Goal: Task Accomplishment & Management: Use online tool/utility

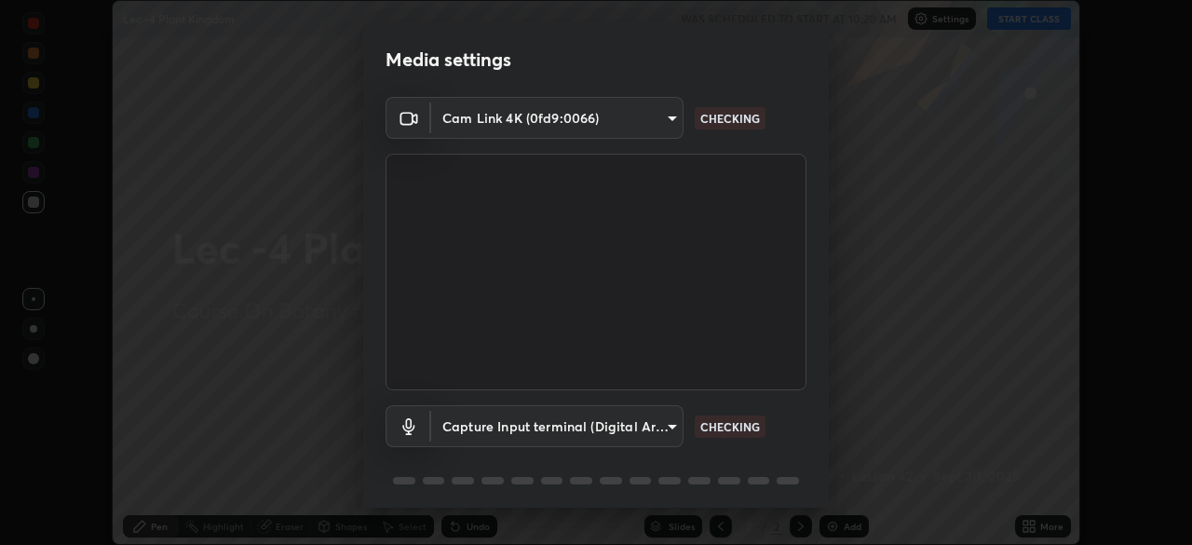
scroll to position [545, 1192]
click at [641, 424] on body "Erase all Lec -4 Plant Kingdom WAS SCHEDULED TO START AT 10:20 AM Settings STAR…" at bounding box center [596, 272] width 1192 height 545
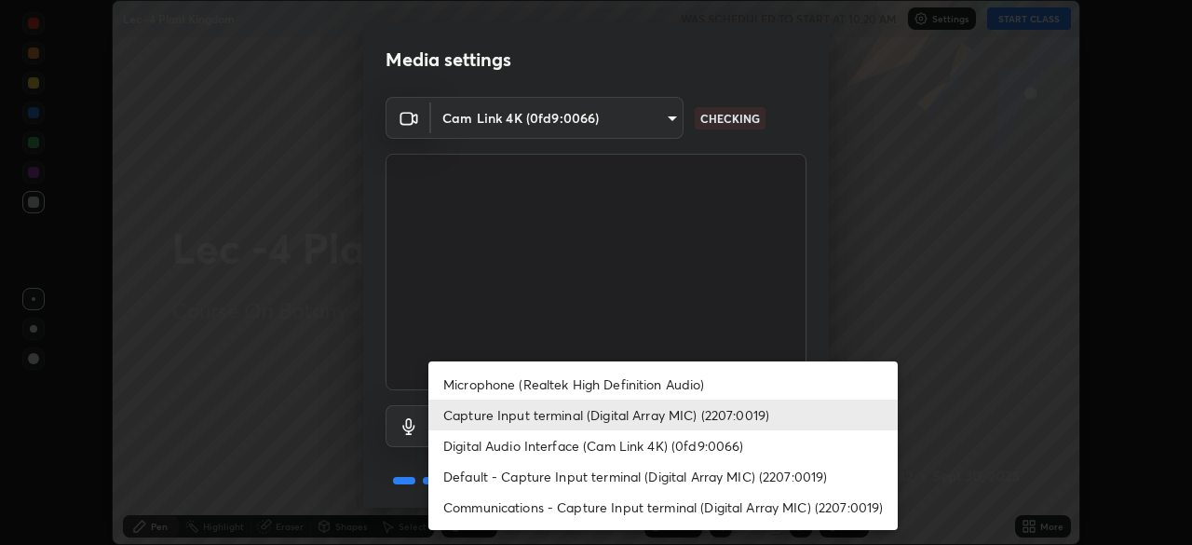
click at [585, 383] on li "Microphone (Realtek High Definition Audio)" at bounding box center [662, 384] width 469 height 31
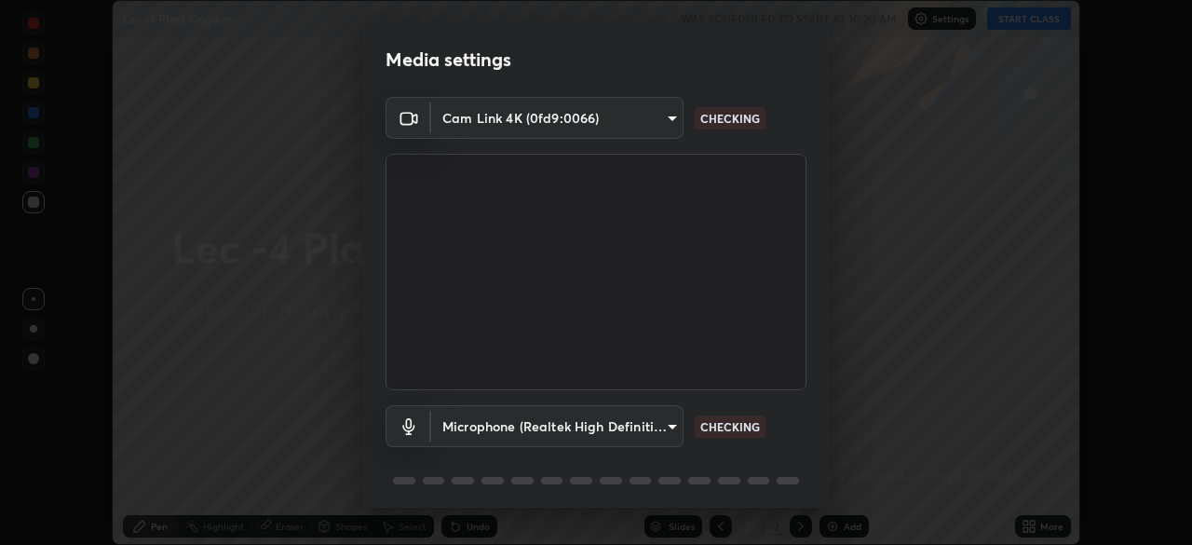
click at [590, 435] on body "Erase all Lec -4 Plant Kingdom WAS SCHEDULED TO START AT 10:20 AM Settings STAR…" at bounding box center [596, 272] width 1192 height 545
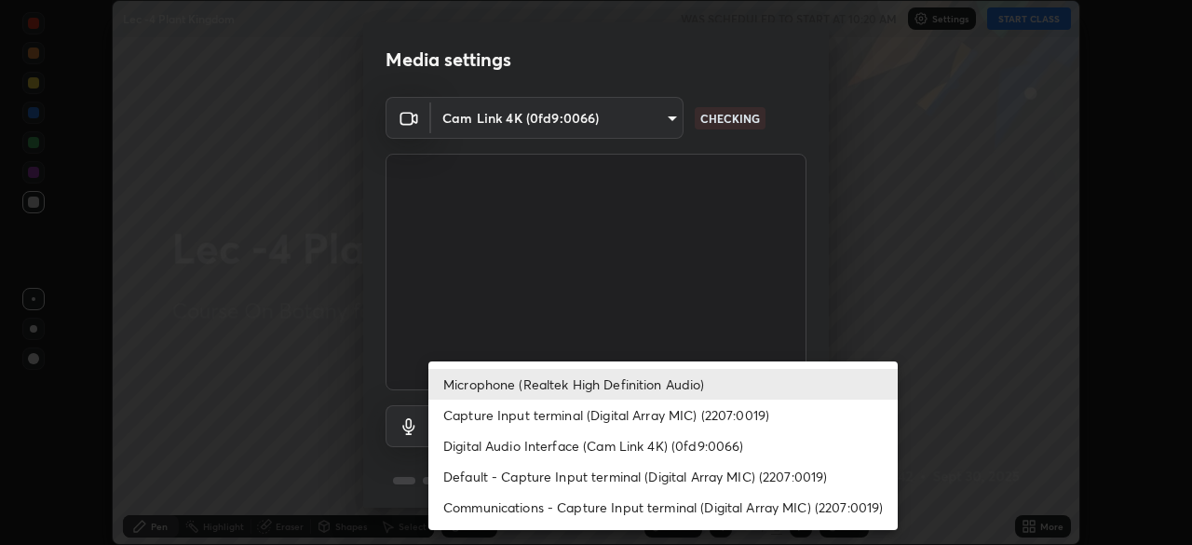
click at [559, 407] on li "Capture Input terminal (Digital Array MIC) (2207:0019)" at bounding box center [662, 415] width 469 height 31
type input "ec6ec2dc0f2f3e030c25a31047b233f474420635a2a41b721e21e6901f136957"
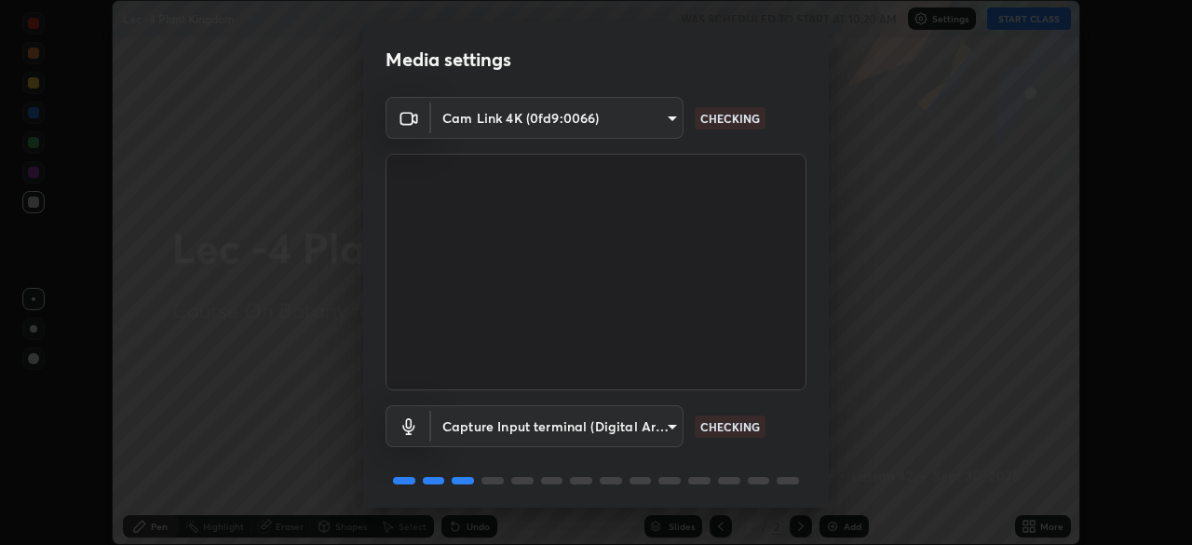
scroll to position [66, 0]
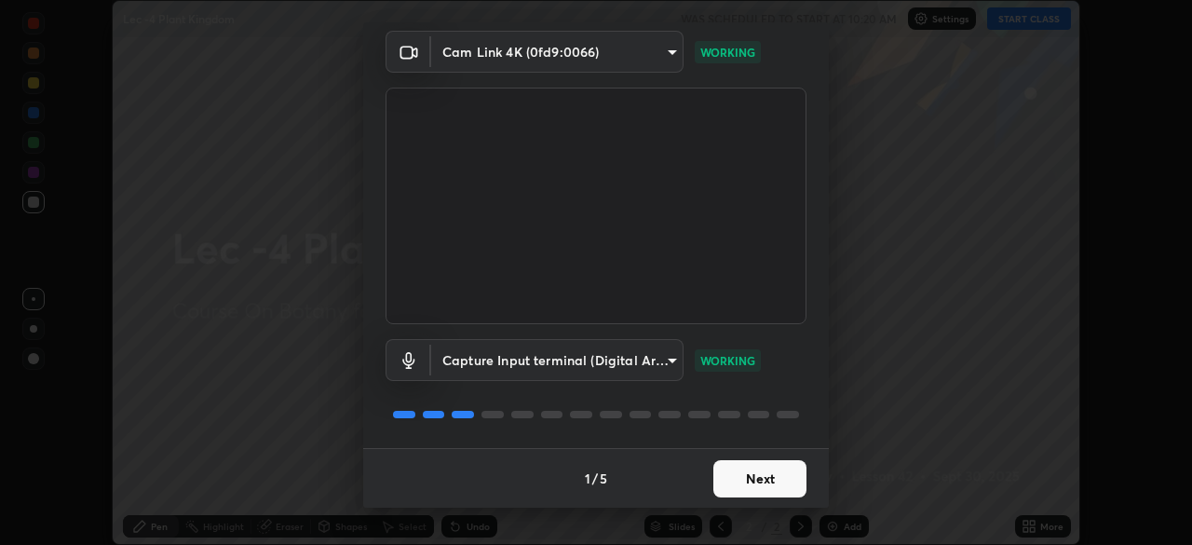
click at [733, 489] on button "Next" at bounding box center [759, 478] width 93 height 37
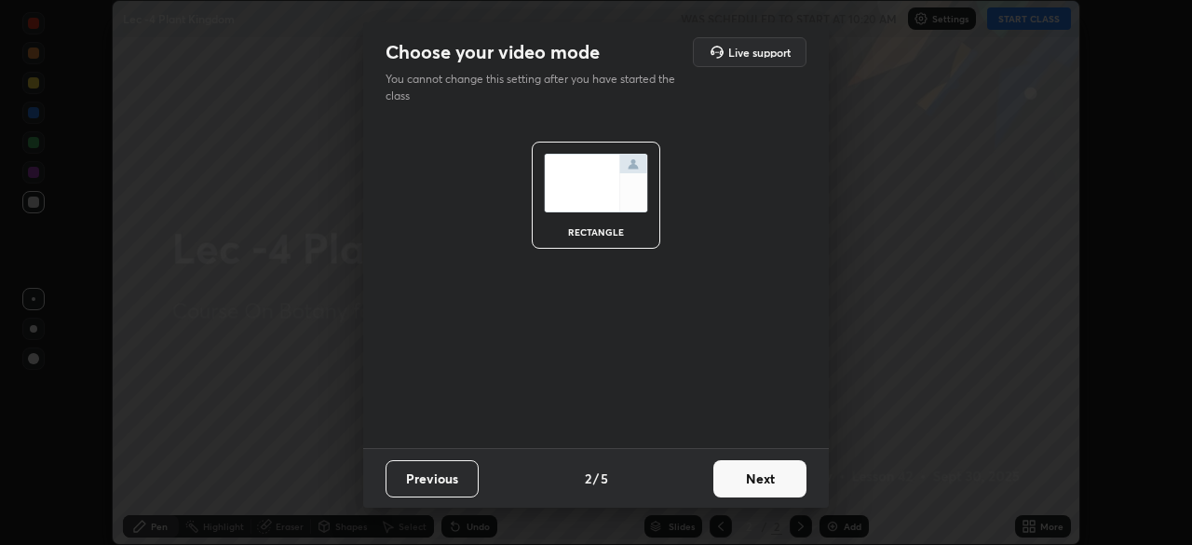
scroll to position [0, 0]
click at [738, 481] on button "Next" at bounding box center [759, 478] width 93 height 37
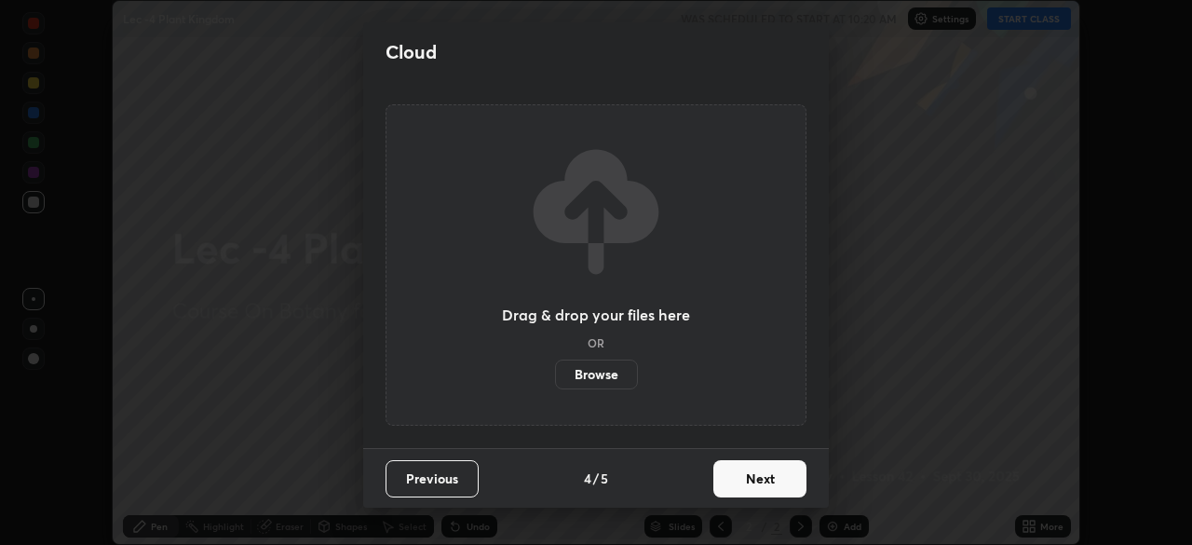
click at [740, 481] on button "Next" at bounding box center [759, 478] width 93 height 37
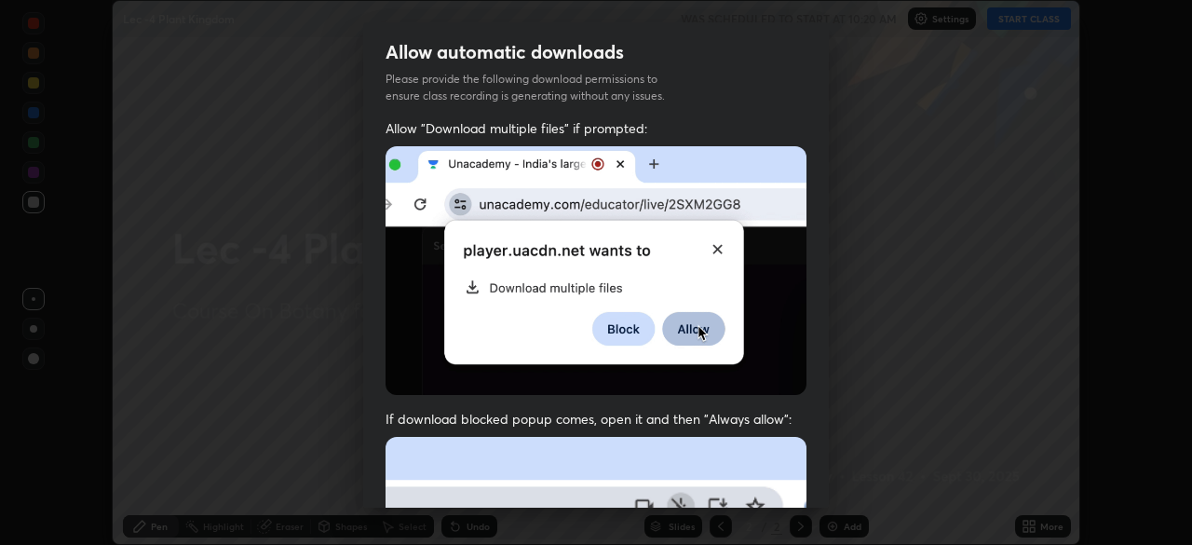
click at [653, 380] on img at bounding box center [596, 270] width 421 height 249
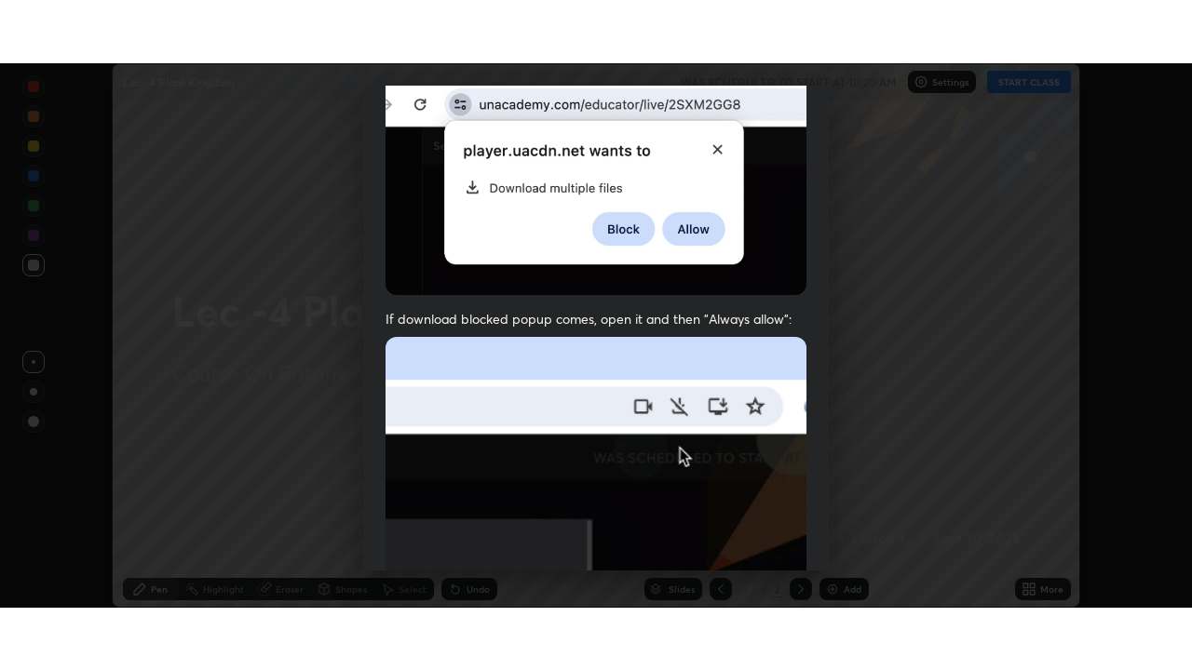
scroll to position [446, 0]
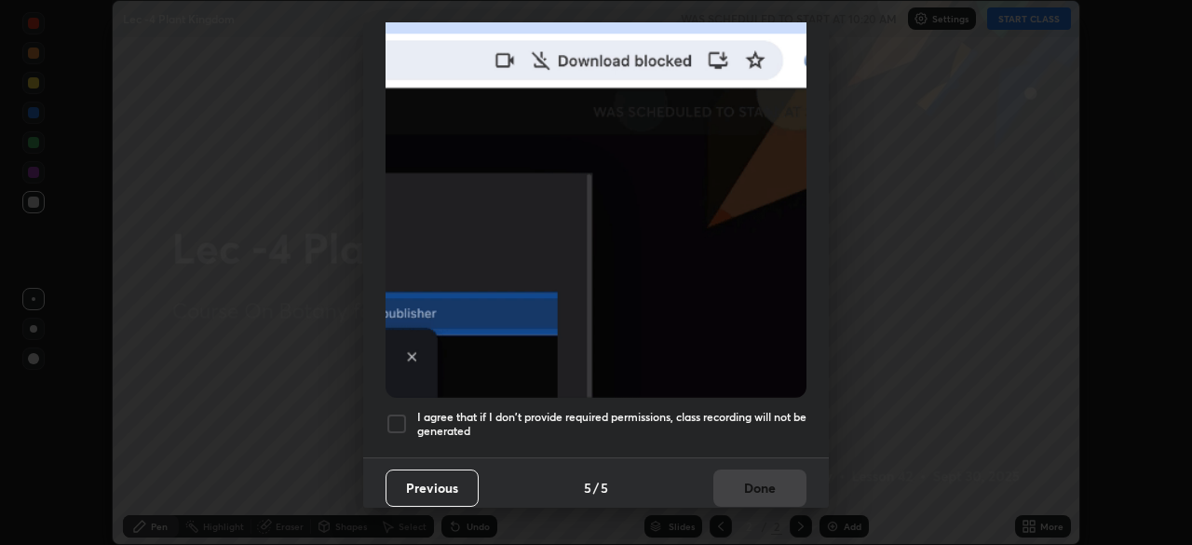
click at [395, 413] on div at bounding box center [397, 424] width 22 height 22
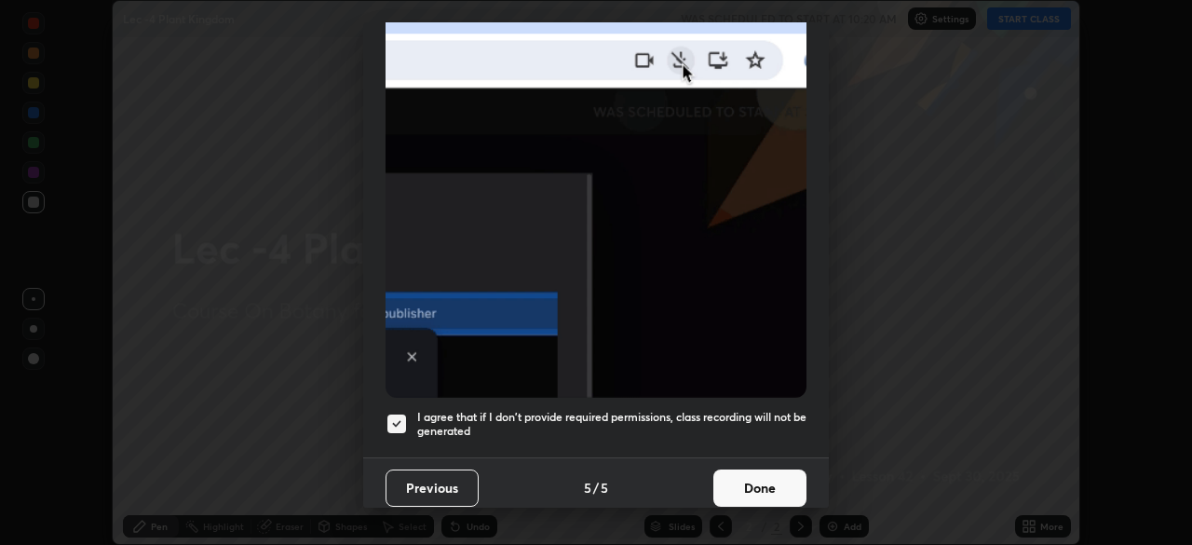
click at [737, 472] on button "Done" at bounding box center [759, 487] width 93 height 37
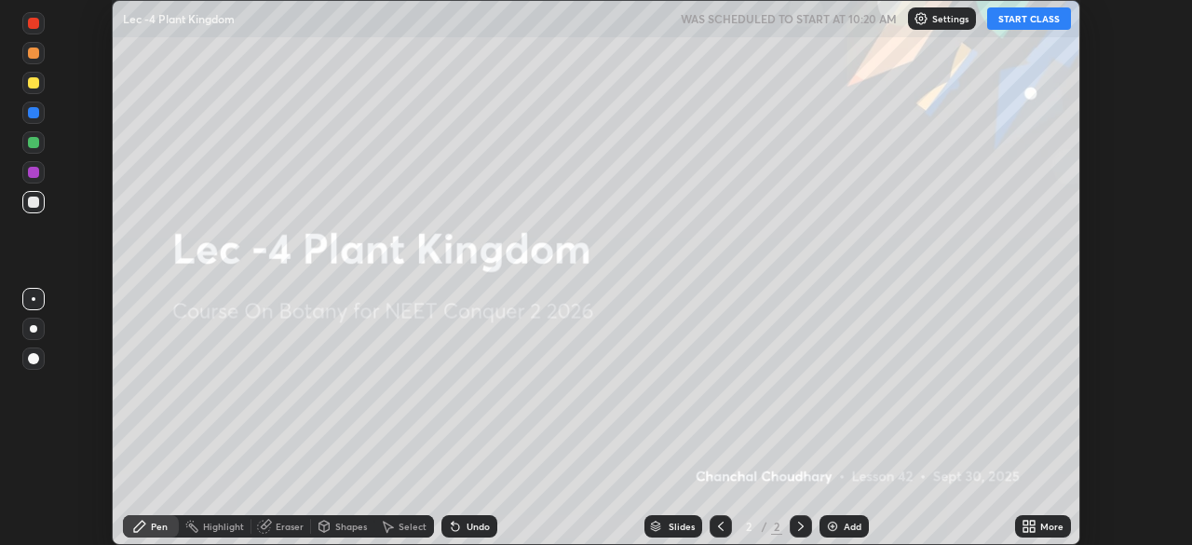
click at [1023, 20] on button "START CLASS" at bounding box center [1029, 18] width 84 height 22
click at [844, 524] on div "Add" at bounding box center [853, 525] width 18 height 9
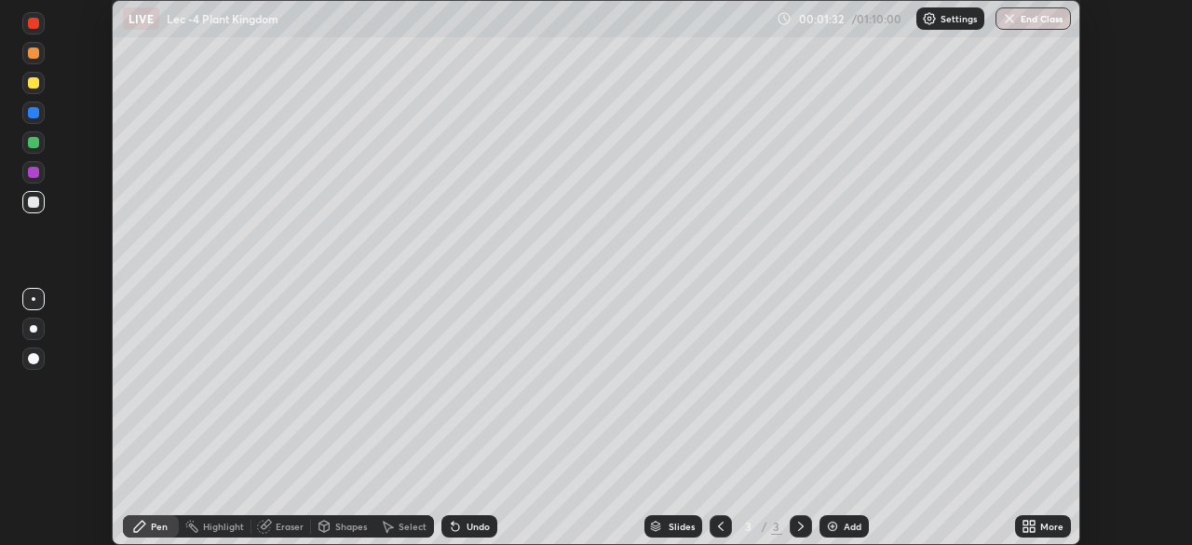
click at [1032, 526] on icon at bounding box center [1029, 526] width 15 height 15
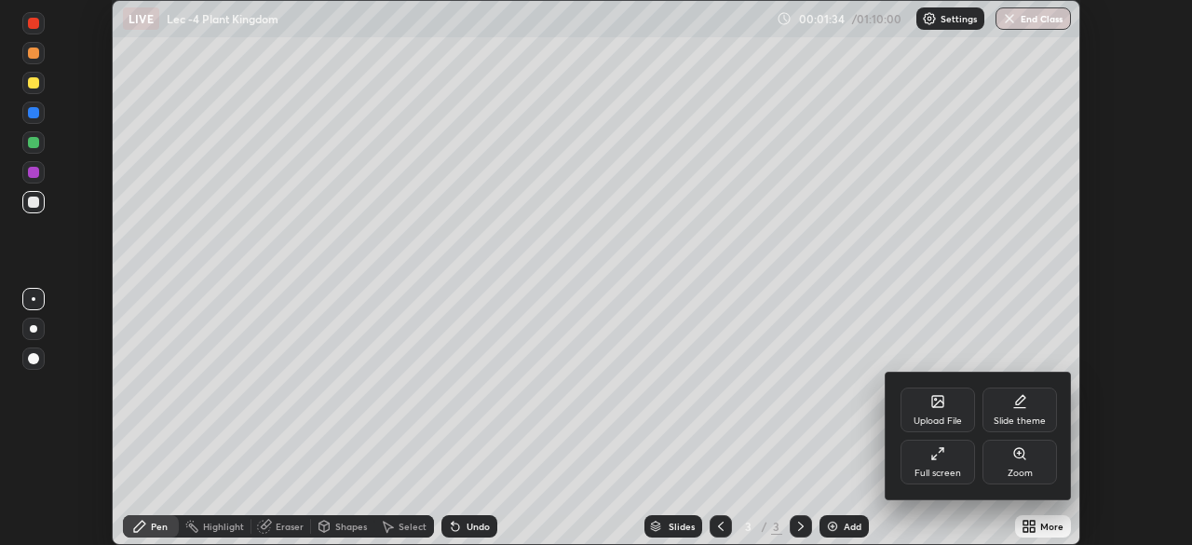
click at [920, 416] on div "Upload File" at bounding box center [938, 420] width 48 height 9
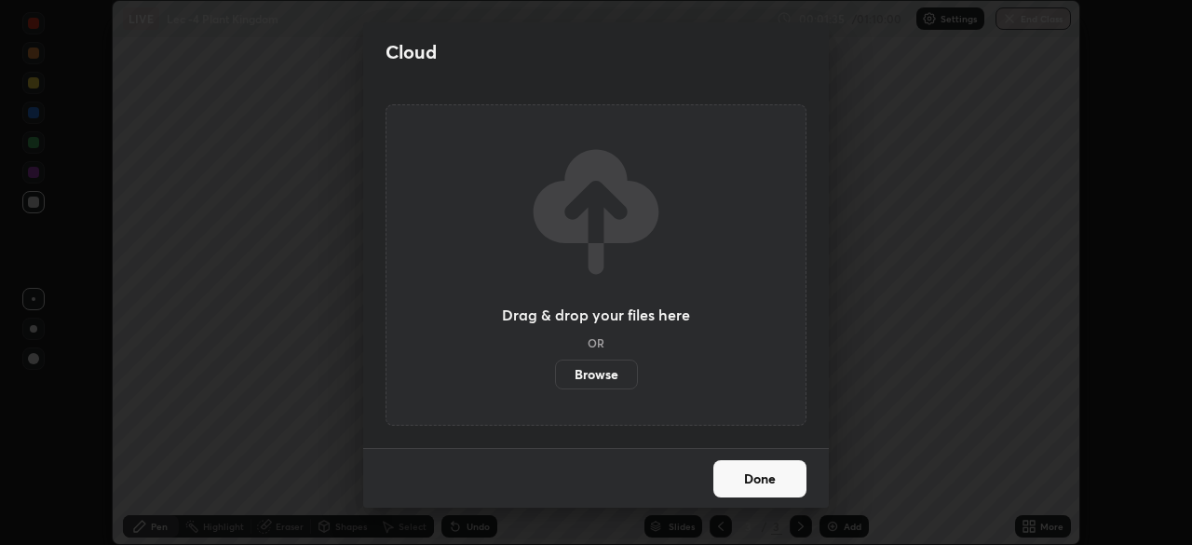
click at [588, 372] on label "Browse" at bounding box center [596, 374] width 83 height 30
click at [555, 372] on input "Browse" at bounding box center [555, 374] width 0 height 30
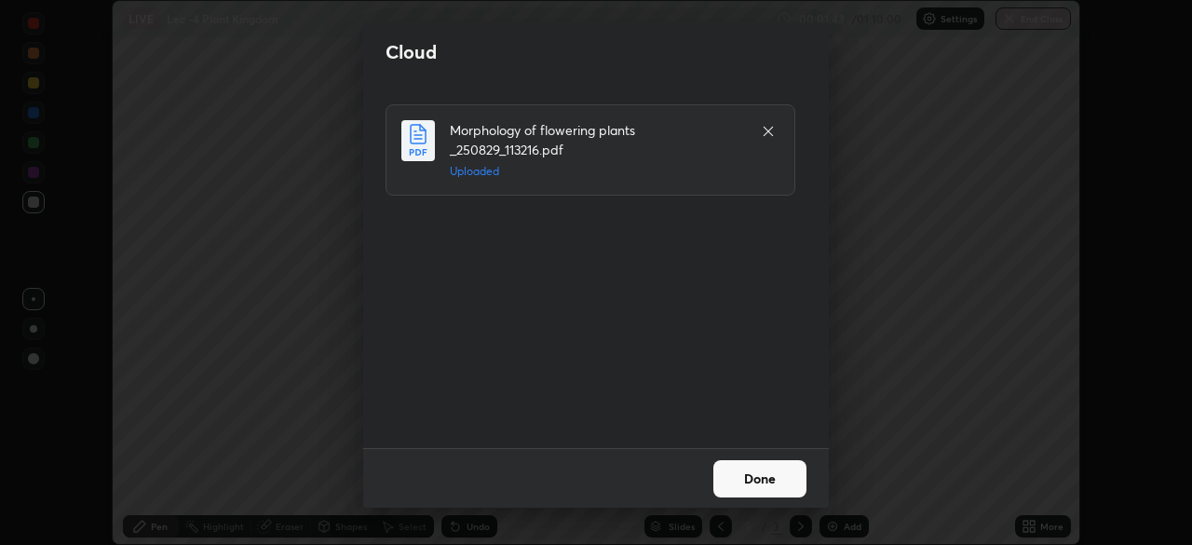
click at [739, 476] on button "Done" at bounding box center [759, 478] width 93 height 37
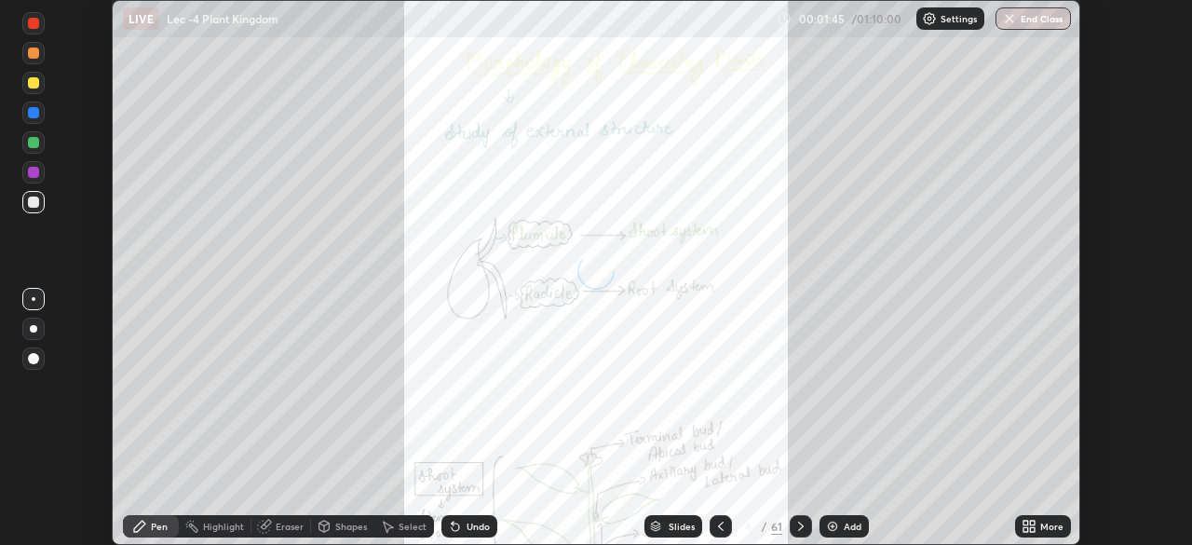
click at [1029, 523] on icon at bounding box center [1029, 526] width 15 height 15
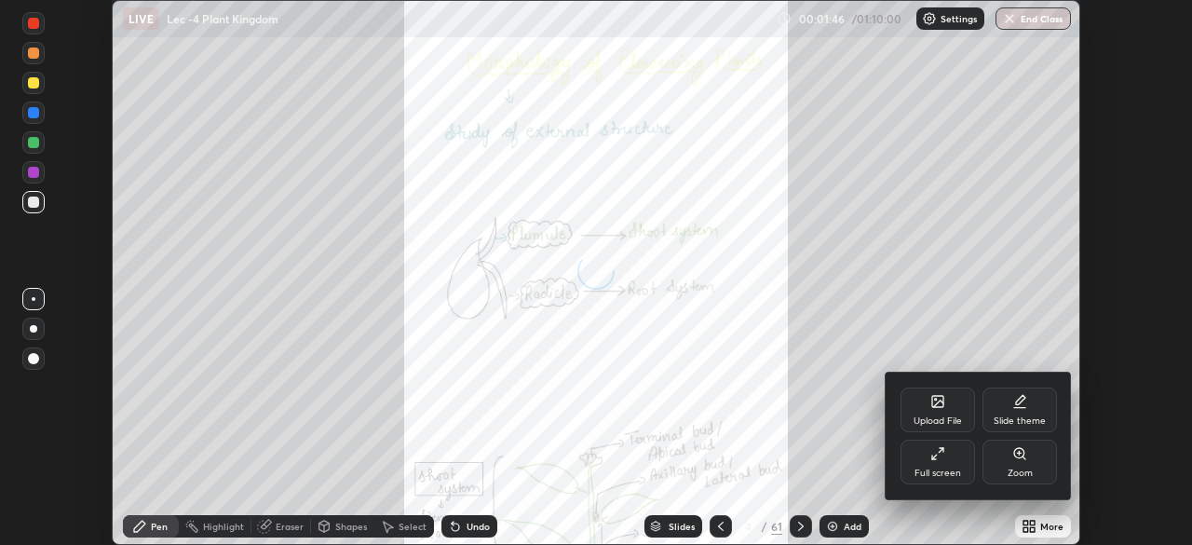
click at [936, 466] on div "Full screen" at bounding box center [938, 462] width 74 height 45
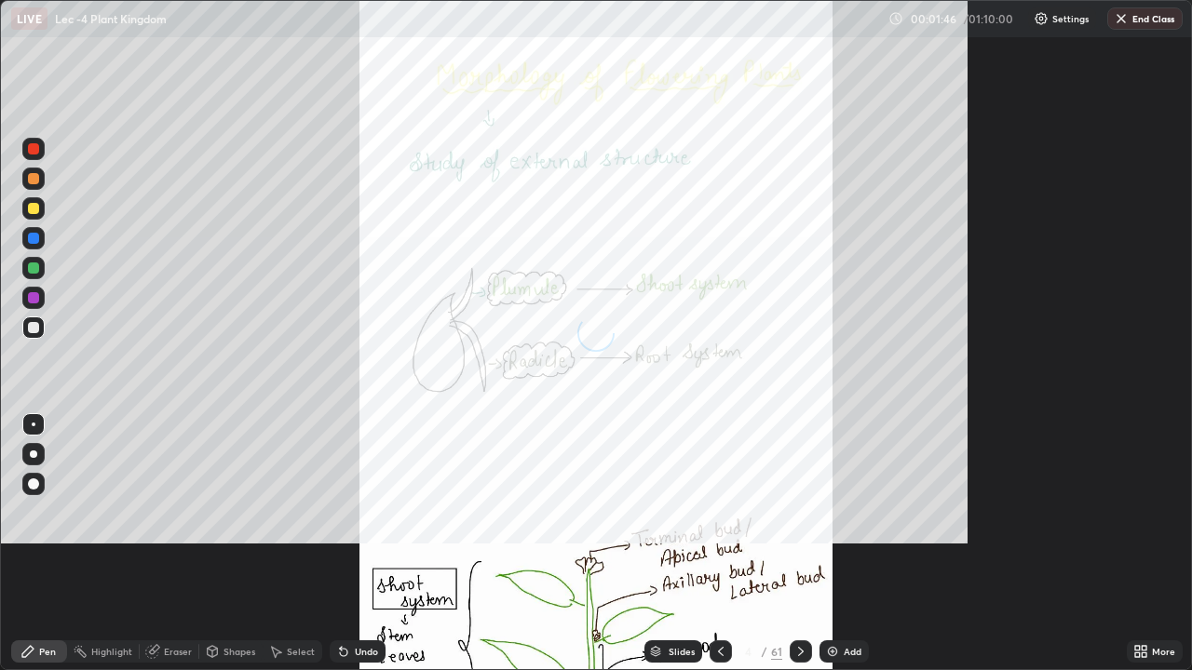
scroll to position [670, 1192]
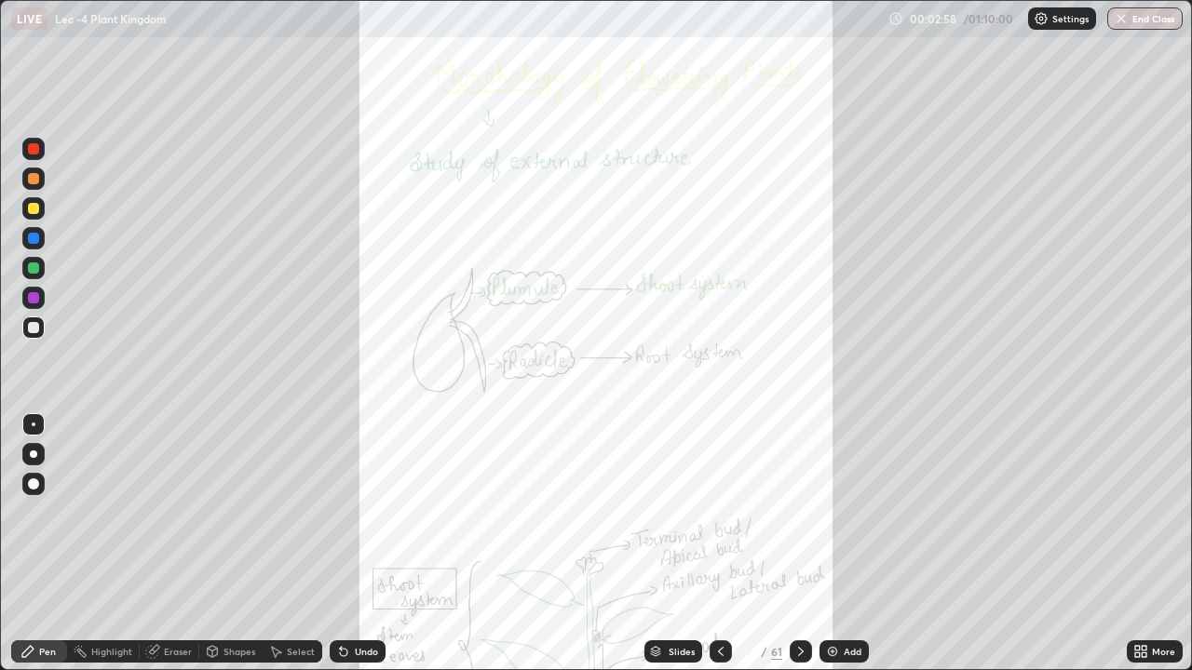
click at [716, 544] on icon at bounding box center [720, 651] width 15 height 15
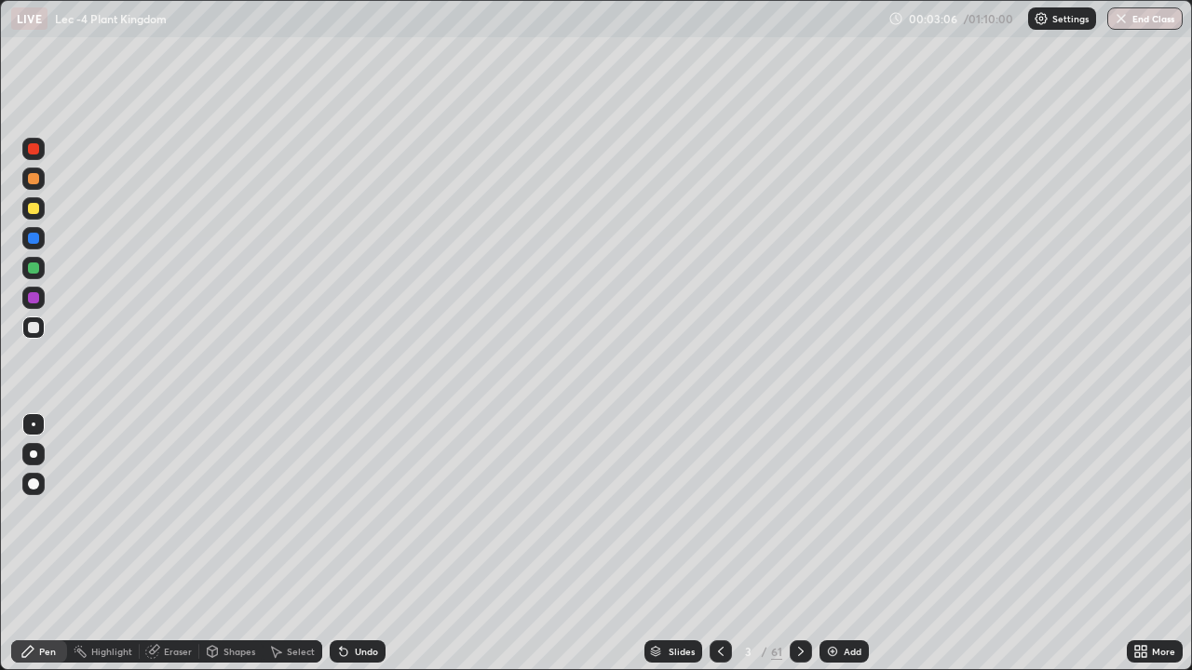
click at [34, 213] on div at bounding box center [33, 208] width 11 height 11
click at [38, 454] on div at bounding box center [33, 454] width 22 height 22
click at [38, 332] on div at bounding box center [33, 328] width 22 height 22
click at [291, 544] on div "Select" at bounding box center [293, 652] width 60 height 22
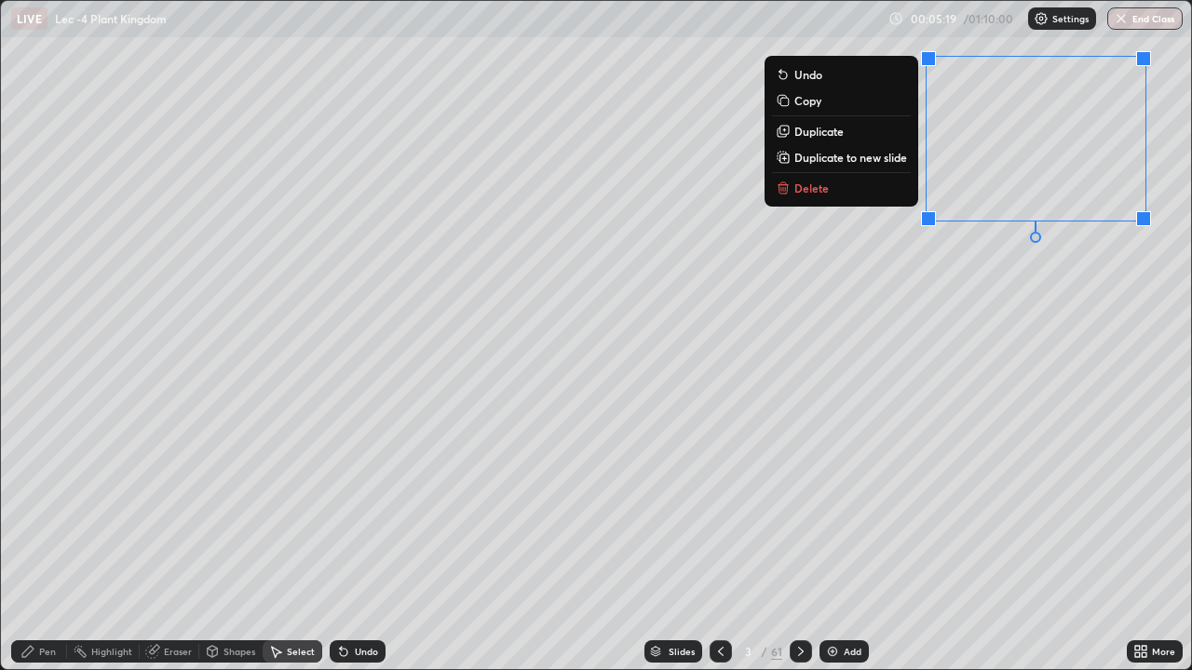
click at [33, 544] on icon at bounding box center [27, 651] width 15 height 15
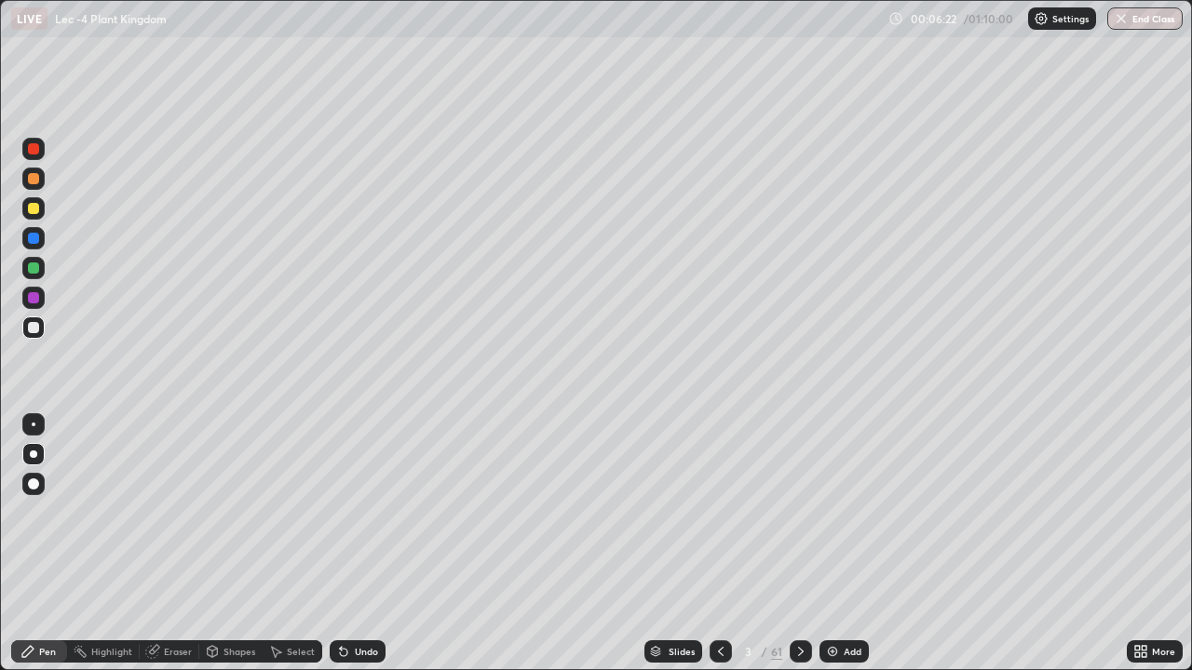
click at [99, 544] on div "Highlight" at bounding box center [103, 652] width 73 height 22
click at [291, 544] on div "Select" at bounding box center [301, 651] width 28 height 9
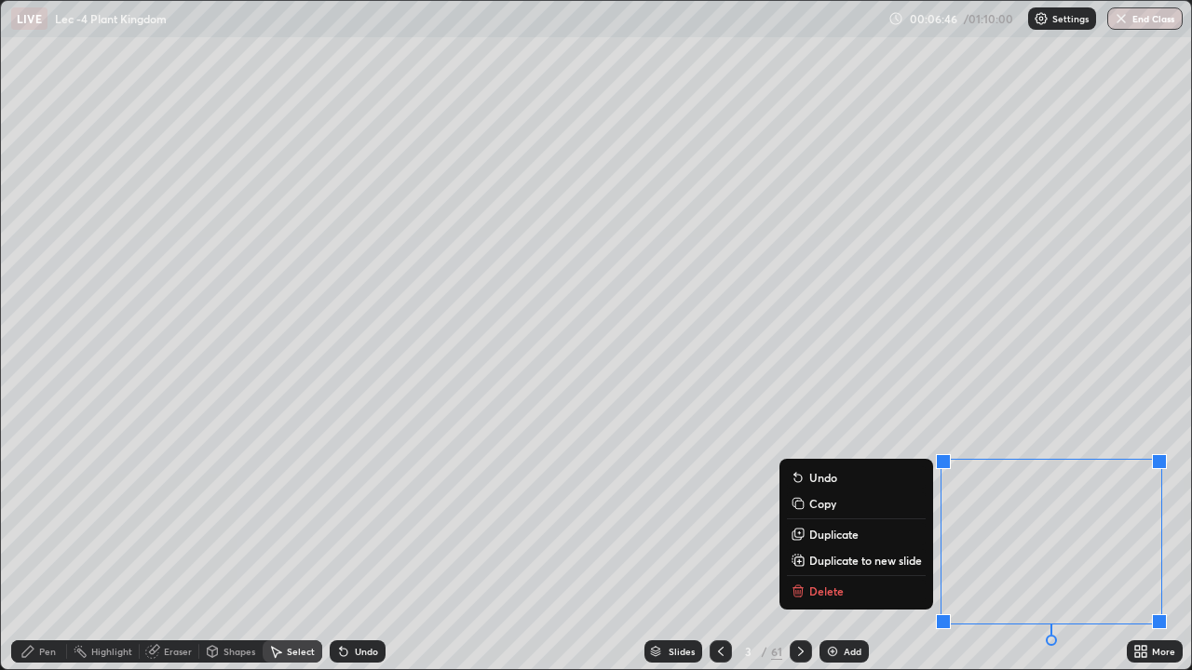
click at [55, 544] on div "Pen" at bounding box center [47, 651] width 17 height 9
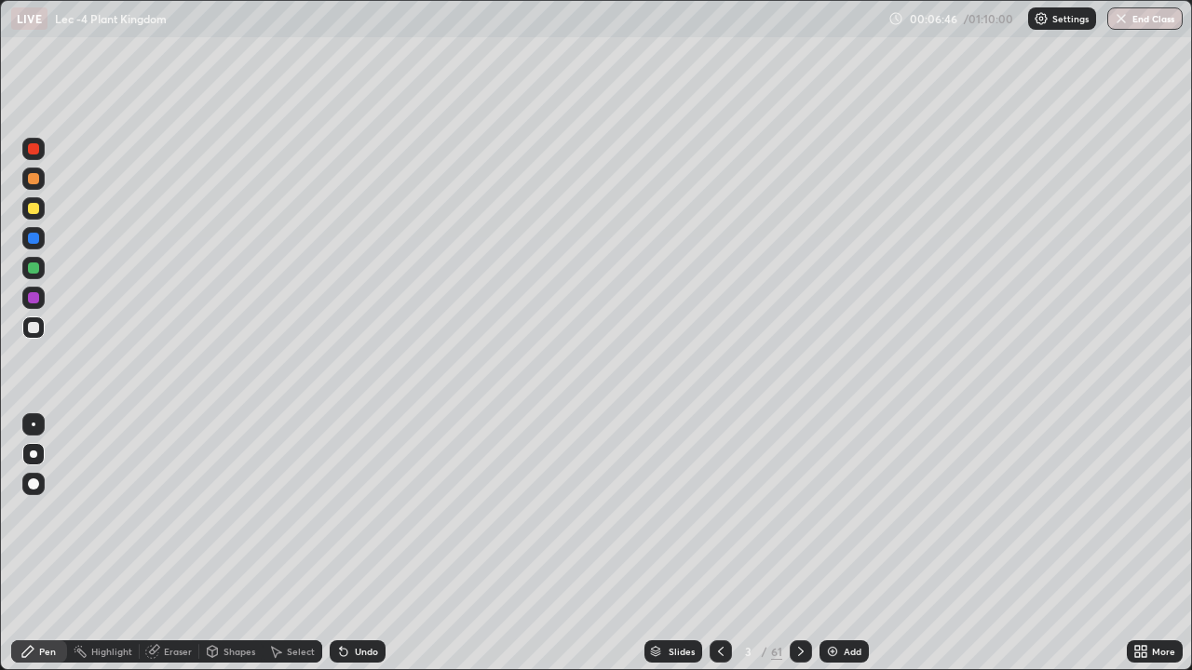
click at [37, 336] on div at bounding box center [33, 328] width 22 height 22
click at [292, 544] on div "Select" at bounding box center [293, 652] width 60 height 22
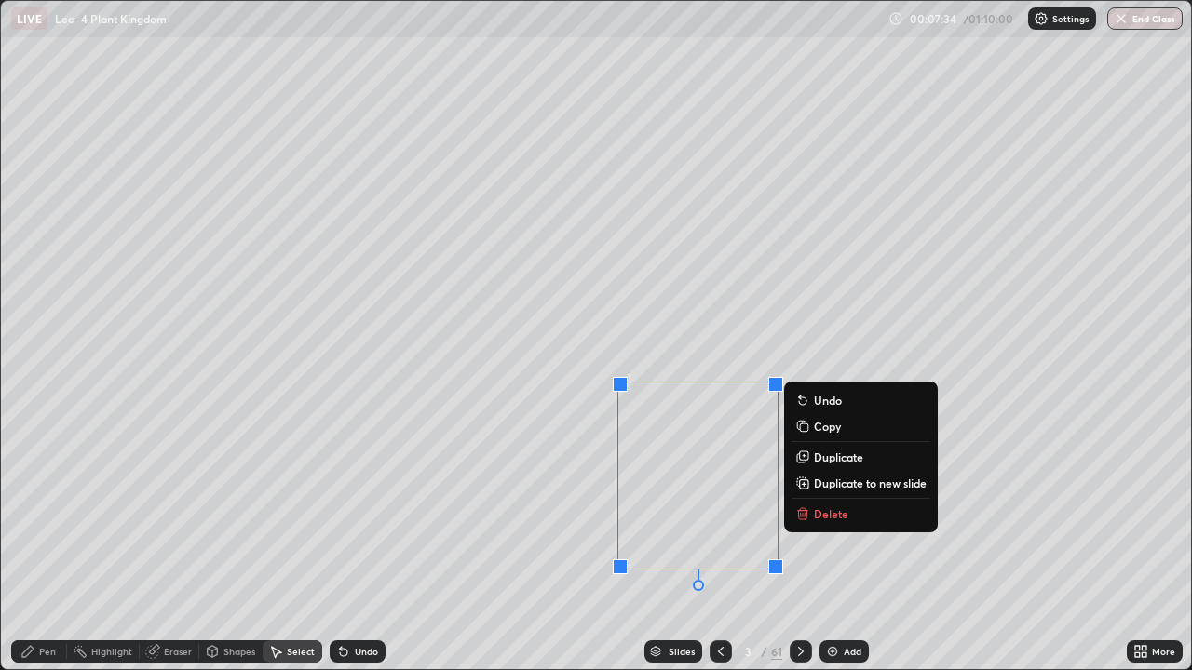
click at [183, 529] on div "0 ° Undo Copy Duplicate Duplicate to new slide Delete" at bounding box center [596, 335] width 1190 height 669
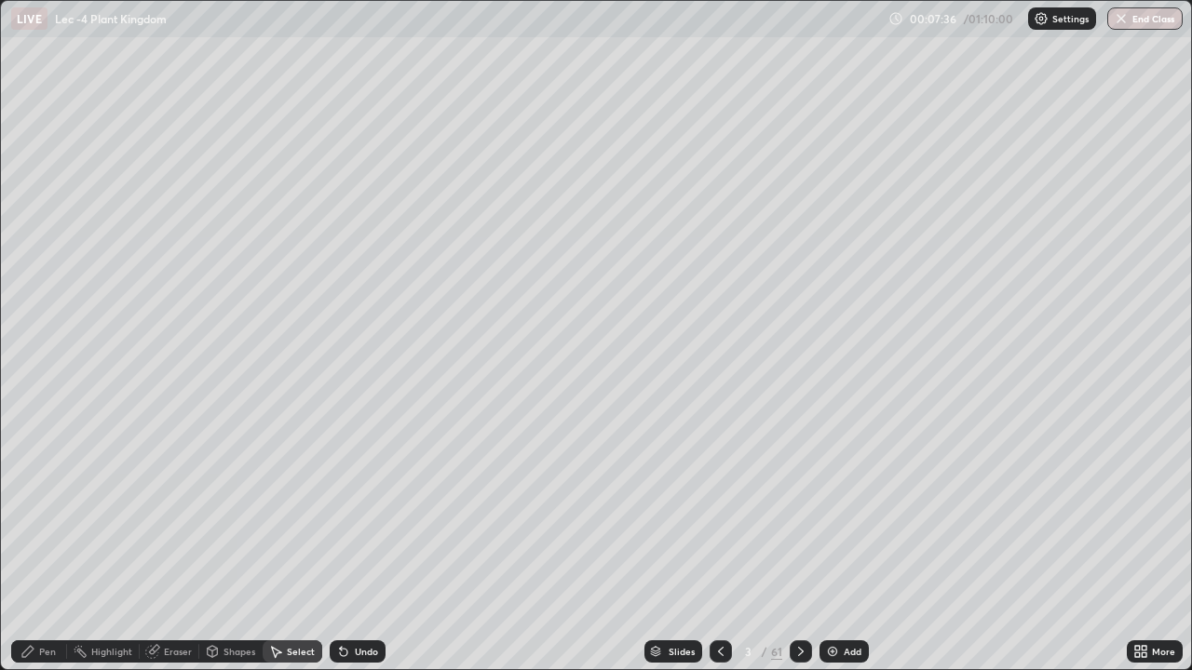
click at [846, 544] on div "Add" at bounding box center [853, 651] width 18 height 9
click at [33, 544] on icon at bounding box center [27, 651] width 15 height 15
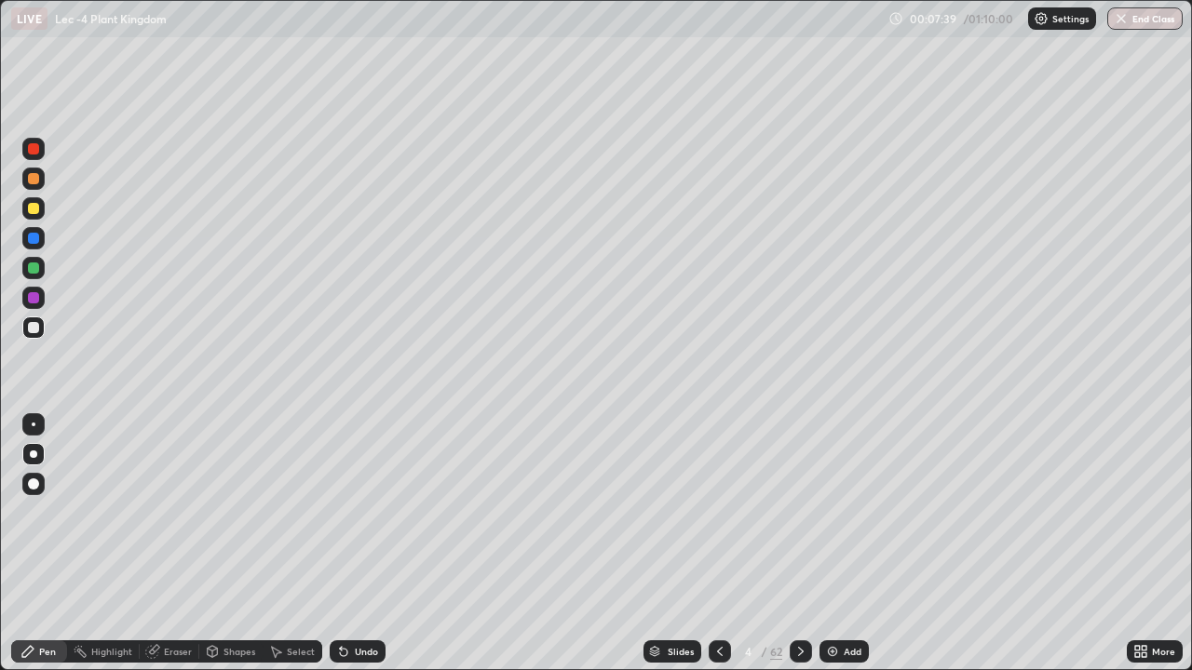
click at [29, 332] on div at bounding box center [33, 328] width 22 height 22
click at [42, 218] on div at bounding box center [33, 209] width 22 height 30
click at [37, 249] on div at bounding box center [33, 238] width 22 height 22
click at [43, 273] on div at bounding box center [33, 268] width 22 height 22
click at [34, 326] on div at bounding box center [33, 327] width 11 height 11
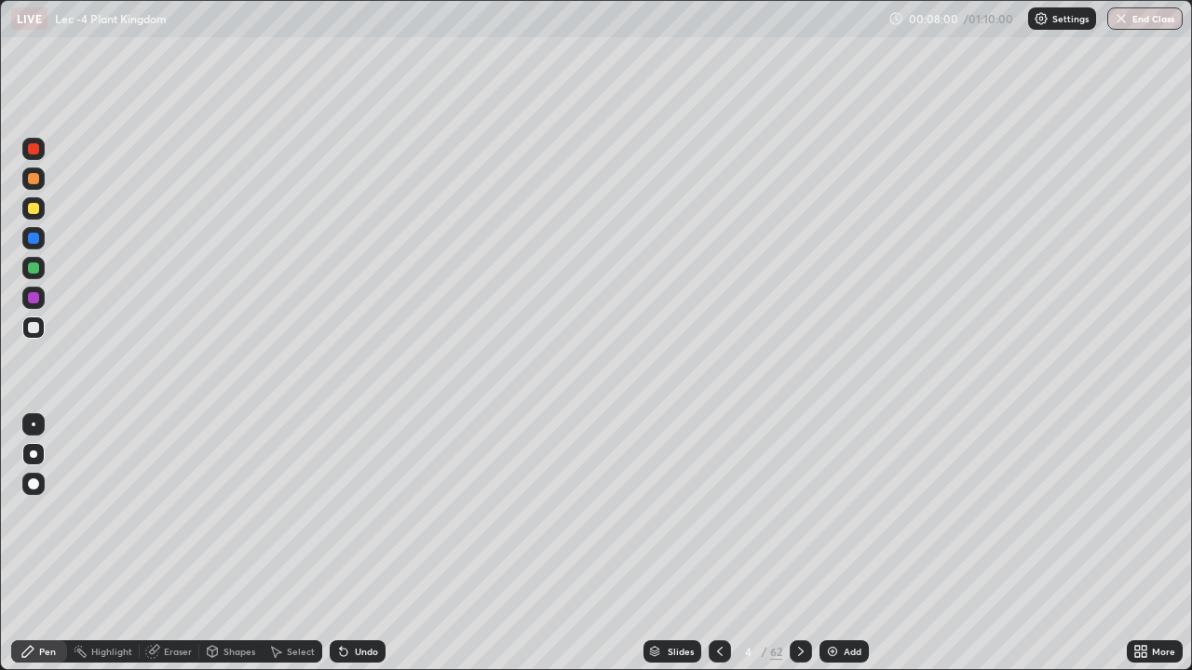
click at [102, 544] on div "Highlight" at bounding box center [111, 651] width 41 height 9
click at [35, 329] on div at bounding box center [33, 327] width 11 height 11
click at [47, 544] on div "Pen" at bounding box center [47, 651] width 17 height 9
click at [35, 243] on div at bounding box center [33, 238] width 11 height 11
click at [35, 324] on div at bounding box center [33, 327] width 11 height 11
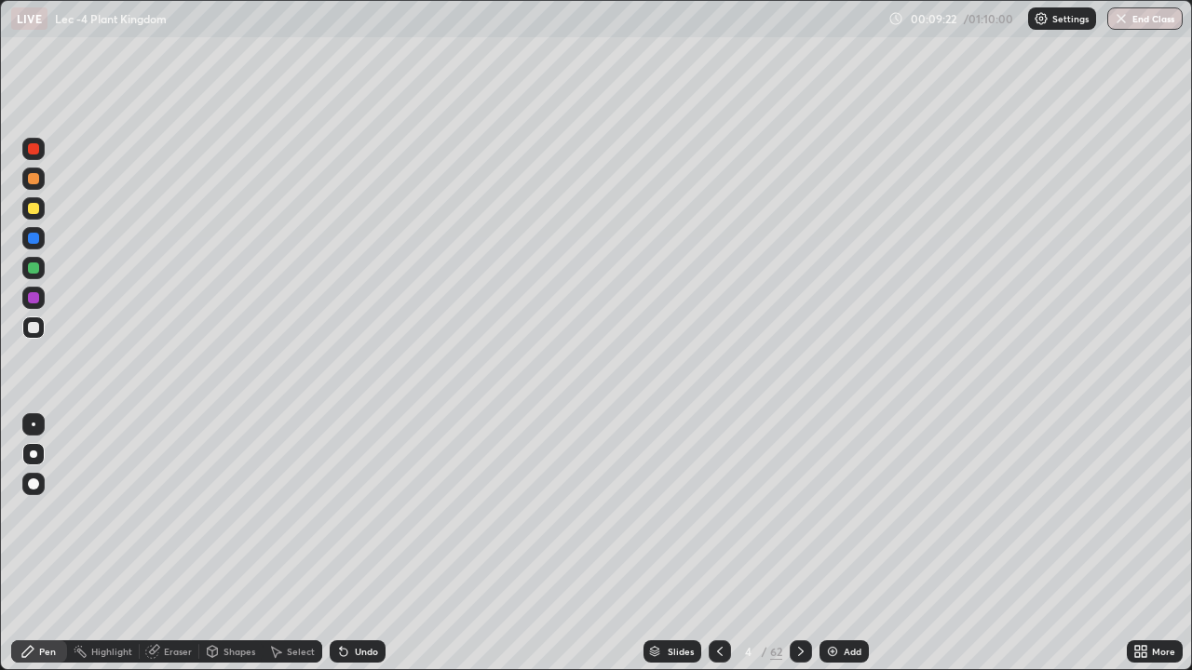
click at [39, 180] on div at bounding box center [33, 179] width 22 height 22
click at [107, 544] on div "Highlight" at bounding box center [111, 651] width 41 height 9
click at [34, 544] on div "Pen" at bounding box center [39, 652] width 56 height 22
click at [105, 544] on div "Highlight" at bounding box center [111, 651] width 41 height 9
click at [39, 182] on div at bounding box center [33, 179] width 22 height 22
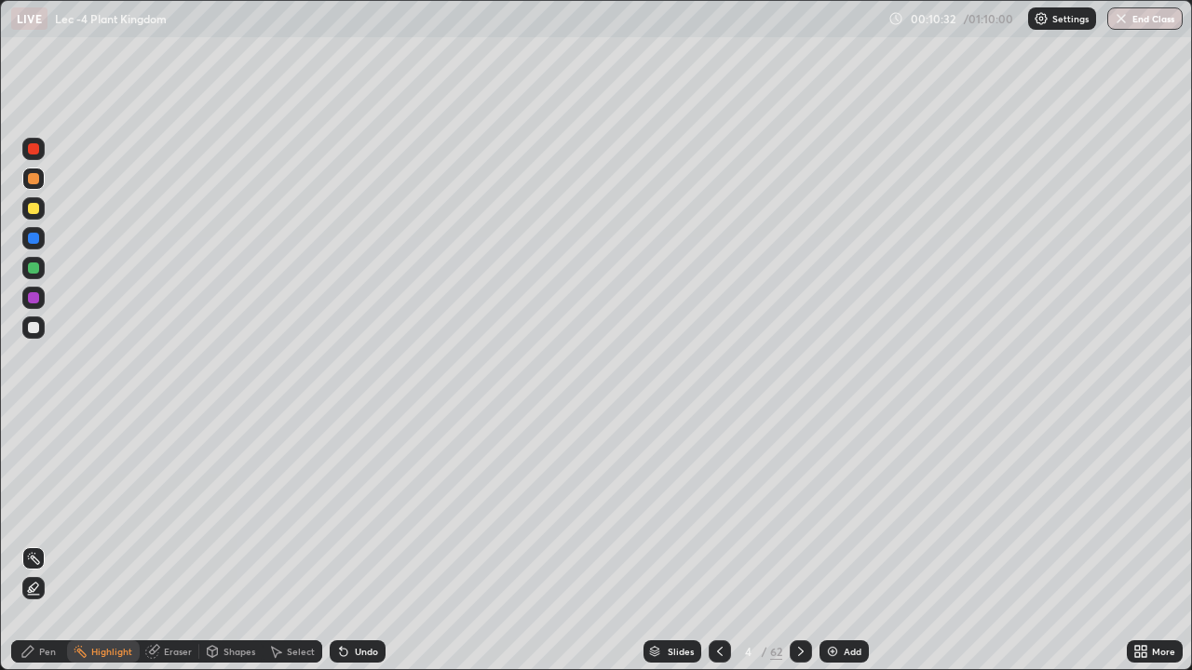
click at [34, 544] on icon at bounding box center [27, 651] width 15 height 15
click at [36, 333] on div at bounding box center [33, 328] width 22 height 22
click at [111, 544] on div "Highlight" at bounding box center [111, 651] width 41 height 9
click at [34, 544] on icon at bounding box center [27, 651] width 15 height 15
click at [790, 544] on div at bounding box center [801, 652] width 22 height 22
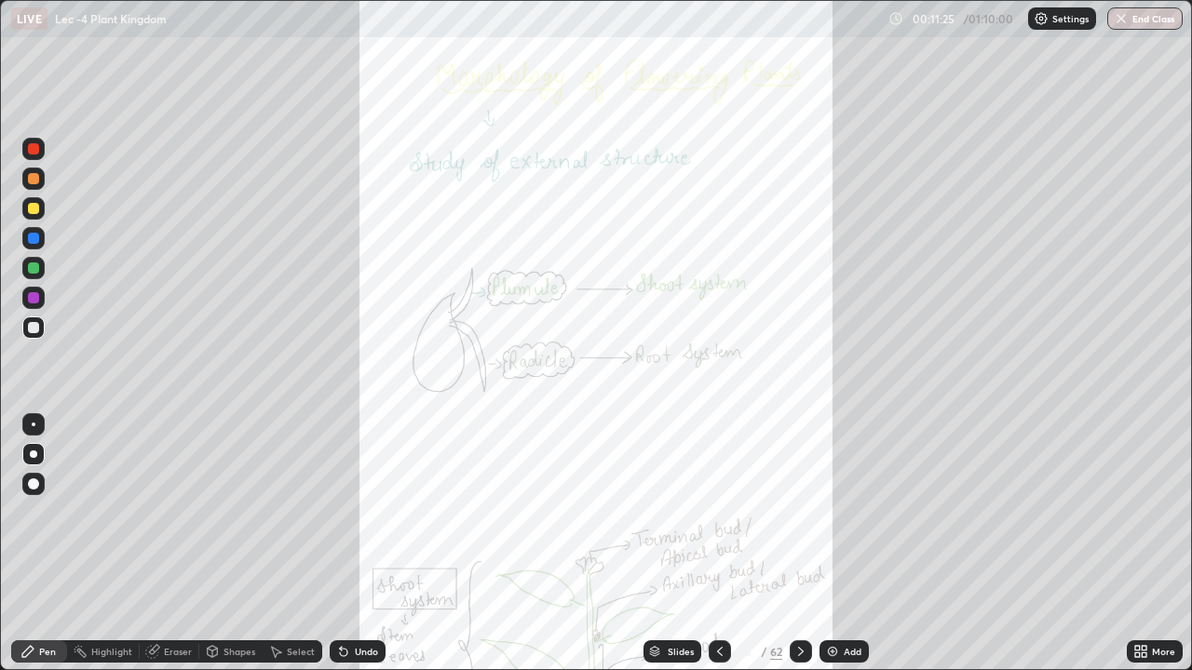
click at [124, 544] on div "Highlight" at bounding box center [103, 652] width 73 height 22
click at [30, 269] on div at bounding box center [33, 268] width 11 height 11
click at [802, 544] on icon at bounding box center [800, 651] width 15 height 15
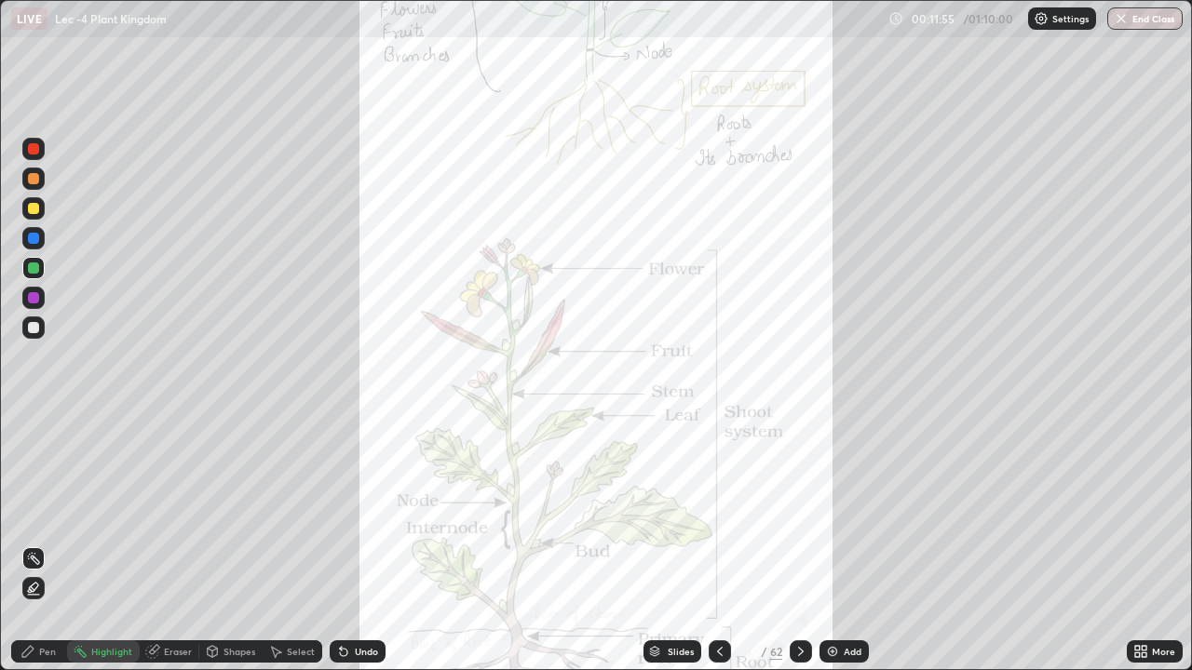
click at [795, 544] on icon at bounding box center [800, 651] width 15 height 15
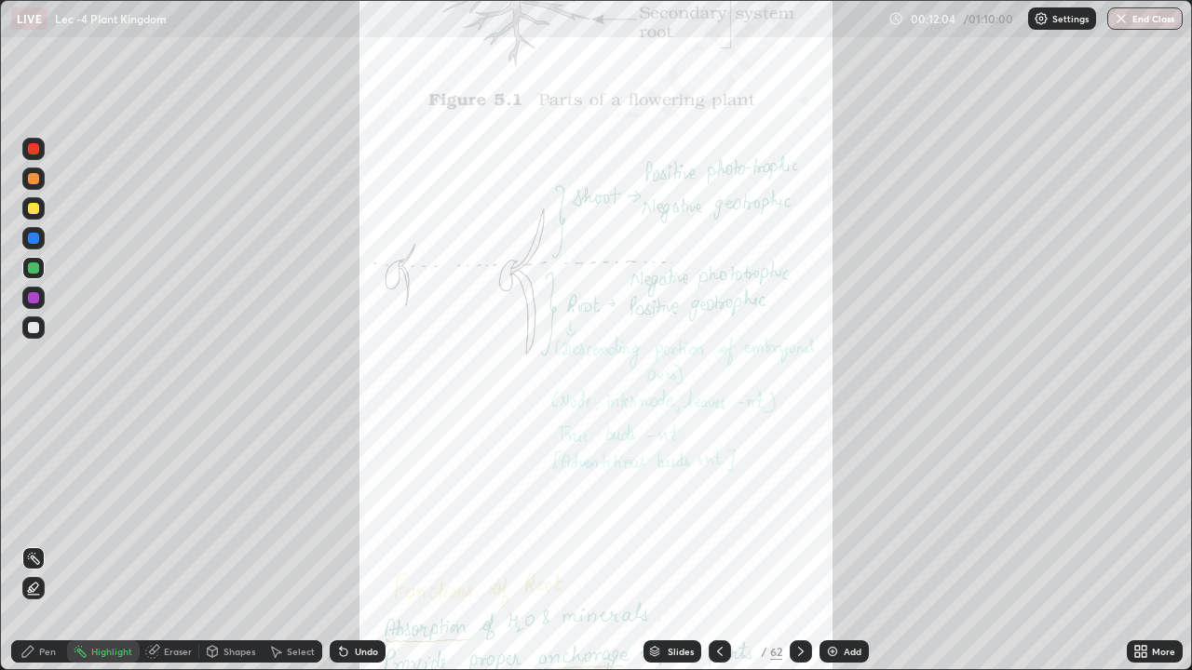
click at [663, 544] on div "Slides" at bounding box center [672, 652] width 58 height 22
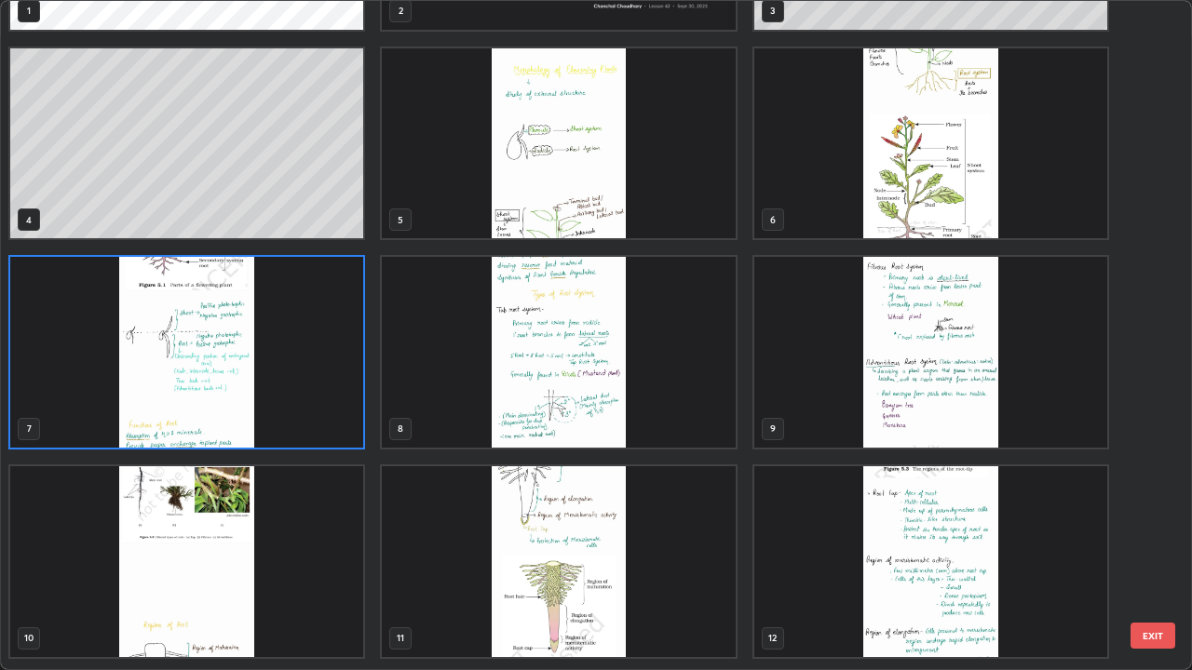
scroll to position [0, 0]
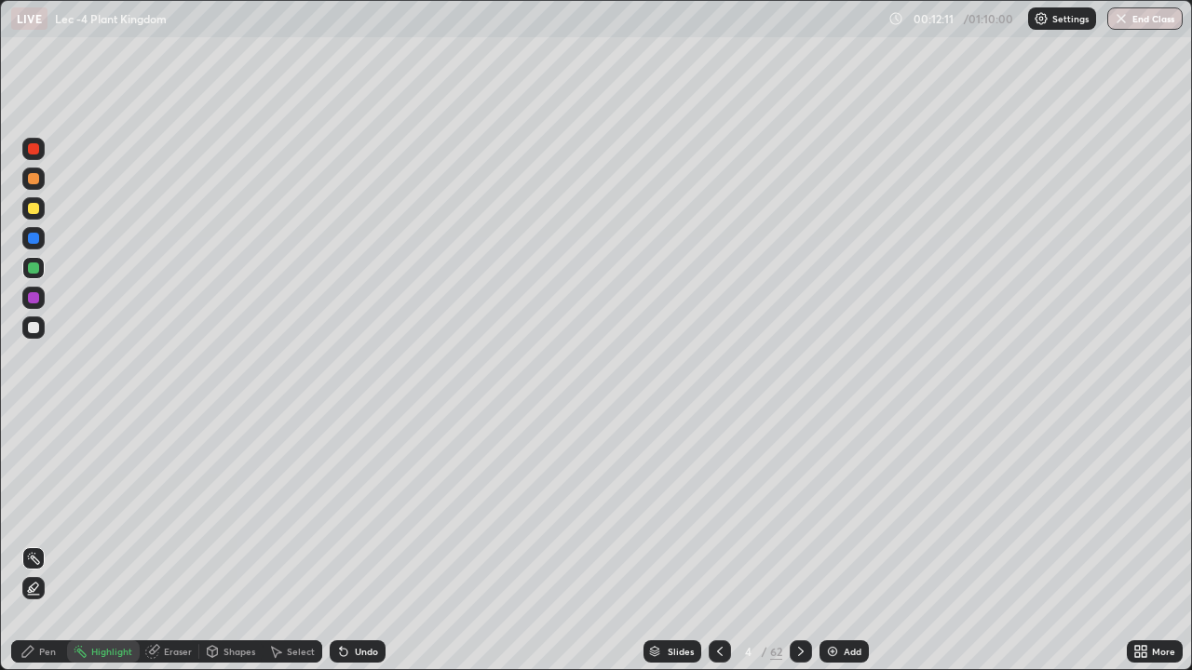
click at [844, 544] on div "Add" at bounding box center [853, 651] width 18 height 9
click at [31, 544] on icon at bounding box center [27, 651] width 11 height 11
click at [30, 332] on div at bounding box center [33, 327] width 11 height 11
click at [663, 544] on div "Slides" at bounding box center [672, 652] width 58 height 22
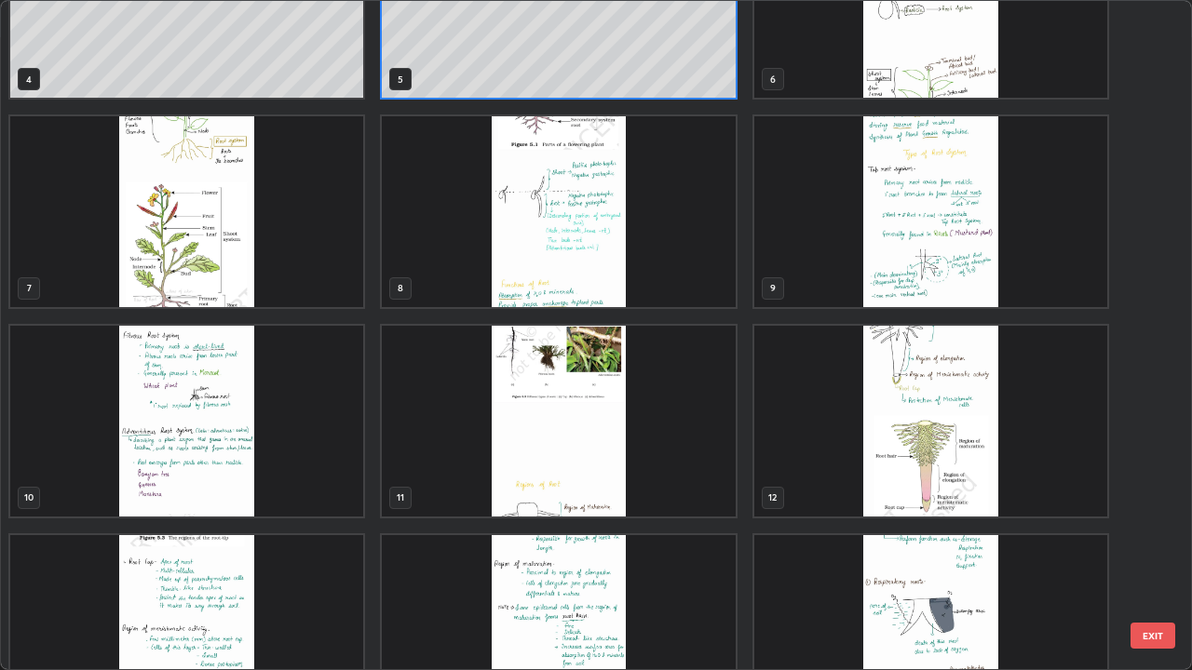
scroll to position [307, 0]
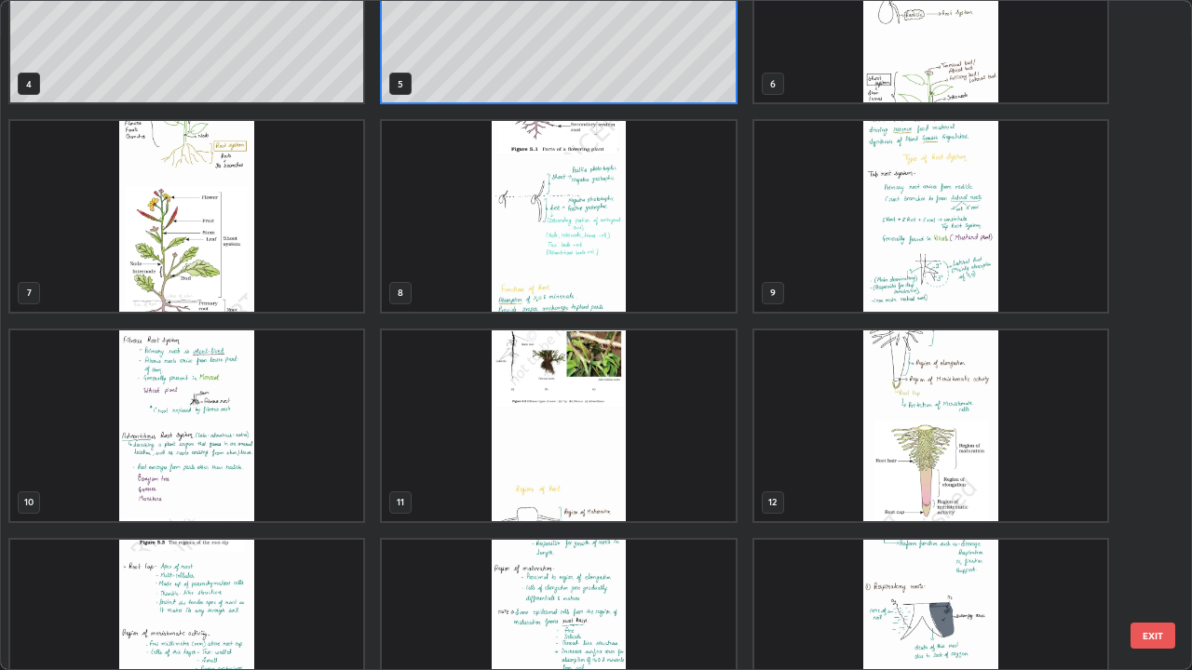
click at [490, 285] on img "grid" at bounding box center [558, 216] width 353 height 191
click at [484, 280] on img "grid" at bounding box center [558, 216] width 353 height 191
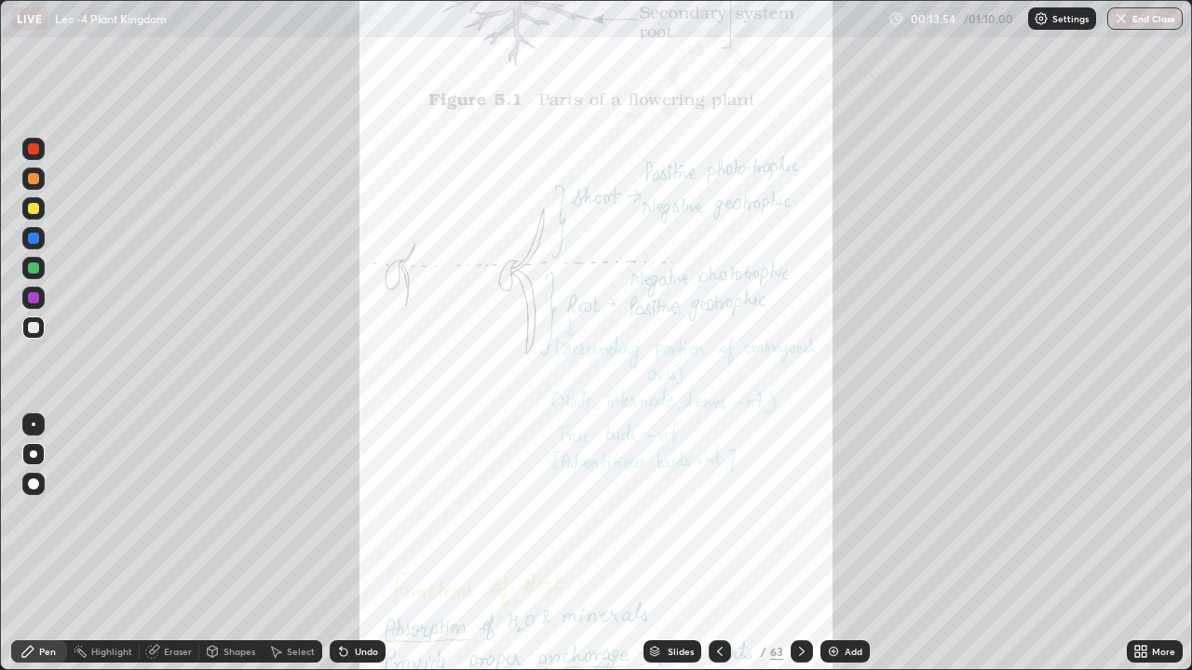
click at [129, 544] on div "Highlight" at bounding box center [111, 651] width 41 height 9
click at [32, 207] on div at bounding box center [33, 208] width 11 height 11
click at [124, 544] on div "Highlight" at bounding box center [111, 651] width 41 height 9
click at [801, 544] on icon at bounding box center [801, 651] width 15 height 15
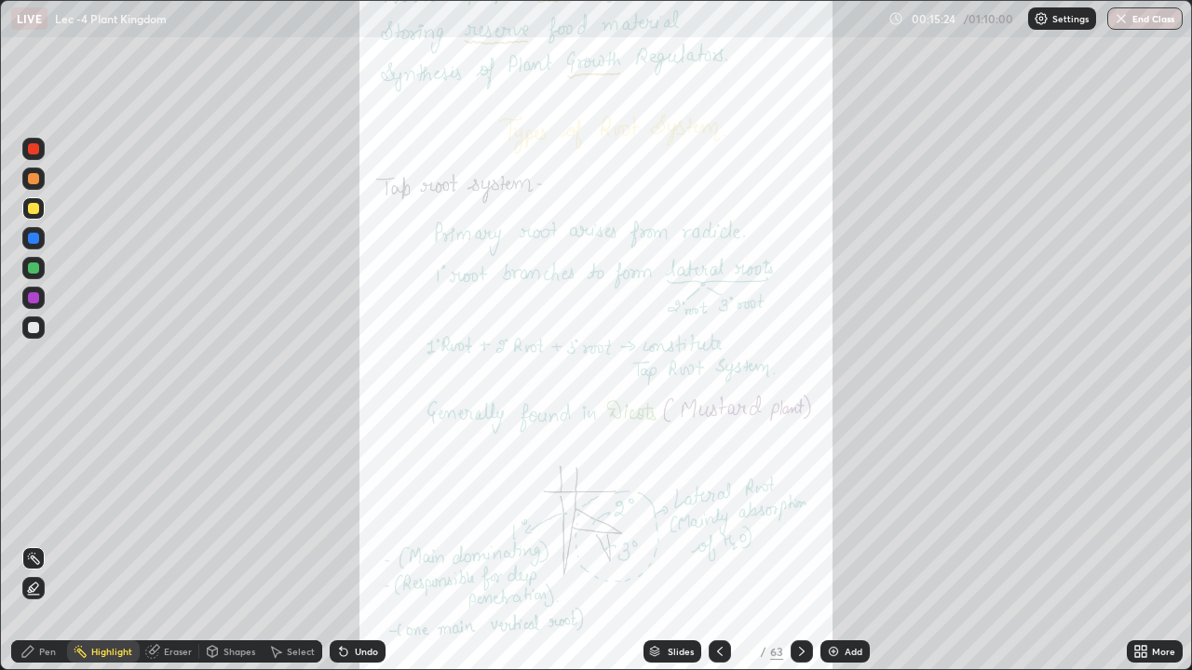
click at [21, 544] on div "Pen" at bounding box center [39, 652] width 56 height 22
click at [34, 328] on div at bounding box center [33, 327] width 11 height 11
click at [1144, 544] on icon at bounding box center [1144, 648] width 5 height 5
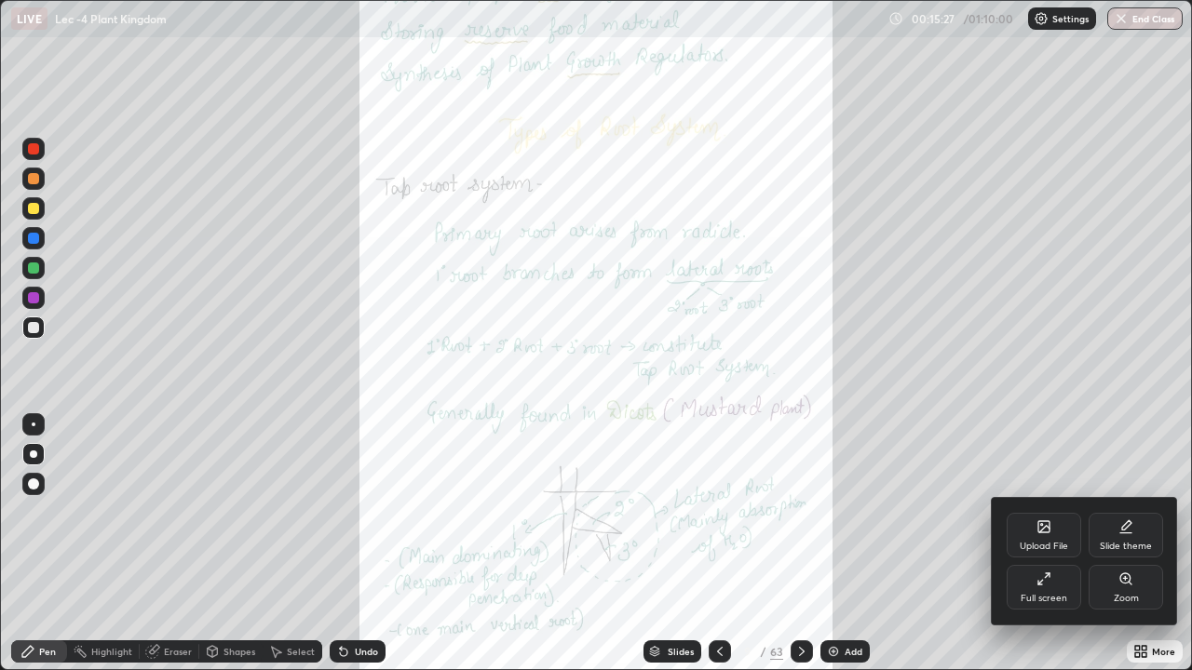
click at [1116, 544] on div "Zoom" at bounding box center [1126, 598] width 25 height 9
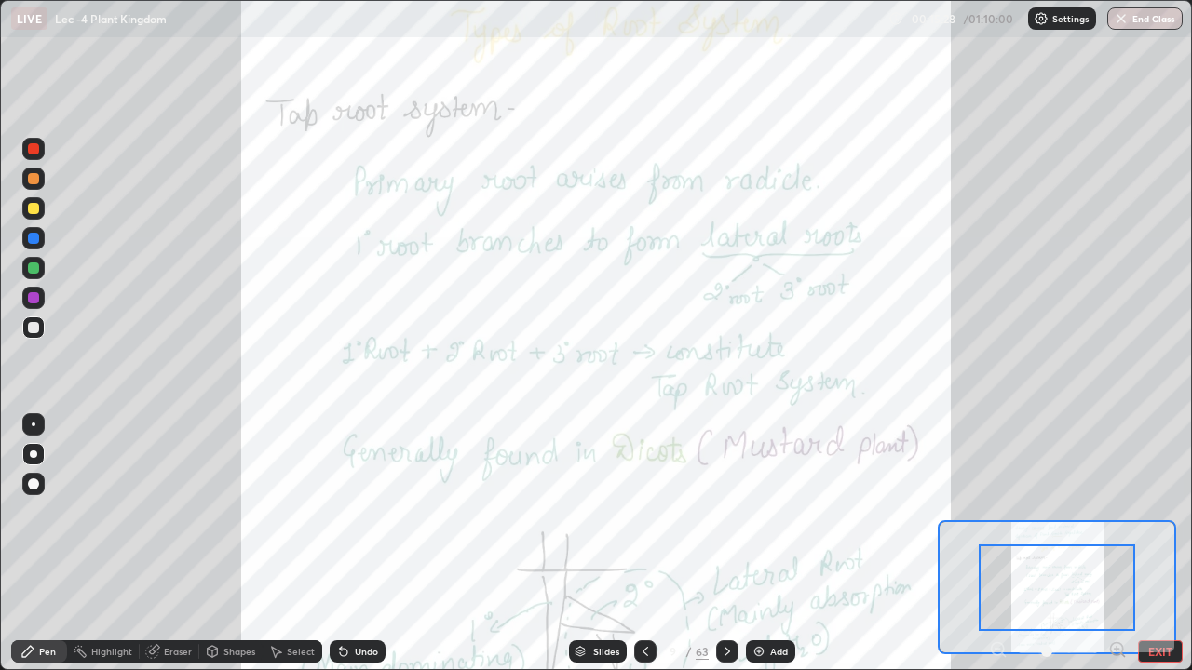
click at [1117, 544] on icon at bounding box center [1117, 649] width 5 height 0
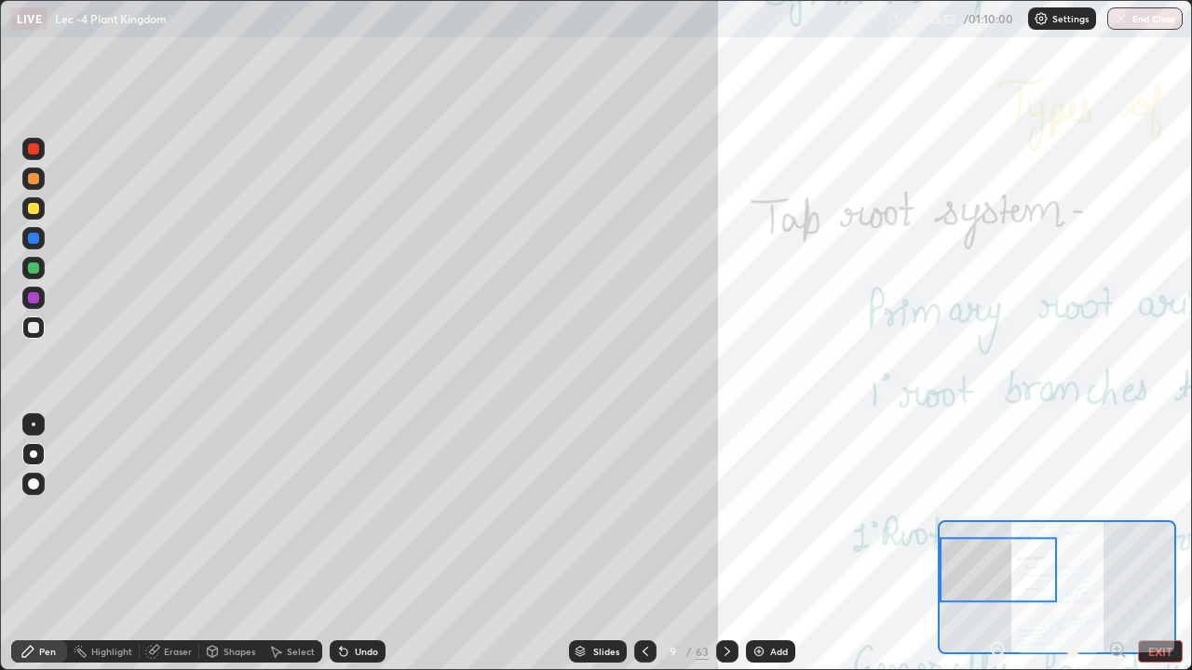
click at [36, 208] on div at bounding box center [33, 208] width 11 height 11
click at [33, 544] on icon at bounding box center [27, 651] width 11 height 11
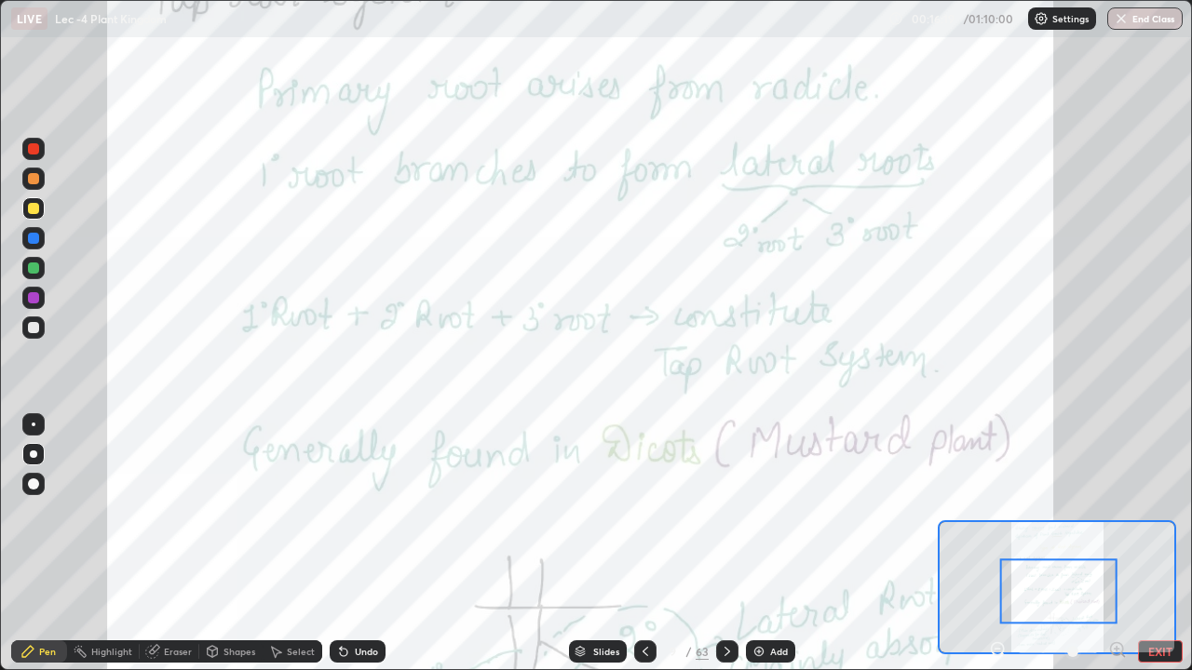
click at [95, 544] on div "Highlight" at bounding box center [103, 652] width 73 height 22
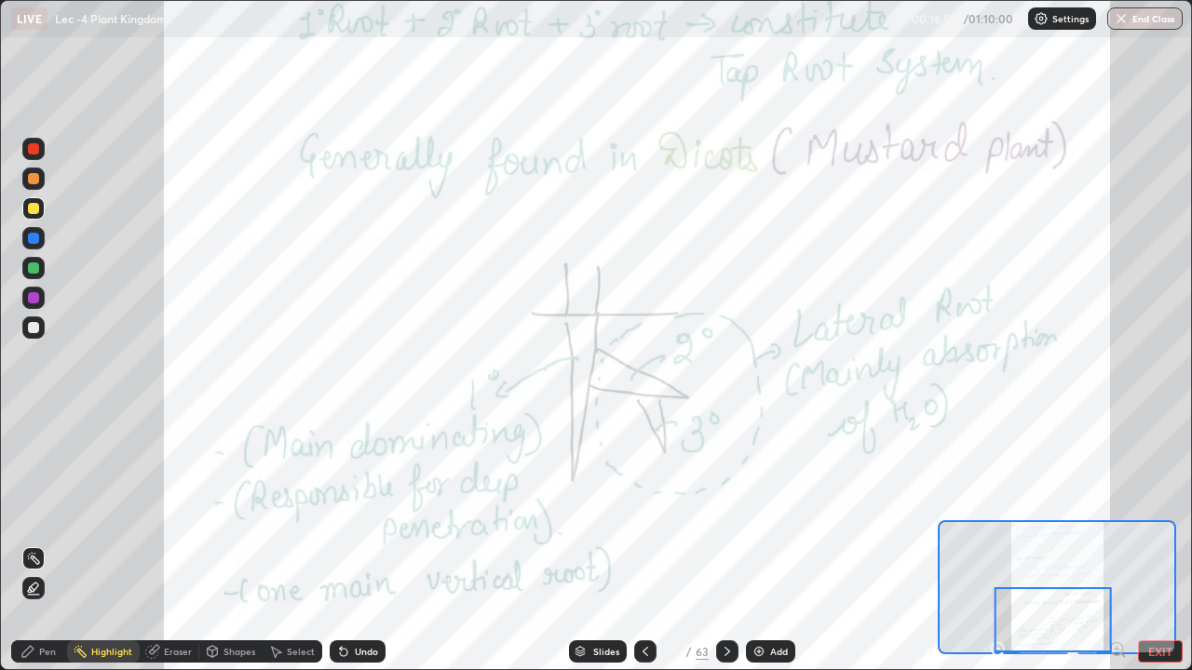
click at [731, 544] on icon at bounding box center [727, 651] width 15 height 15
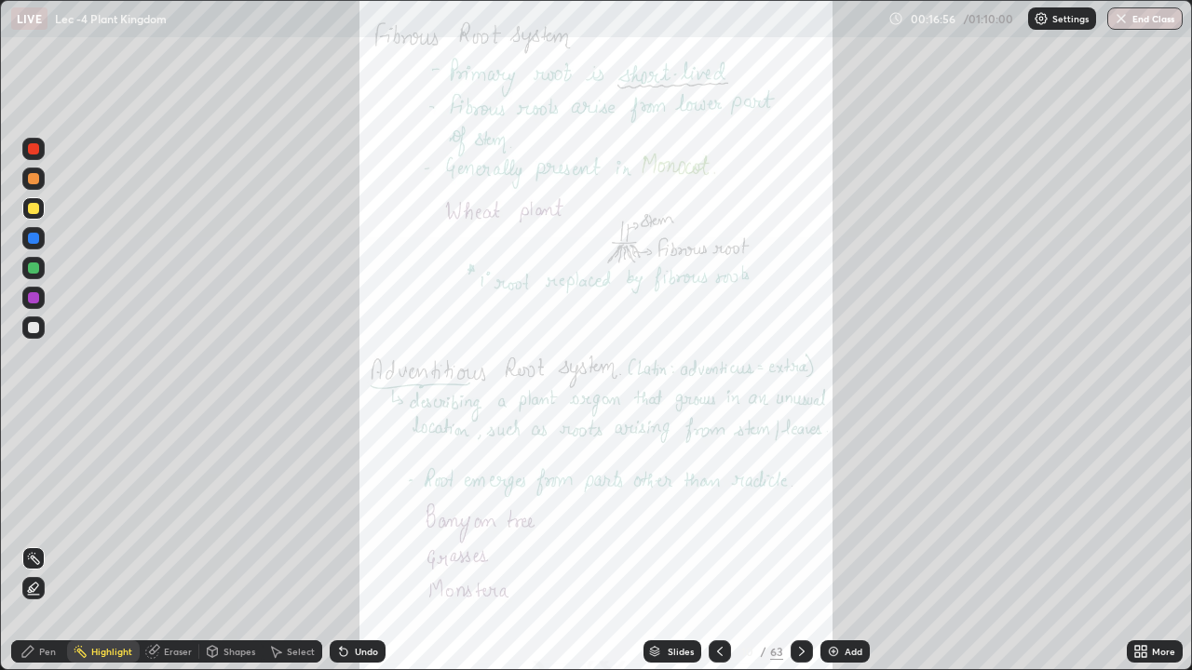
click at [1144, 544] on icon at bounding box center [1140, 651] width 15 height 15
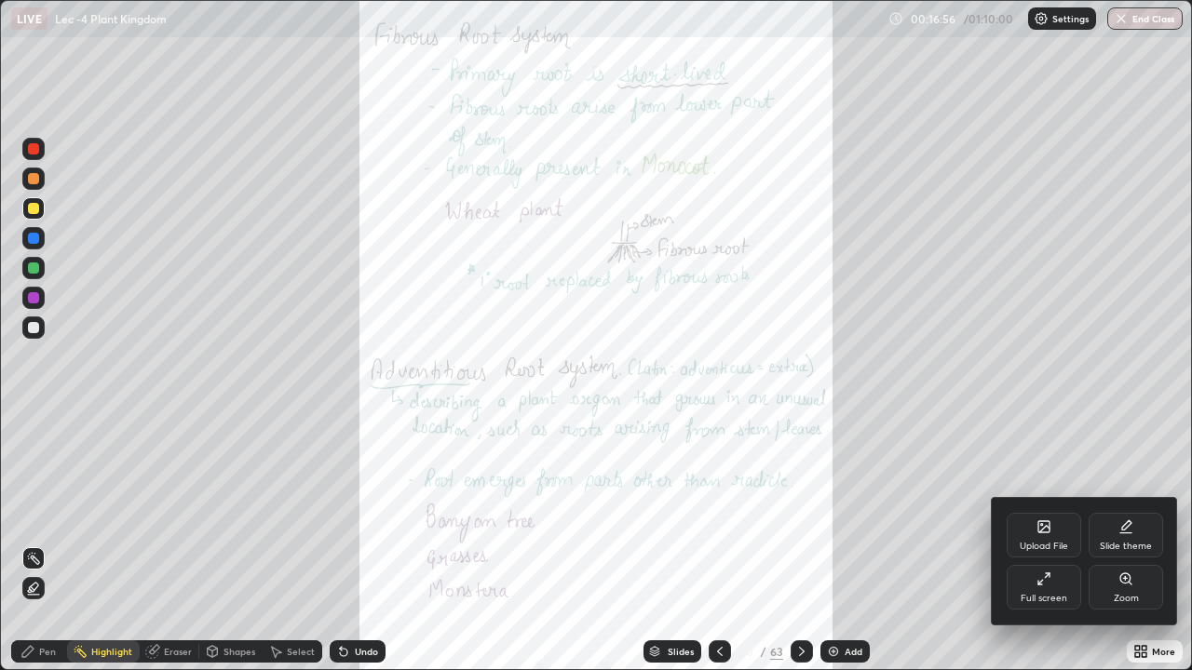
click at [1128, 544] on div "Zoom" at bounding box center [1126, 598] width 25 height 9
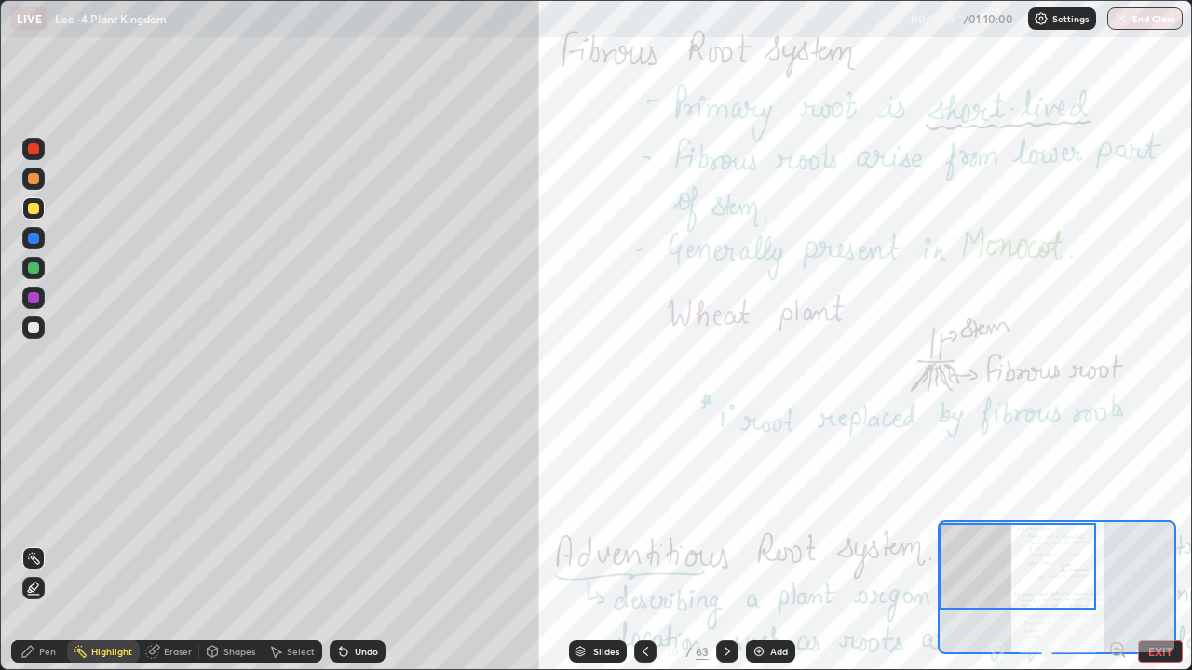
click at [40, 544] on div "Pen" at bounding box center [47, 651] width 17 height 9
click at [35, 328] on div at bounding box center [33, 327] width 11 height 11
click at [32, 331] on div at bounding box center [33, 327] width 11 height 11
click at [116, 544] on div "Highlight" at bounding box center [111, 651] width 41 height 9
click at [38, 179] on div at bounding box center [33, 178] width 11 height 11
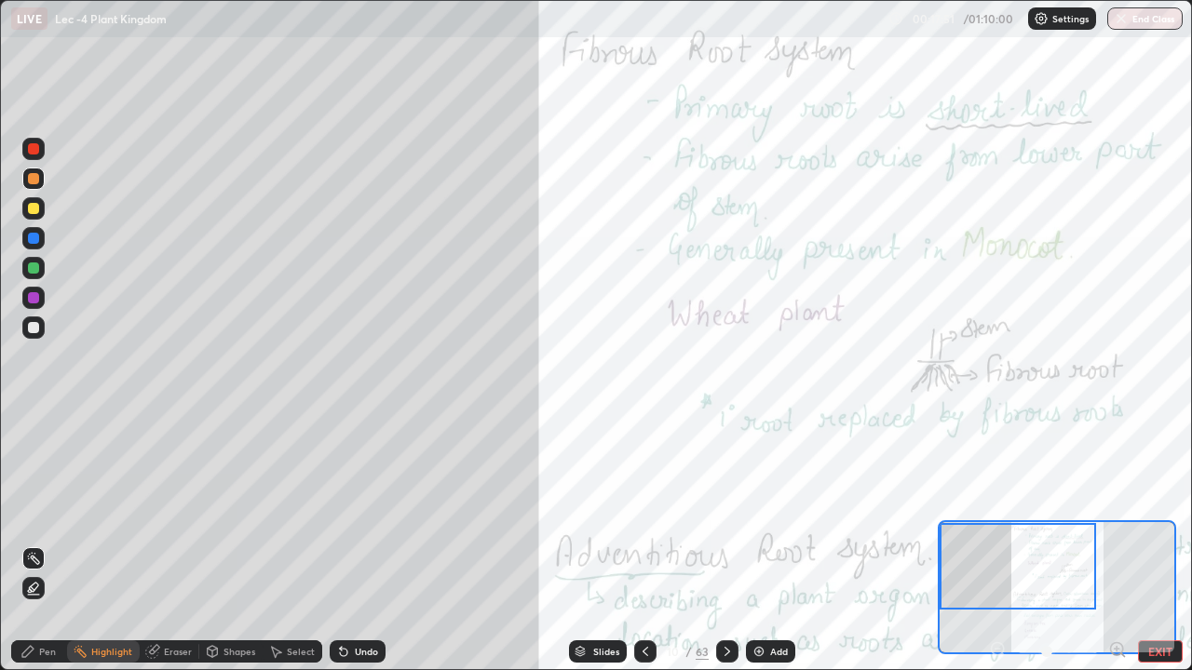
click at [39, 544] on div "Pen" at bounding box center [47, 651] width 17 height 9
click at [33, 326] on div at bounding box center [33, 327] width 11 height 11
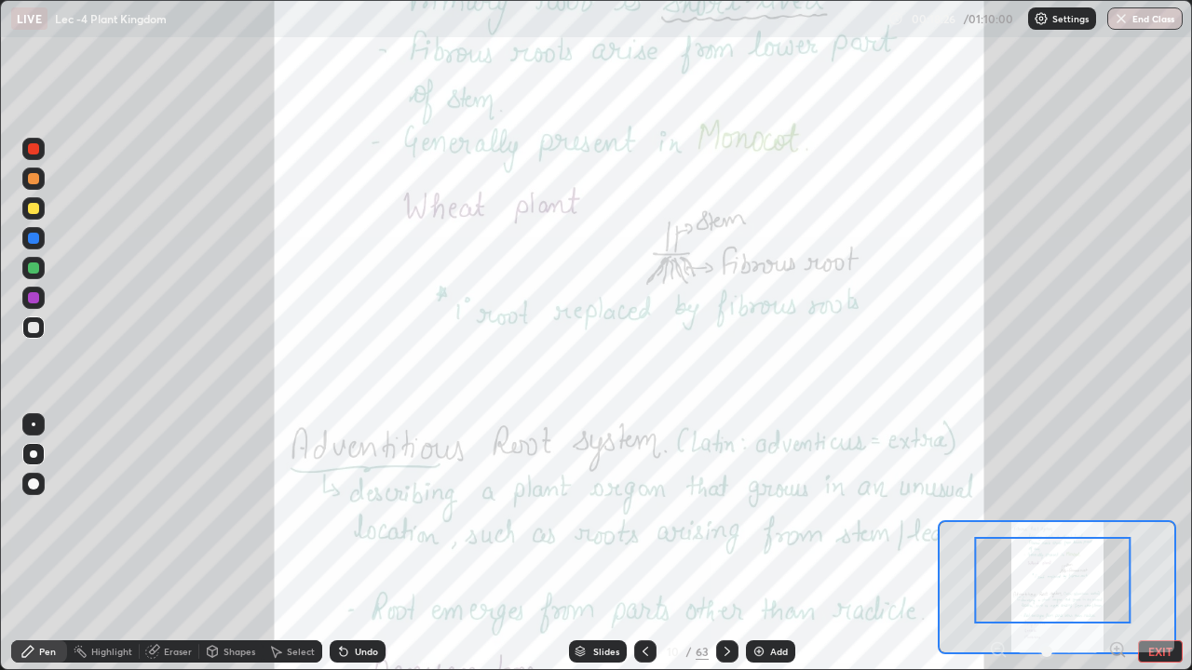
click at [113, 544] on div "Highlight" at bounding box center [103, 651] width 73 height 37
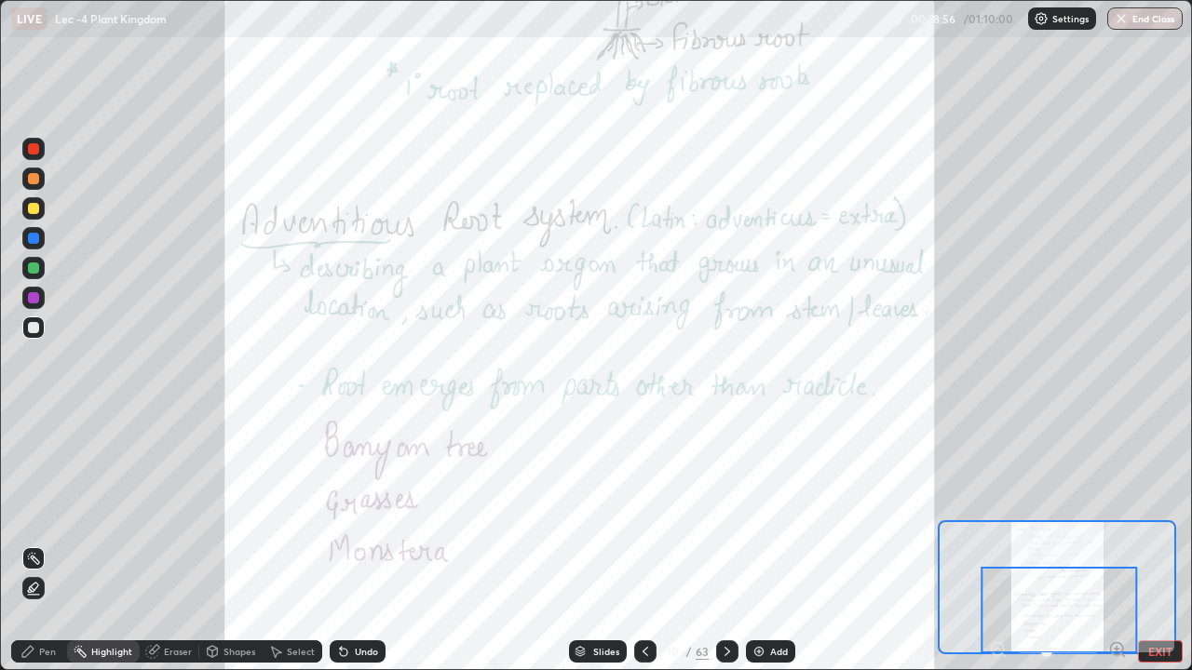
click at [28, 209] on div at bounding box center [33, 208] width 11 height 11
click at [727, 544] on icon at bounding box center [727, 651] width 15 height 15
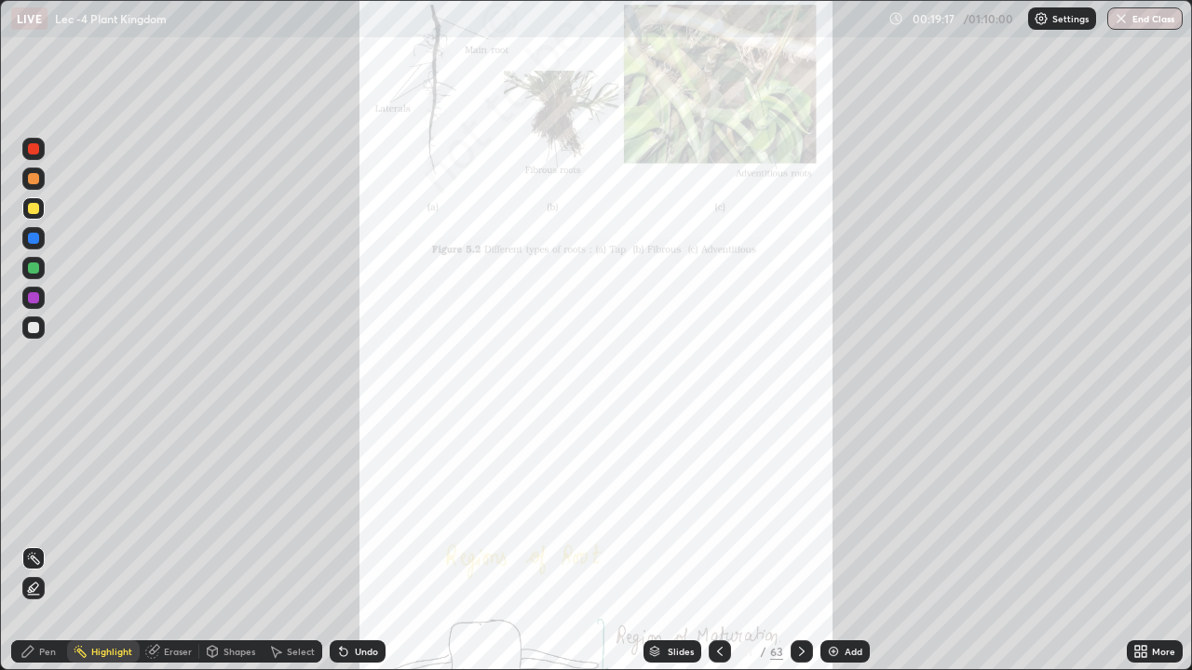
click at [726, 544] on div at bounding box center [720, 652] width 22 height 22
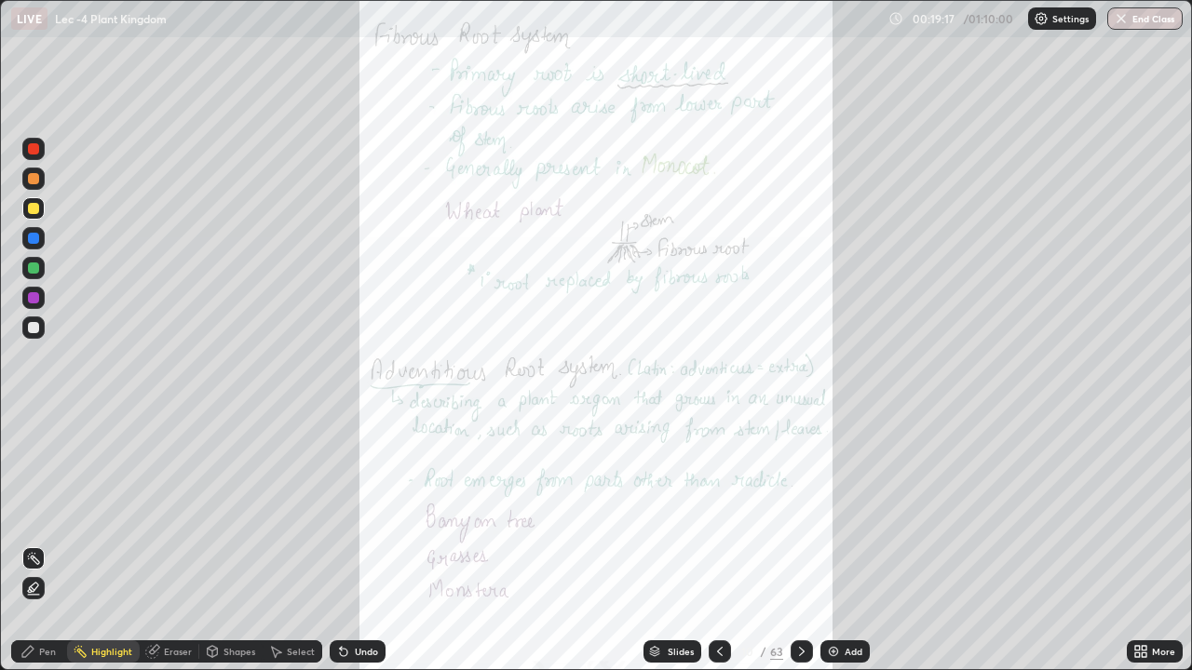
click at [716, 544] on icon at bounding box center [719, 651] width 15 height 15
click at [721, 544] on icon at bounding box center [719, 651] width 15 height 15
click at [803, 544] on icon at bounding box center [801, 651] width 15 height 15
click at [796, 544] on icon at bounding box center [801, 651] width 15 height 15
click at [797, 544] on icon at bounding box center [801, 651] width 15 height 15
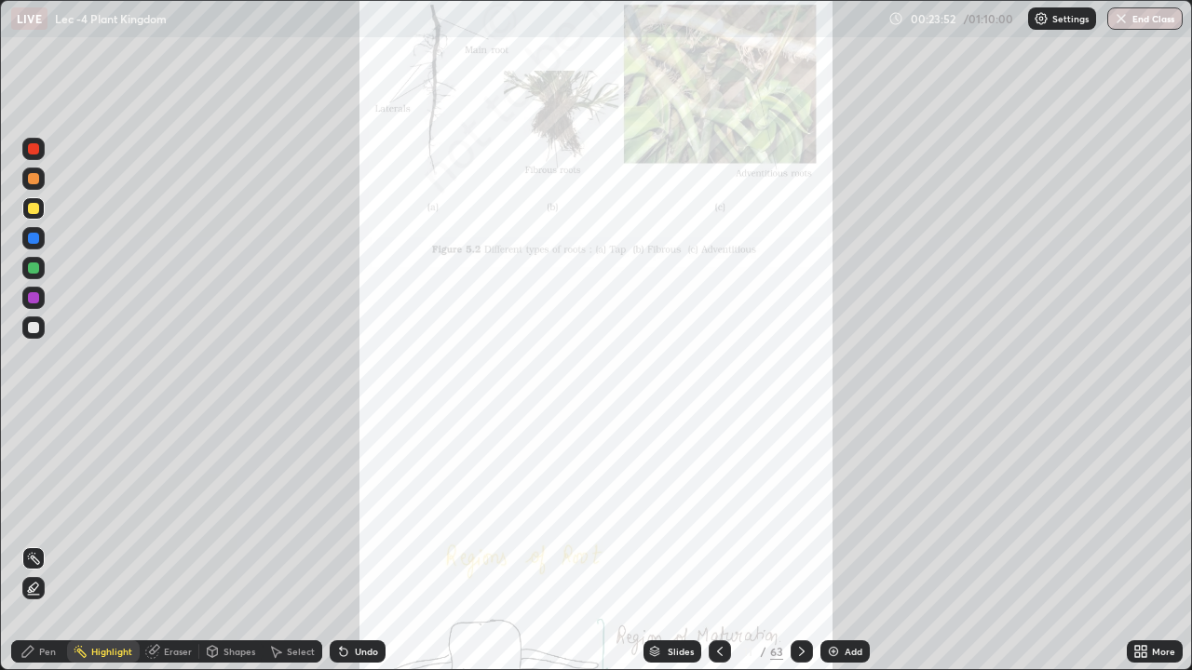
click at [799, 544] on icon at bounding box center [801, 651] width 15 height 15
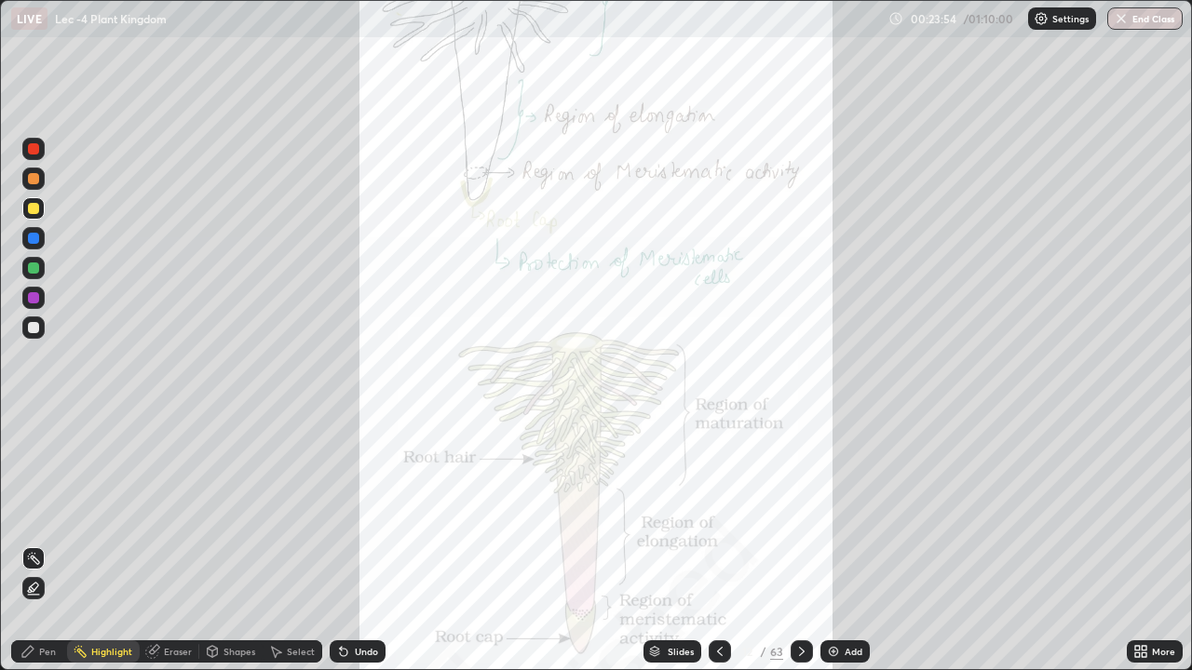
click at [1162, 544] on div "More" at bounding box center [1163, 651] width 23 height 9
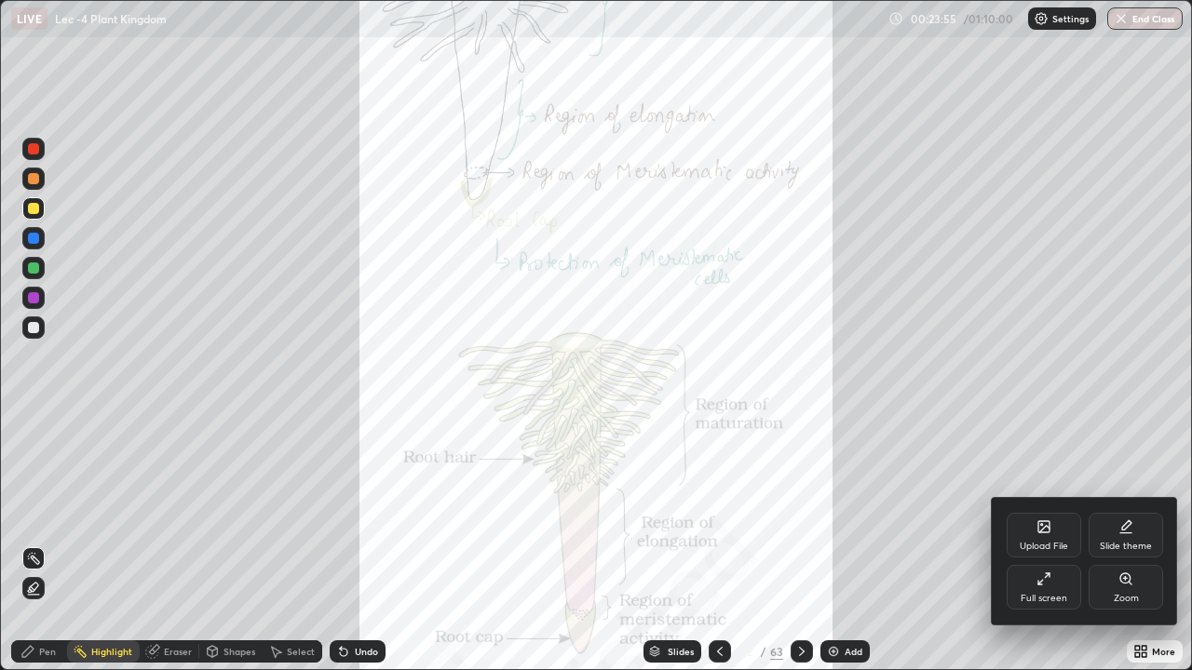
click at [1122, 544] on icon at bounding box center [1125, 579] width 10 height 10
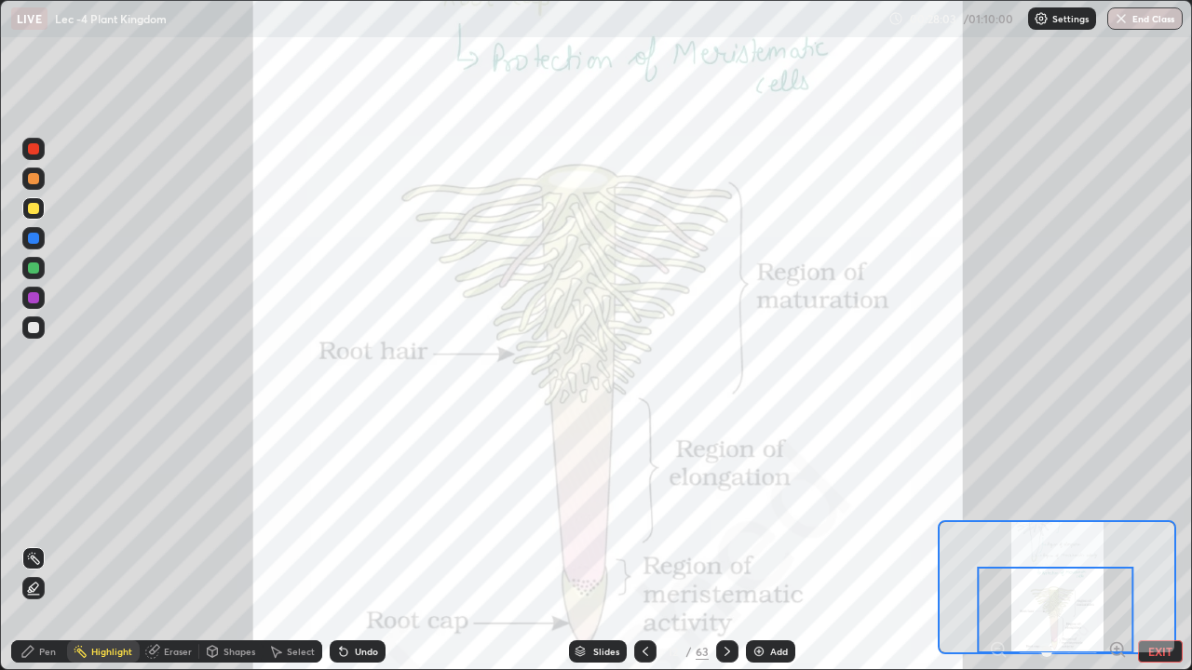
click at [38, 544] on div "Pen" at bounding box center [39, 652] width 56 height 22
click at [43, 333] on div at bounding box center [33, 328] width 22 height 22
click at [105, 544] on div "Highlight" at bounding box center [111, 651] width 41 height 9
click at [38, 198] on div at bounding box center [33, 208] width 22 height 22
click at [721, 544] on icon at bounding box center [727, 651] width 15 height 15
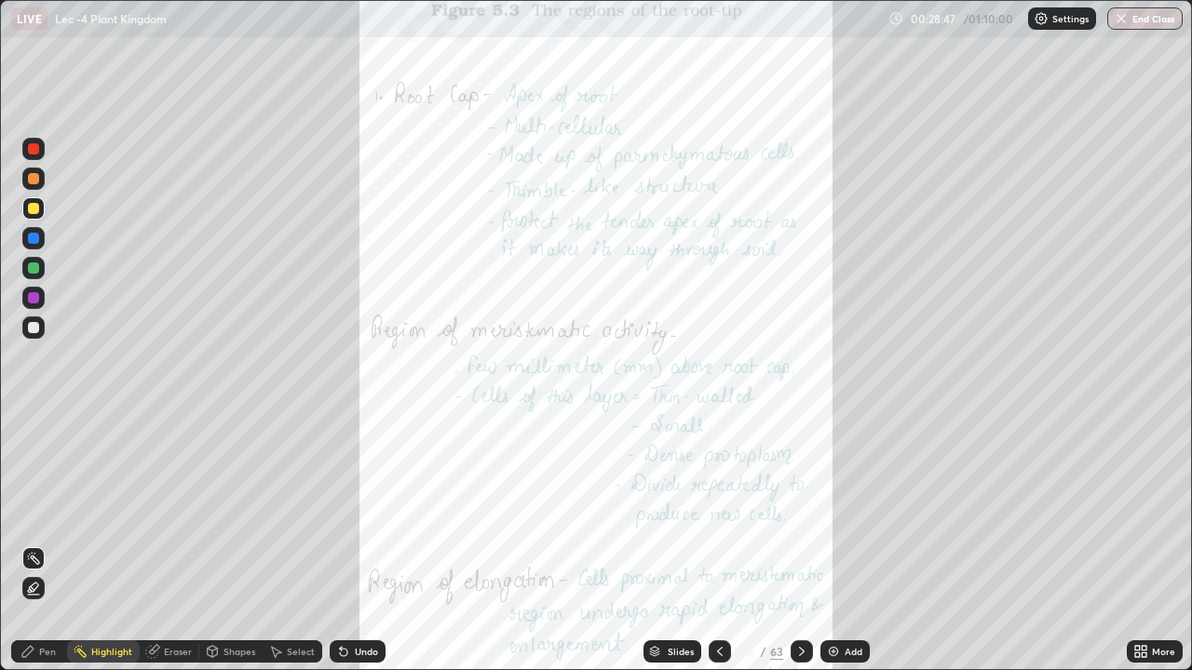
click at [1154, 544] on div "More" at bounding box center [1155, 652] width 56 height 22
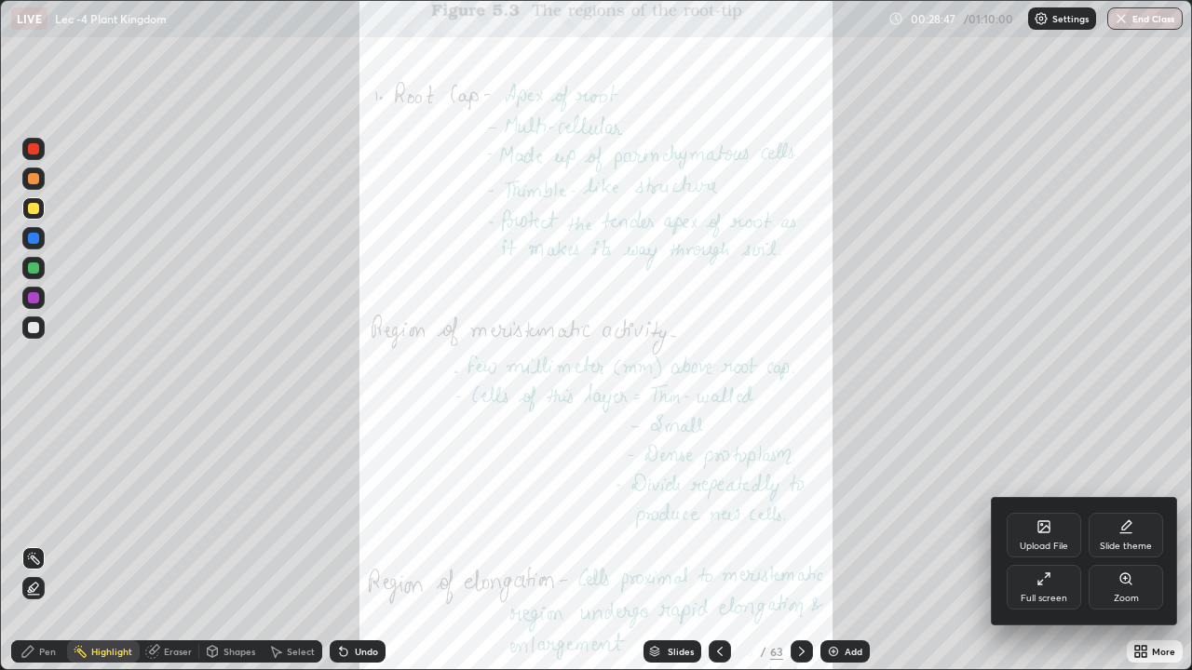
click at [1130, 544] on div "Zoom" at bounding box center [1126, 598] width 25 height 9
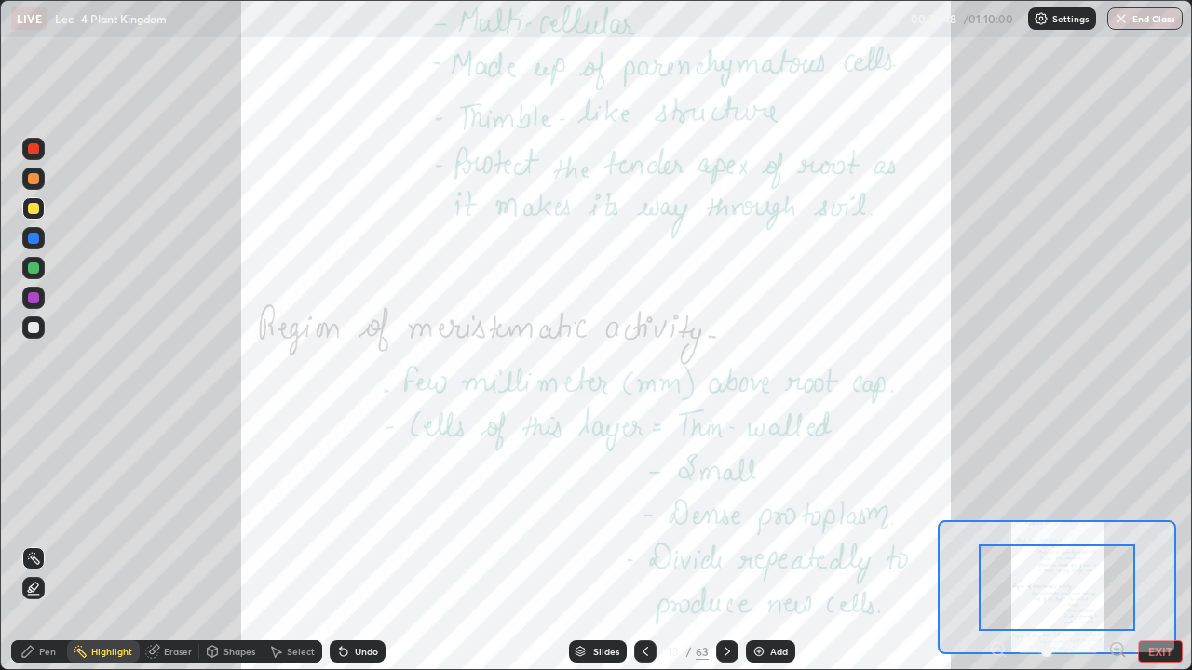
click at [1117, 544] on icon at bounding box center [1117, 649] width 5 height 0
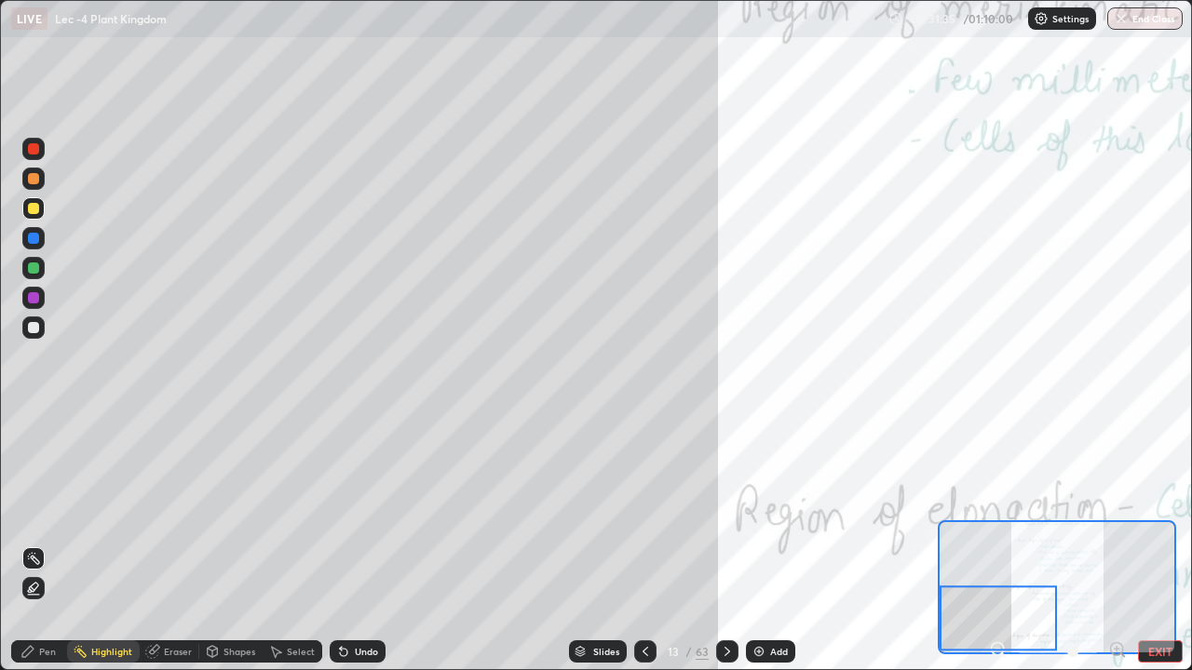
click at [44, 544] on div "Pen" at bounding box center [39, 651] width 56 height 37
click at [42, 544] on div "Pen" at bounding box center [47, 651] width 17 height 9
click at [37, 325] on div at bounding box center [33, 327] width 11 height 11
click at [40, 544] on div "Pen" at bounding box center [47, 651] width 17 height 9
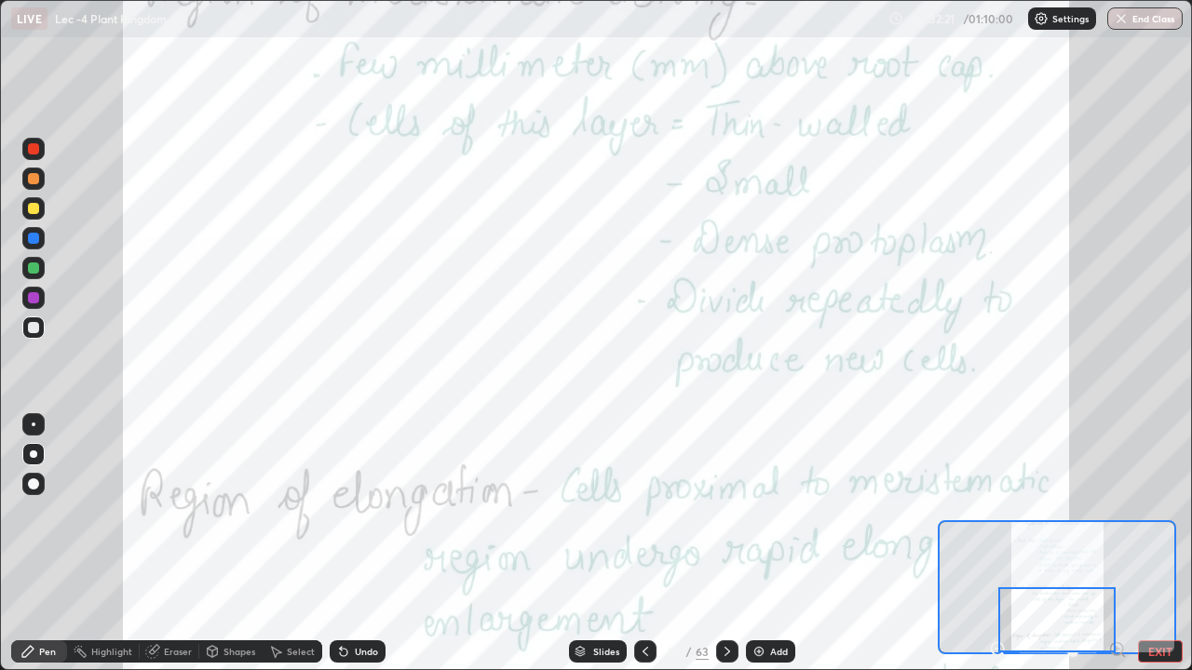
click at [102, 544] on div "Highlight" at bounding box center [111, 651] width 41 height 9
click at [36, 210] on div at bounding box center [33, 208] width 11 height 11
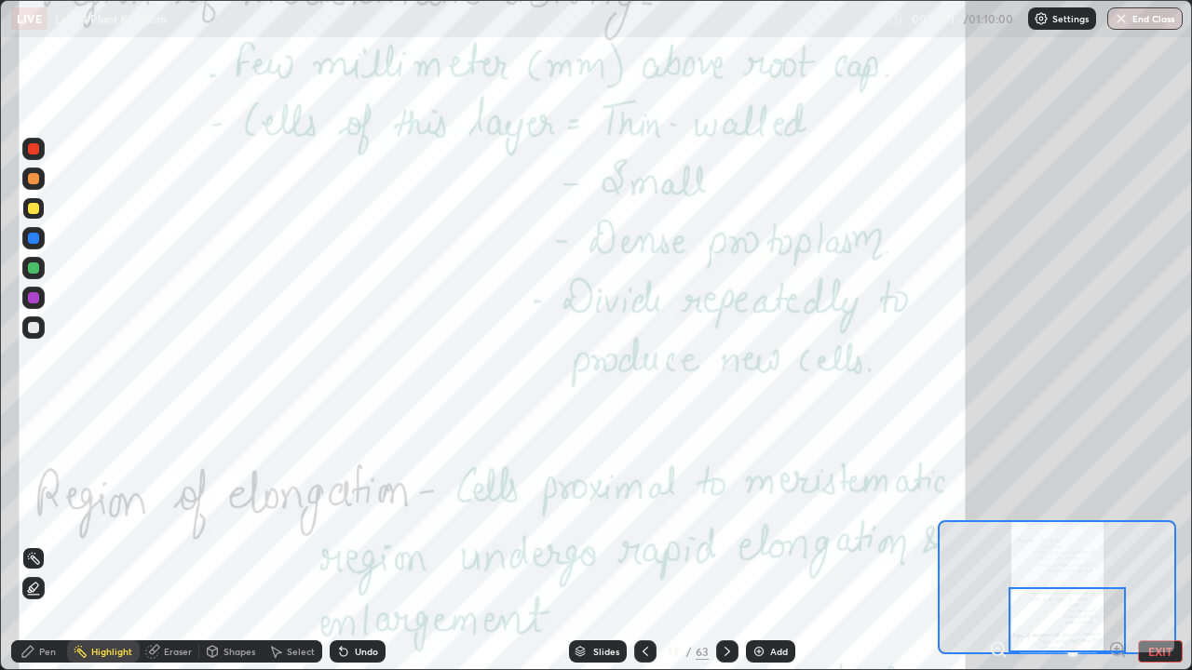
click at [723, 544] on icon at bounding box center [727, 651] width 15 height 15
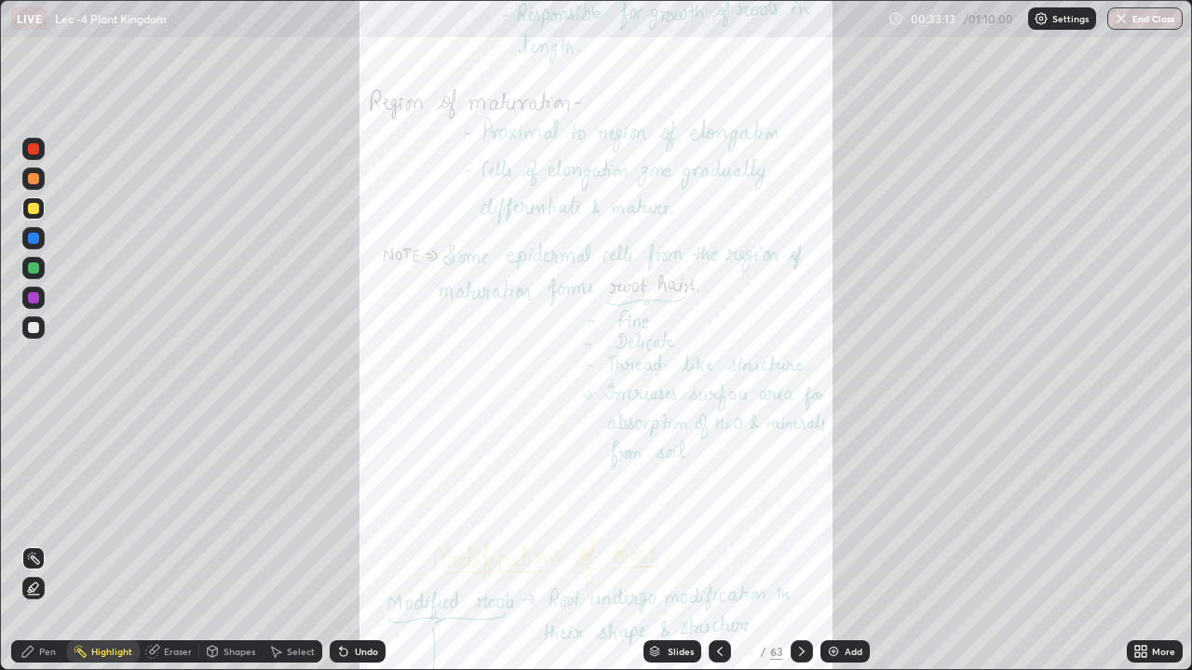
click at [1164, 544] on div "More" at bounding box center [1163, 651] width 23 height 9
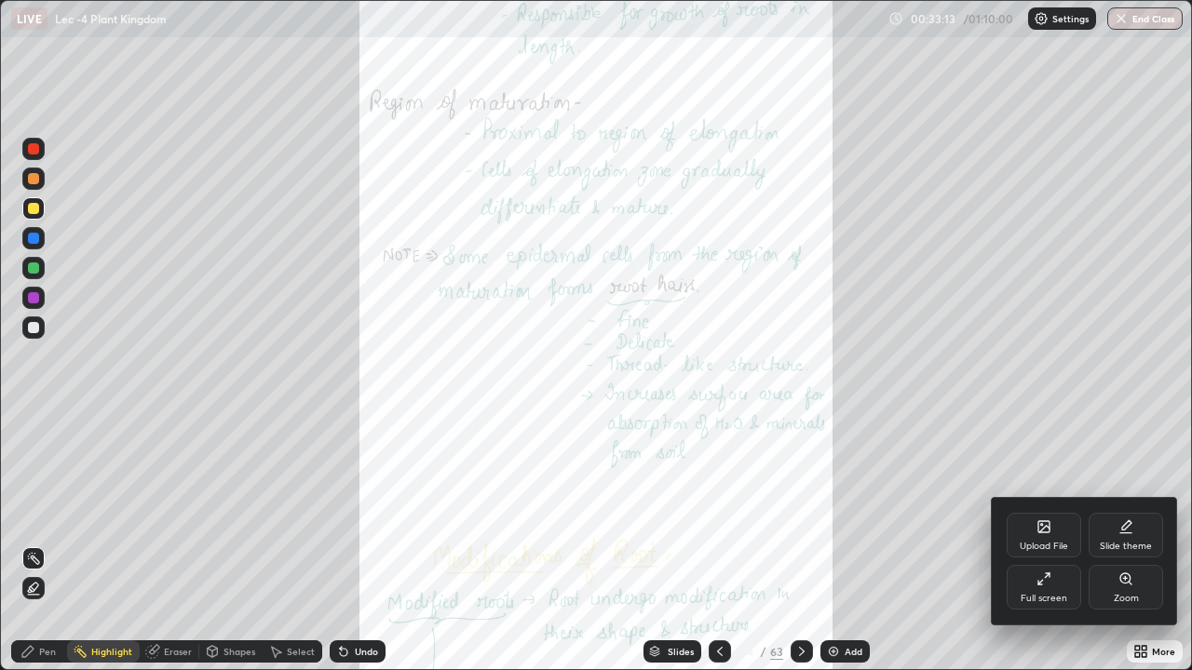
click at [1155, 544] on div "Zoom" at bounding box center [1126, 587] width 74 height 45
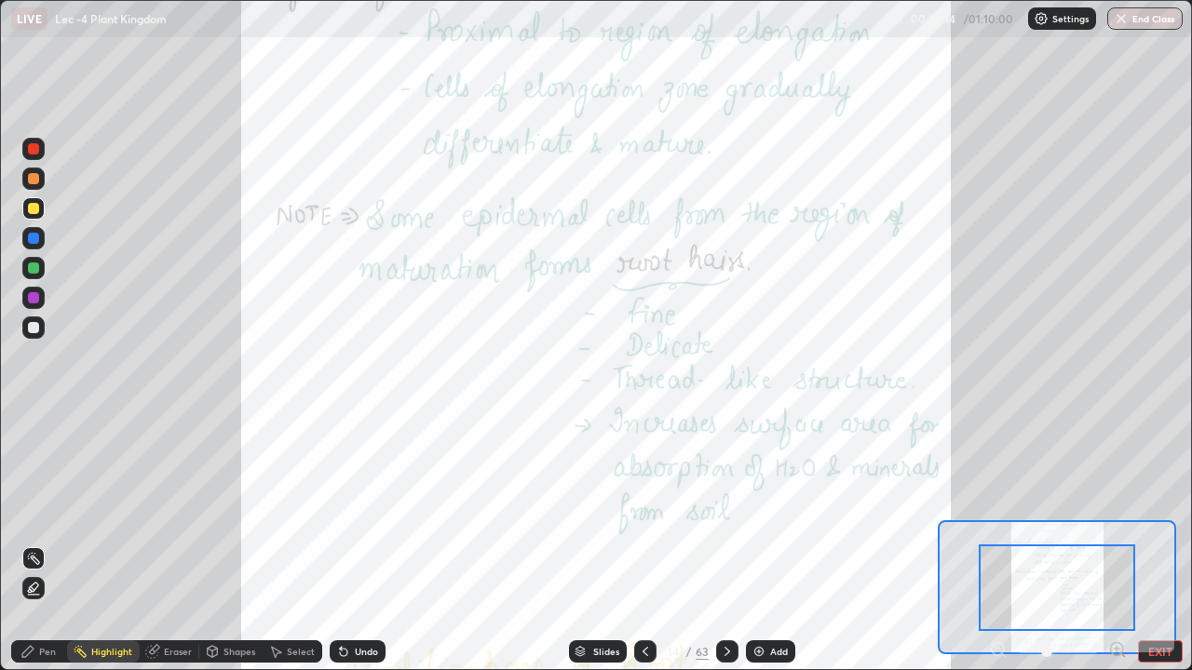
click at [1117, 544] on icon at bounding box center [1117, 650] width 19 height 19
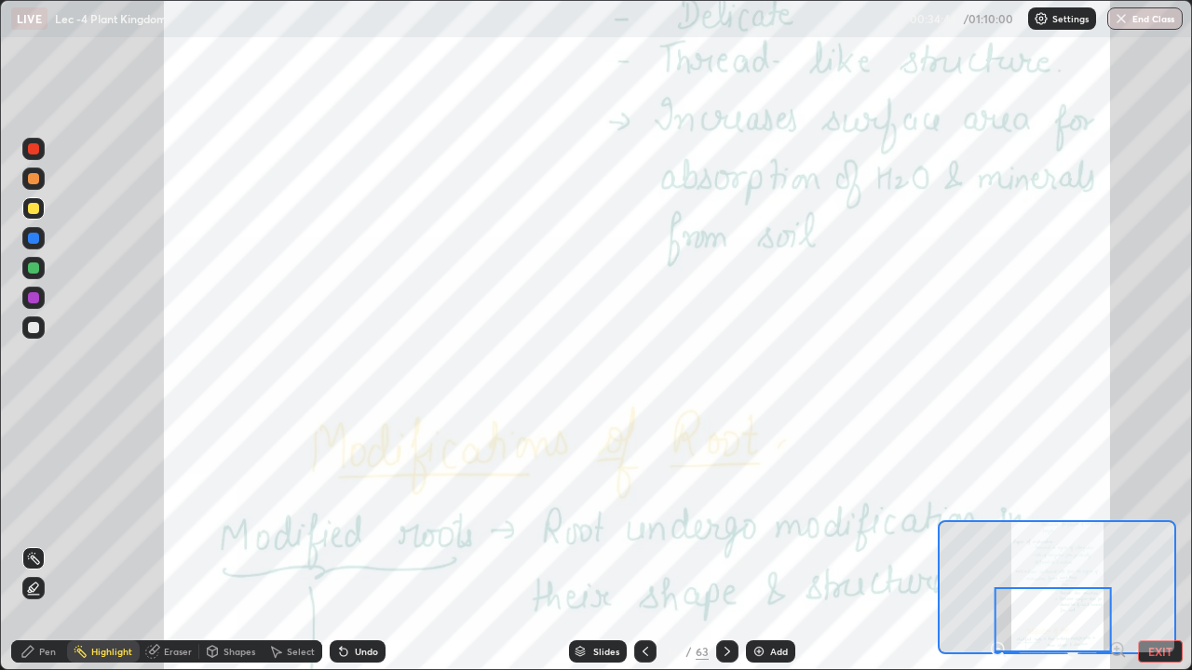
click at [594, 544] on div "Slides" at bounding box center [606, 651] width 26 height 9
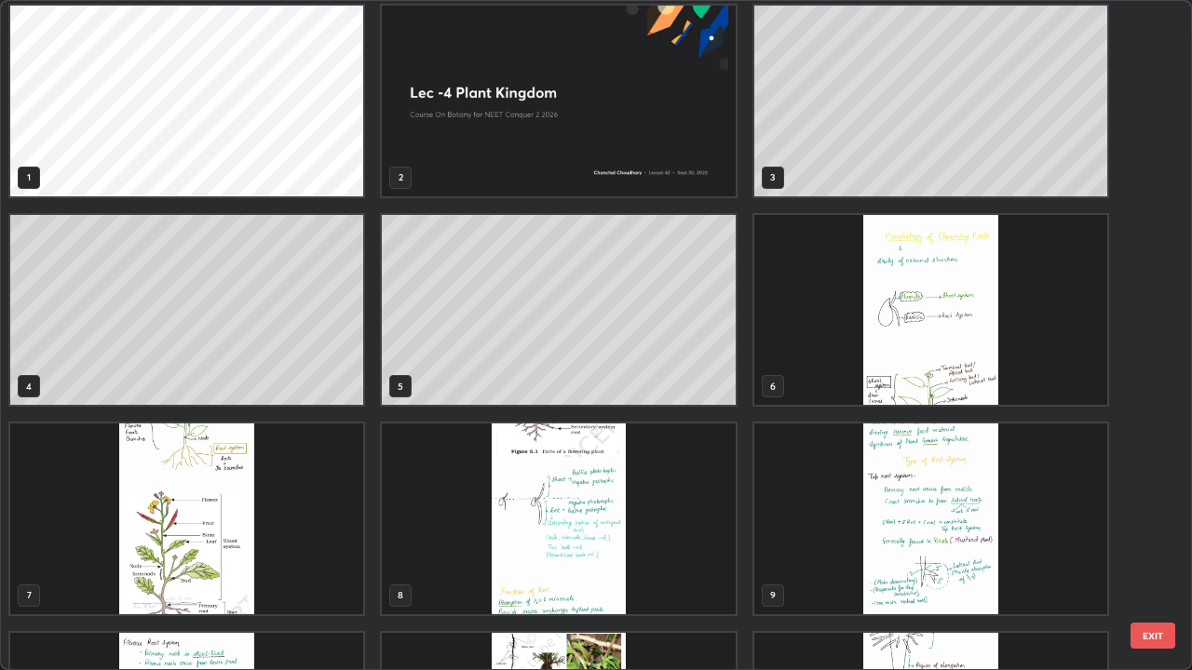
scroll to position [0, 0]
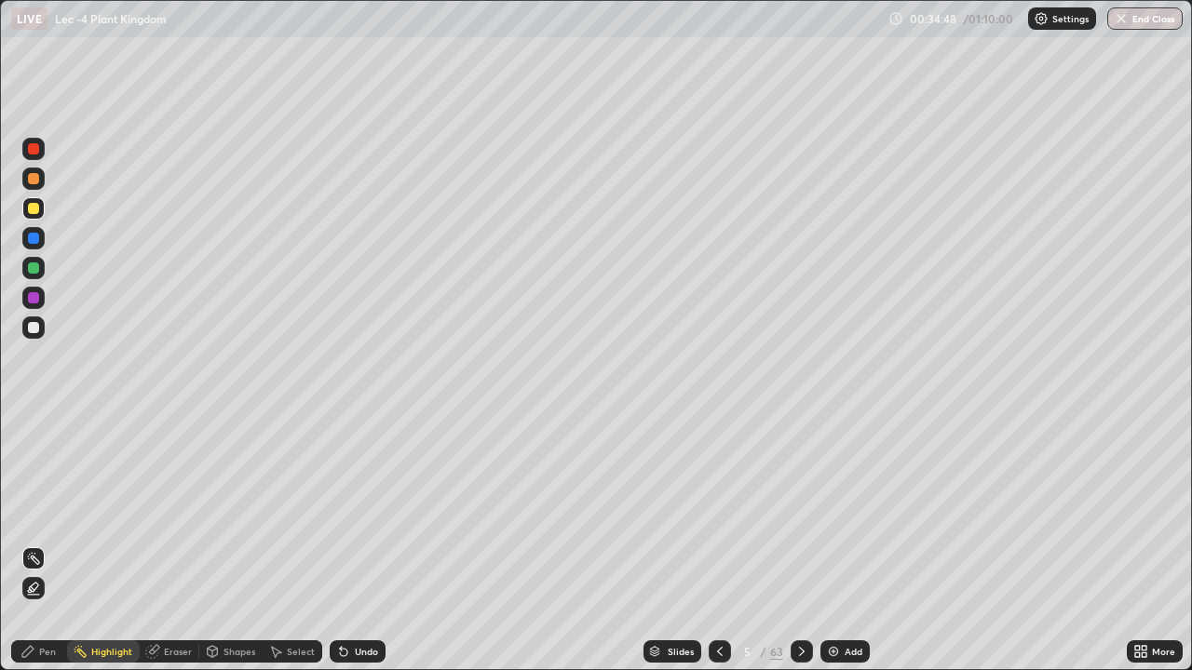
click at [852, 544] on div "Add" at bounding box center [854, 651] width 18 height 9
click at [35, 544] on div "Pen" at bounding box center [39, 652] width 56 height 22
click at [31, 333] on div at bounding box center [33, 328] width 22 height 22
click at [284, 544] on div "Select" at bounding box center [293, 652] width 60 height 22
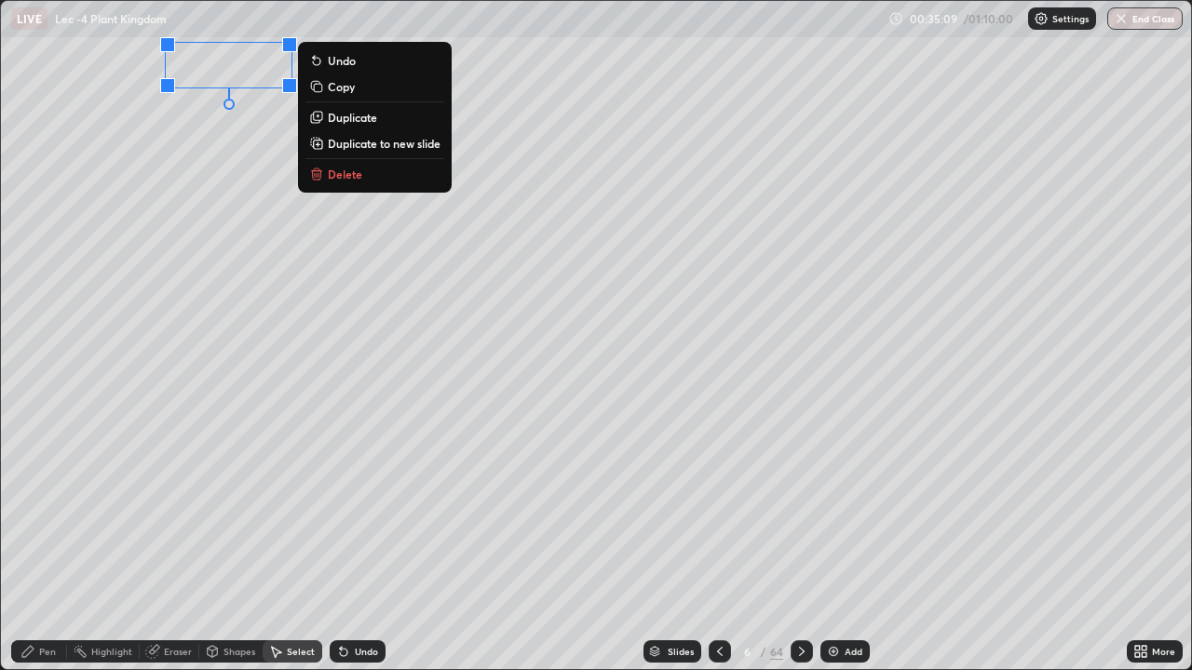
click at [34, 544] on div "Pen" at bounding box center [39, 652] width 56 height 22
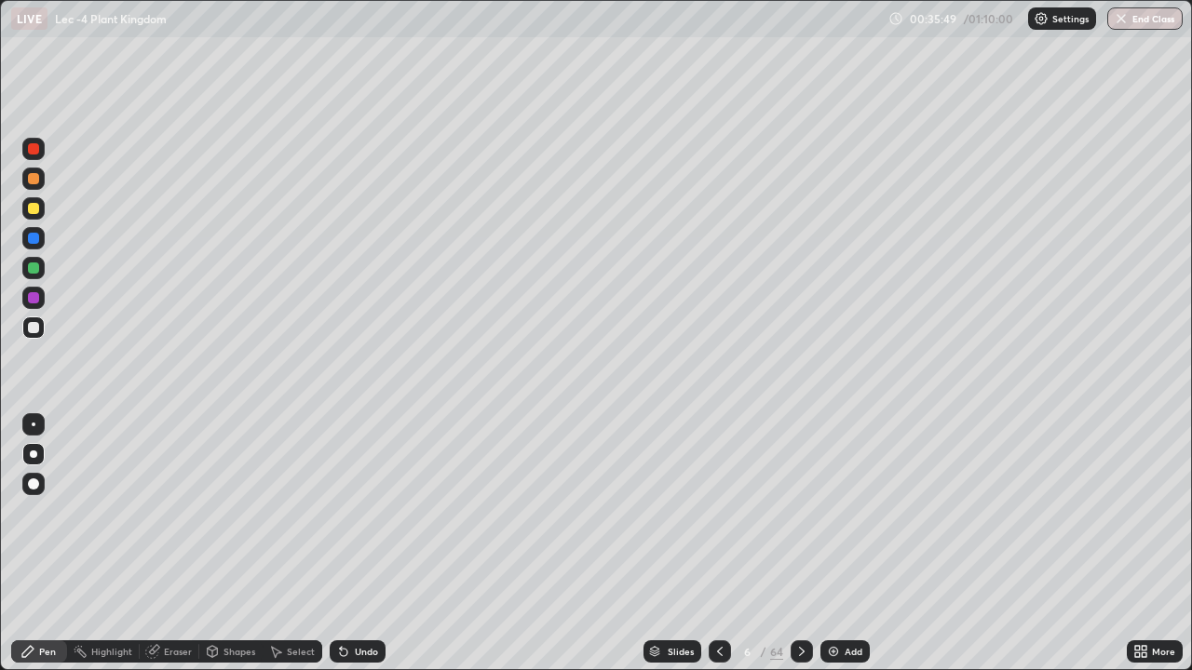
click at [33, 213] on div at bounding box center [33, 208] width 11 height 11
click at [356, 544] on div "Undo" at bounding box center [366, 651] width 23 height 9
click at [351, 544] on div "Undo" at bounding box center [358, 652] width 56 height 22
click at [360, 544] on div "Undo" at bounding box center [358, 652] width 56 height 22
click at [386, 544] on div "Slides 6 / 64 Add" at bounding box center [756, 651] width 741 height 37
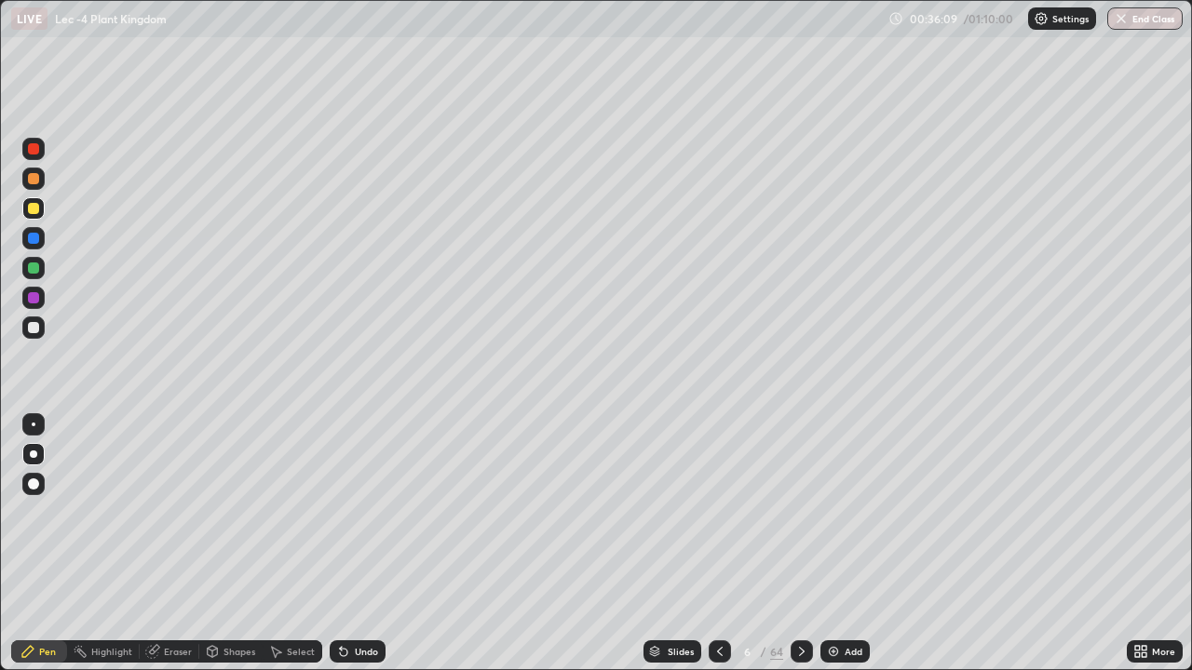
click at [352, 544] on div "Undo" at bounding box center [358, 652] width 56 height 22
click at [39, 334] on div at bounding box center [33, 328] width 22 height 22
click at [34, 336] on div at bounding box center [33, 328] width 22 height 22
click at [40, 183] on div at bounding box center [33, 179] width 22 height 22
click at [39, 330] on div at bounding box center [33, 328] width 22 height 22
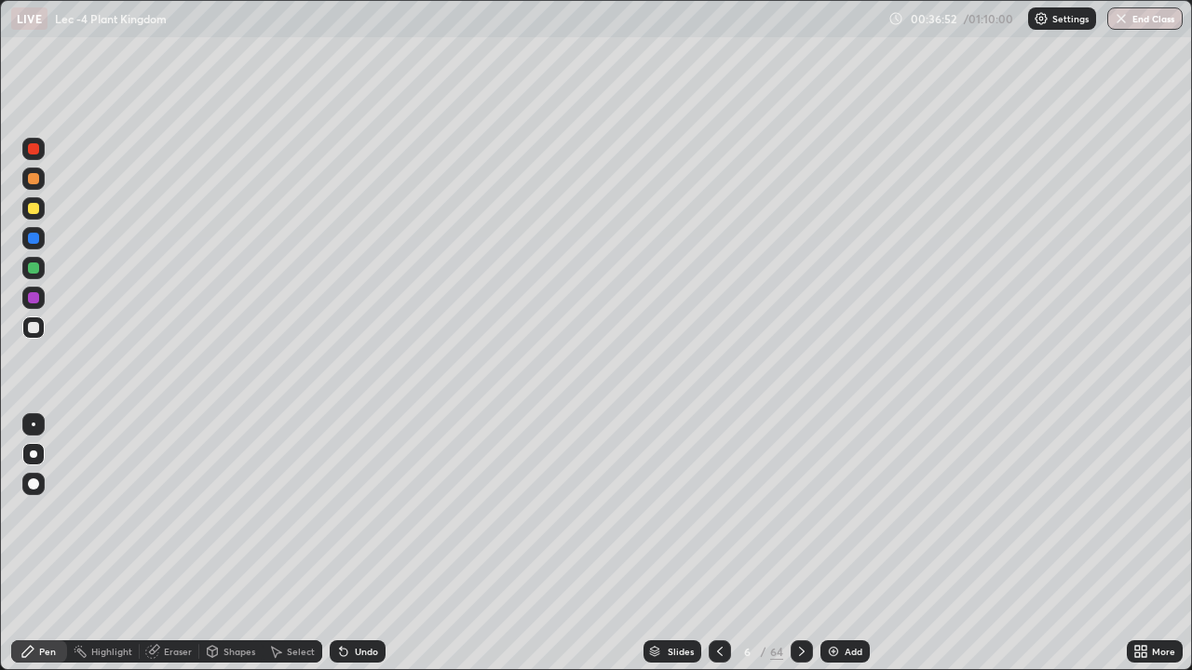
click at [36, 272] on div at bounding box center [33, 268] width 11 height 11
click at [38, 333] on div at bounding box center [33, 328] width 22 height 22
click at [355, 544] on div "Undo" at bounding box center [366, 651] width 23 height 9
click at [349, 544] on div "Undo" at bounding box center [358, 652] width 56 height 22
click at [344, 544] on div "Undo" at bounding box center [353, 651] width 63 height 37
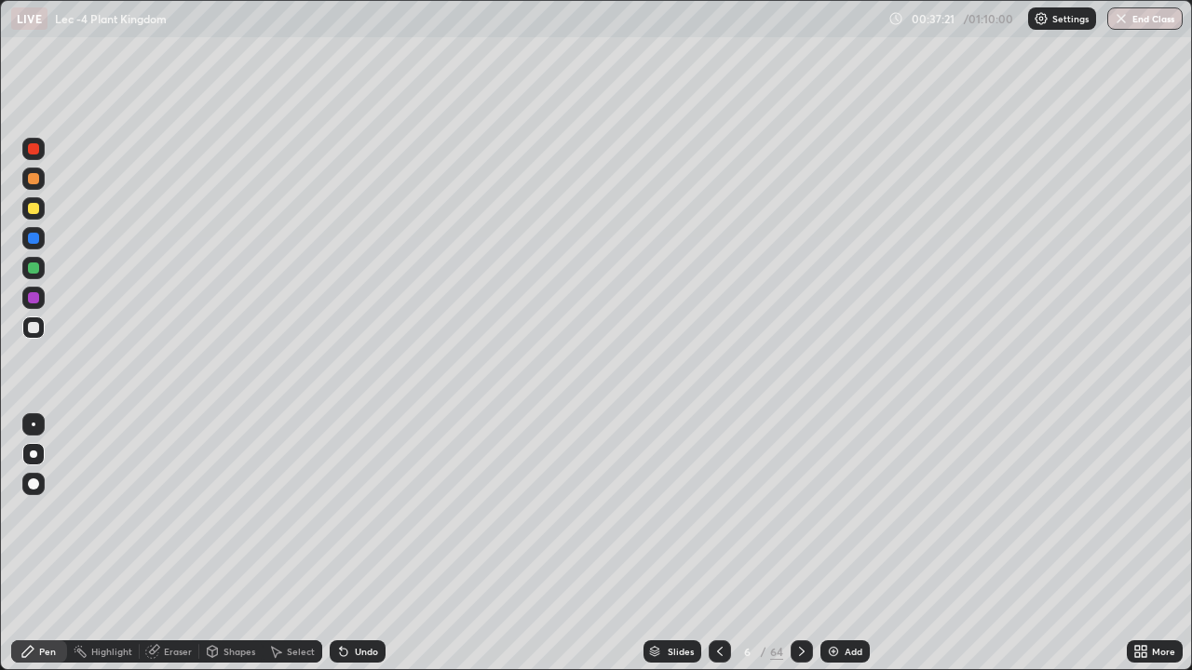
click at [35, 209] on div at bounding box center [33, 208] width 11 height 11
click at [36, 339] on div at bounding box center [33, 328] width 22 height 30
click at [835, 544] on div "Add" at bounding box center [844, 652] width 49 height 22
click at [46, 544] on div "Pen" at bounding box center [39, 652] width 56 height 22
click at [33, 210] on div at bounding box center [33, 208] width 11 height 11
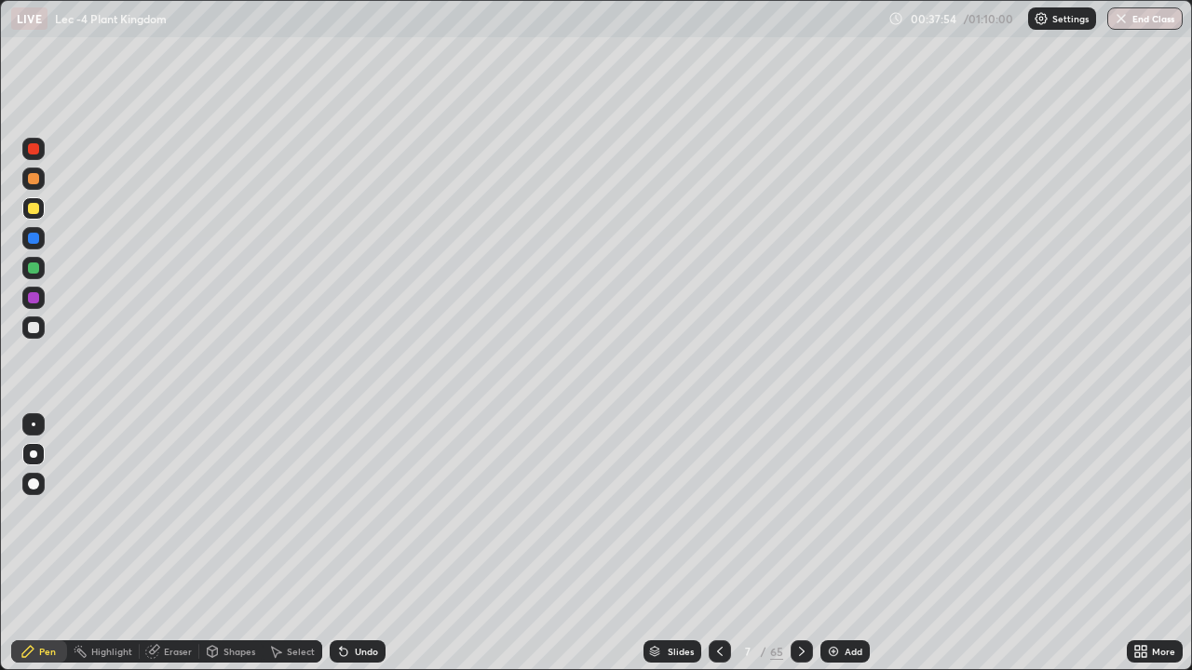
click at [32, 180] on div at bounding box center [33, 178] width 11 height 11
click at [33, 329] on div at bounding box center [33, 327] width 11 height 11
click at [340, 544] on icon at bounding box center [341, 648] width 2 height 2
click at [332, 544] on div "Undo" at bounding box center [358, 652] width 56 height 22
click at [31, 182] on div at bounding box center [33, 178] width 11 height 11
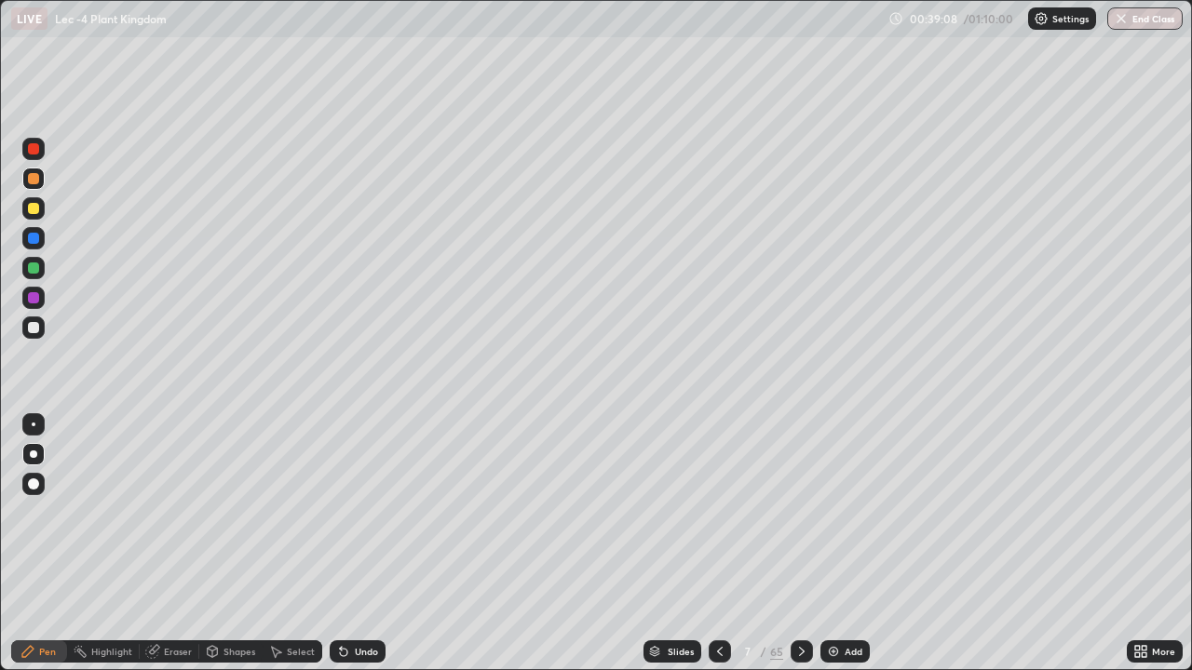
click at [349, 544] on div "Undo" at bounding box center [358, 652] width 56 height 22
click at [45, 332] on div at bounding box center [34, 328] width 30 height 30
click at [802, 544] on icon at bounding box center [801, 651] width 15 height 15
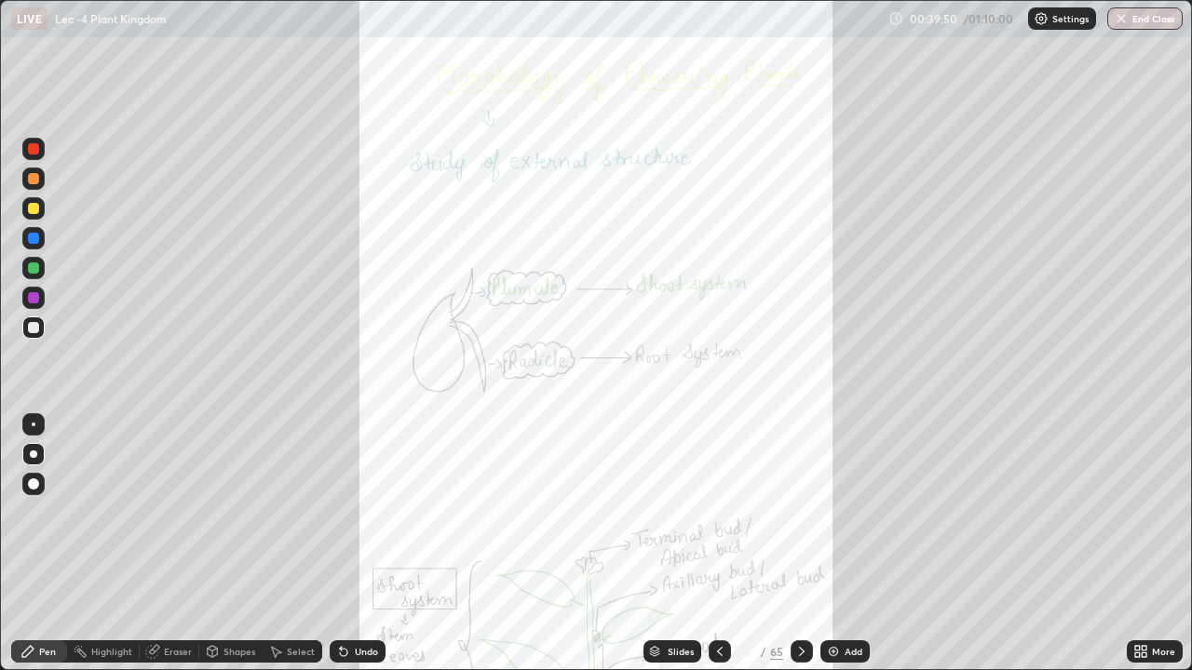
click at [718, 544] on icon at bounding box center [719, 651] width 15 height 15
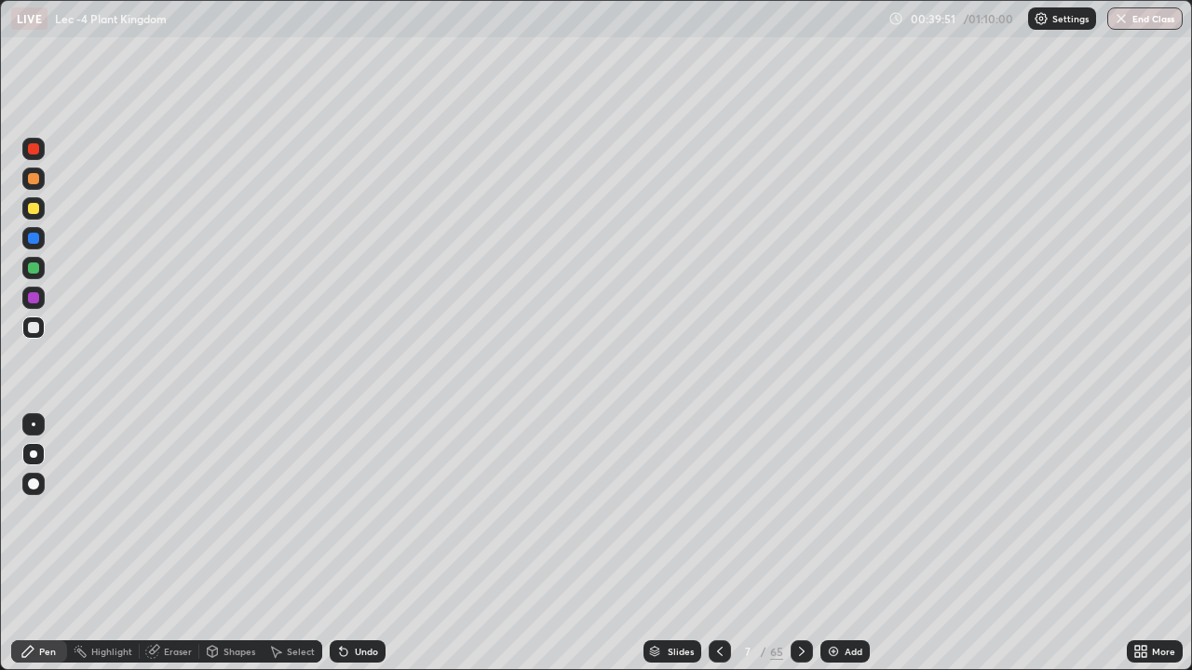
click at [832, 544] on img at bounding box center [833, 651] width 15 height 15
click at [37, 209] on div at bounding box center [33, 208] width 11 height 11
click at [39, 182] on div at bounding box center [33, 179] width 22 height 22
click at [33, 328] on div at bounding box center [33, 327] width 11 height 11
click at [40, 185] on div at bounding box center [33, 179] width 22 height 22
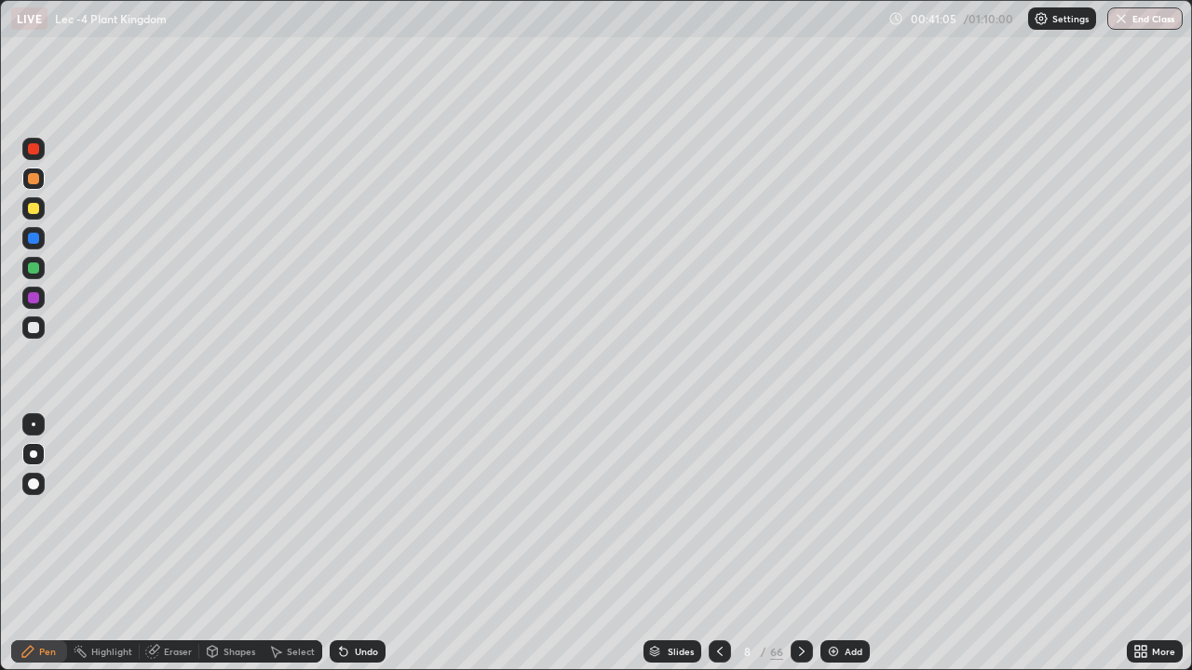
click at [32, 328] on div at bounding box center [33, 327] width 11 height 11
click at [349, 544] on div "Undo" at bounding box center [358, 652] width 56 height 22
click at [665, 544] on div "Slides" at bounding box center [672, 652] width 58 height 22
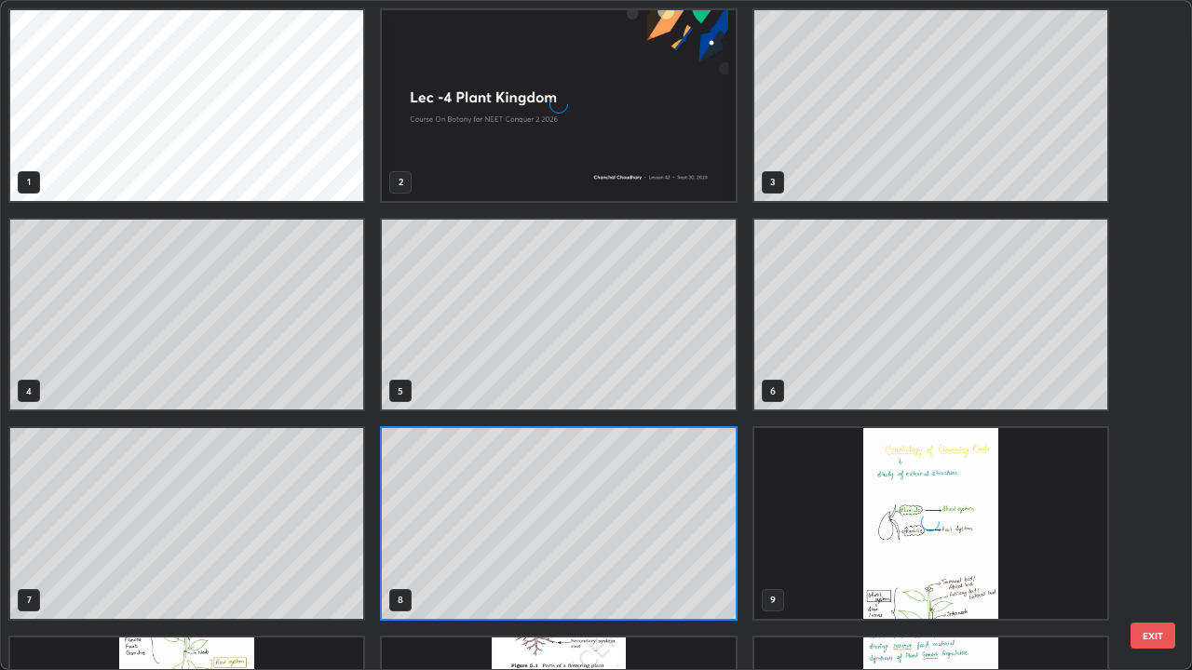
scroll to position [663, 1181]
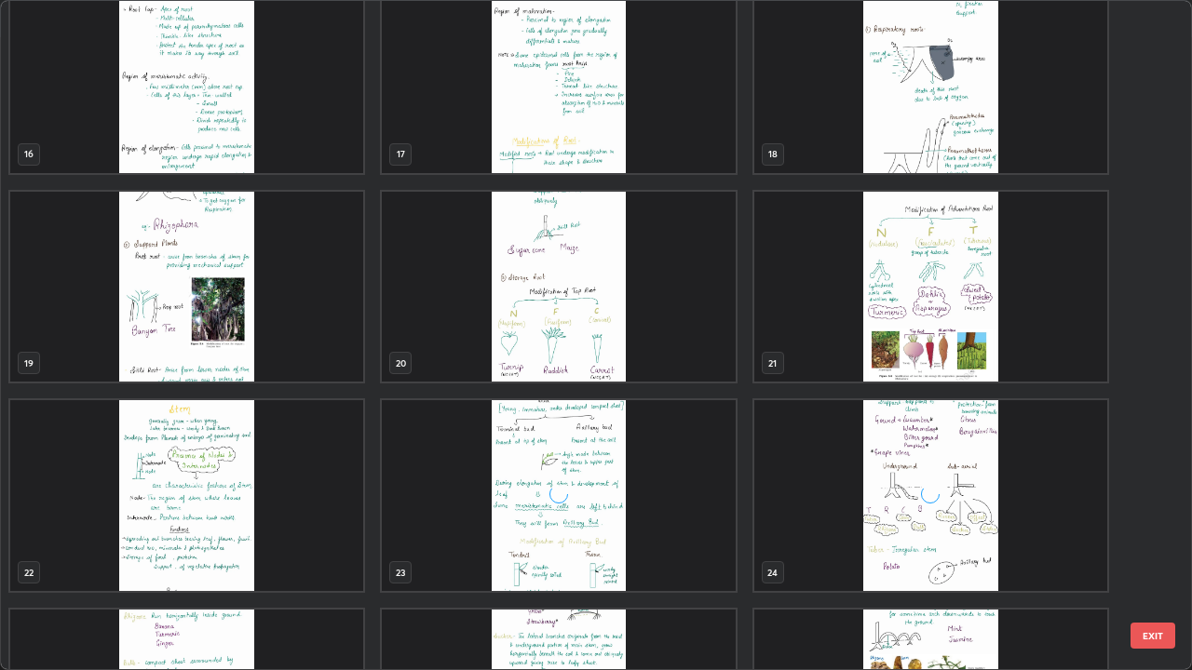
click at [469, 156] on img "grid" at bounding box center [558, 77] width 353 height 191
click at [471, 151] on img "grid" at bounding box center [558, 77] width 353 height 191
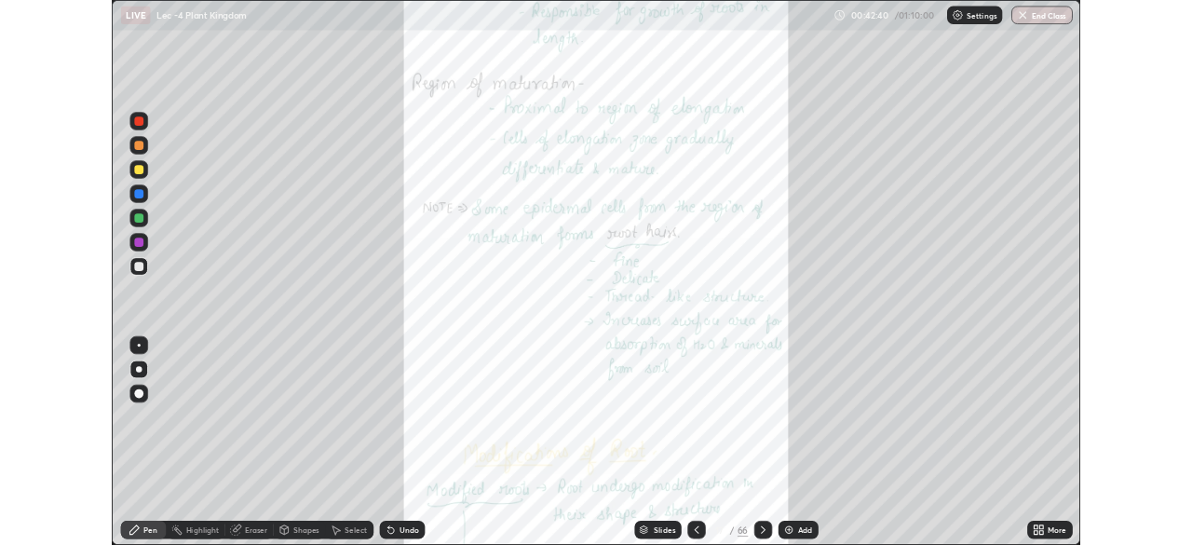
scroll to position [1046, 0]
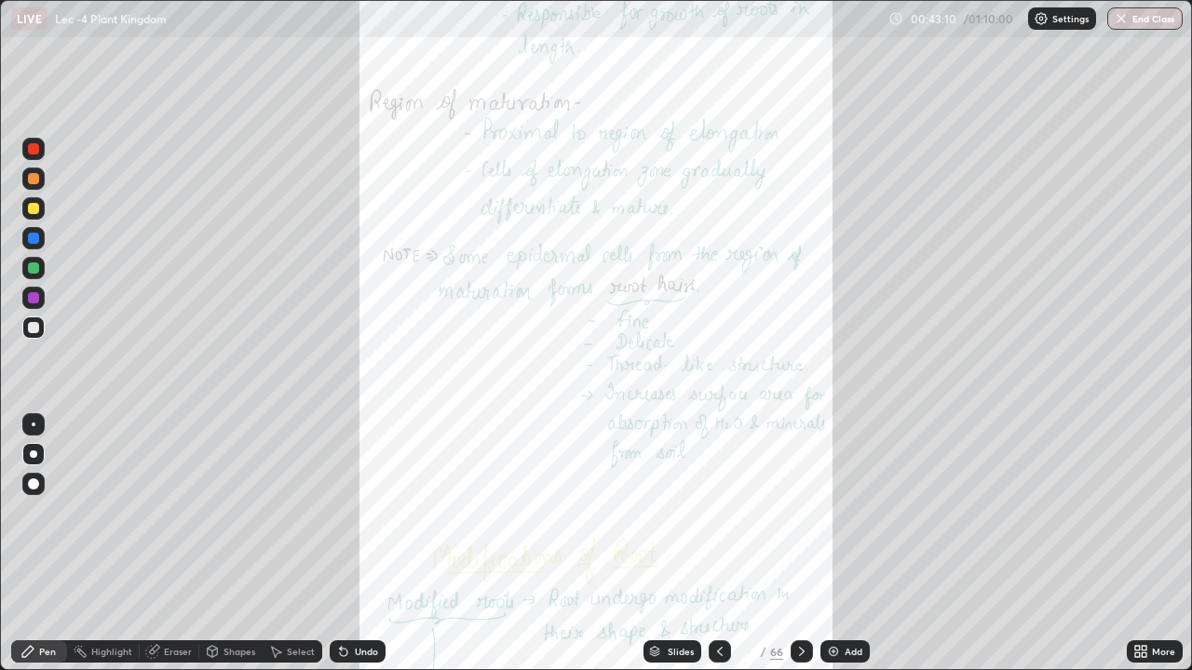
click at [35, 326] on div at bounding box center [33, 327] width 11 height 11
click at [361, 544] on div "Undo" at bounding box center [366, 651] width 23 height 9
click at [98, 544] on div "Highlight" at bounding box center [111, 651] width 41 height 9
click at [28, 205] on div at bounding box center [33, 208] width 11 height 11
click at [795, 544] on icon at bounding box center [801, 651] width 15 height 15
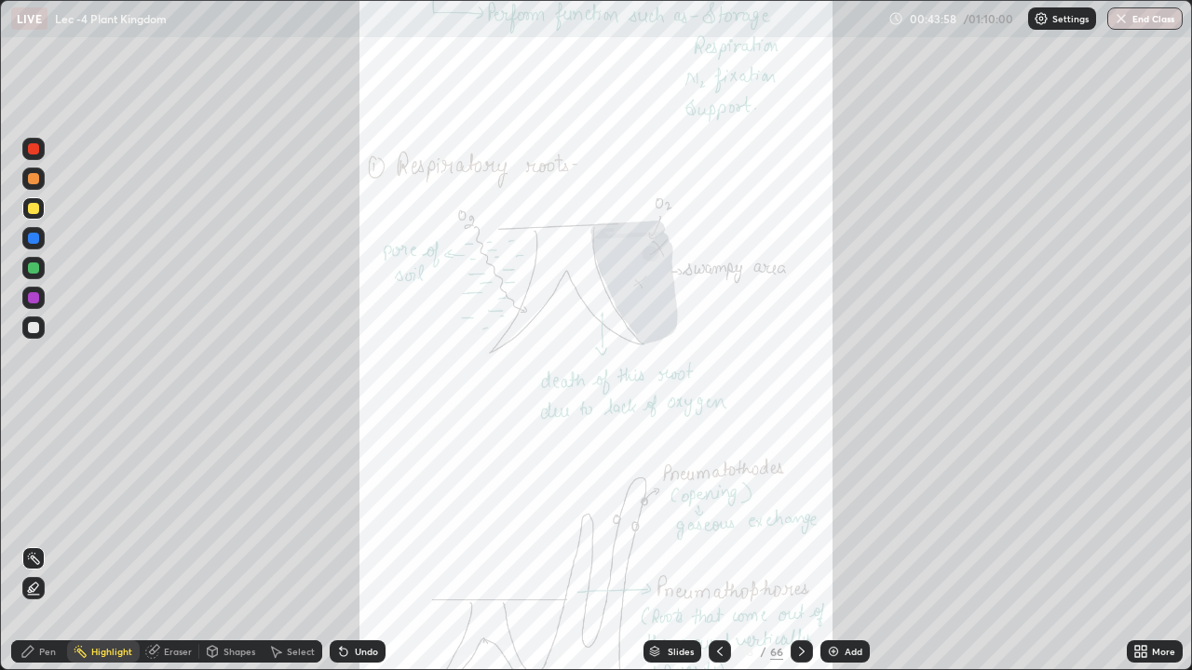
click at [1153, 544] on div "More" at bounding box center [1163, 651] width 23 height 9
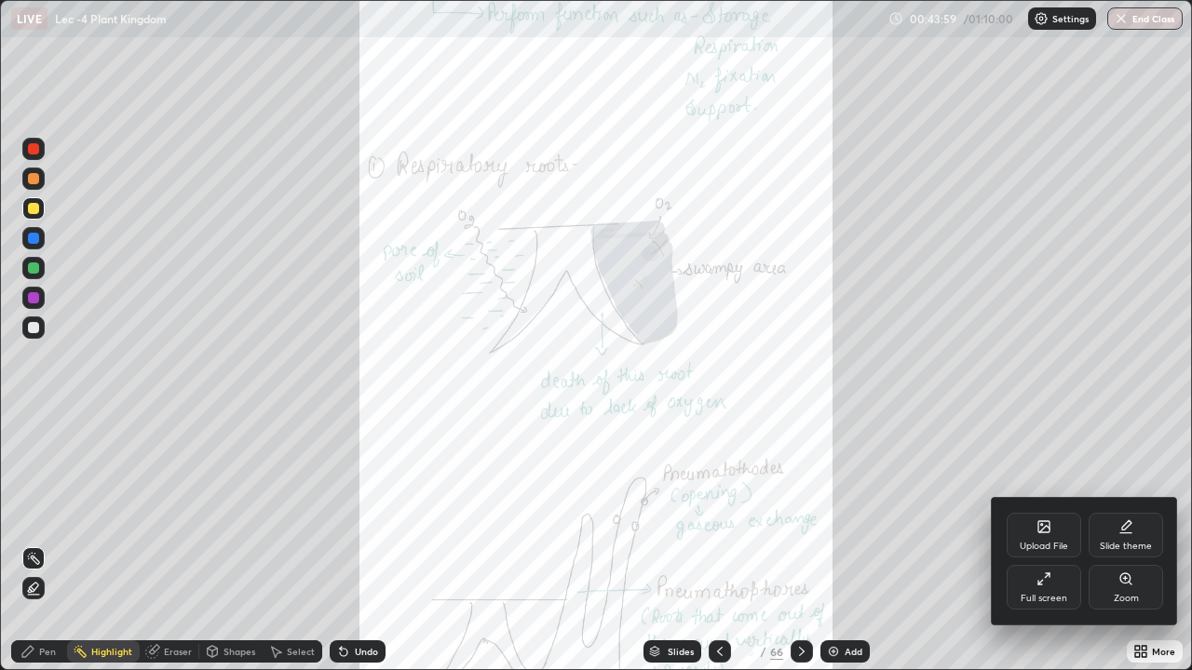
click at [1128, 544] on div "Zoom" at bounding box center [1126, 587] width 74 height 45
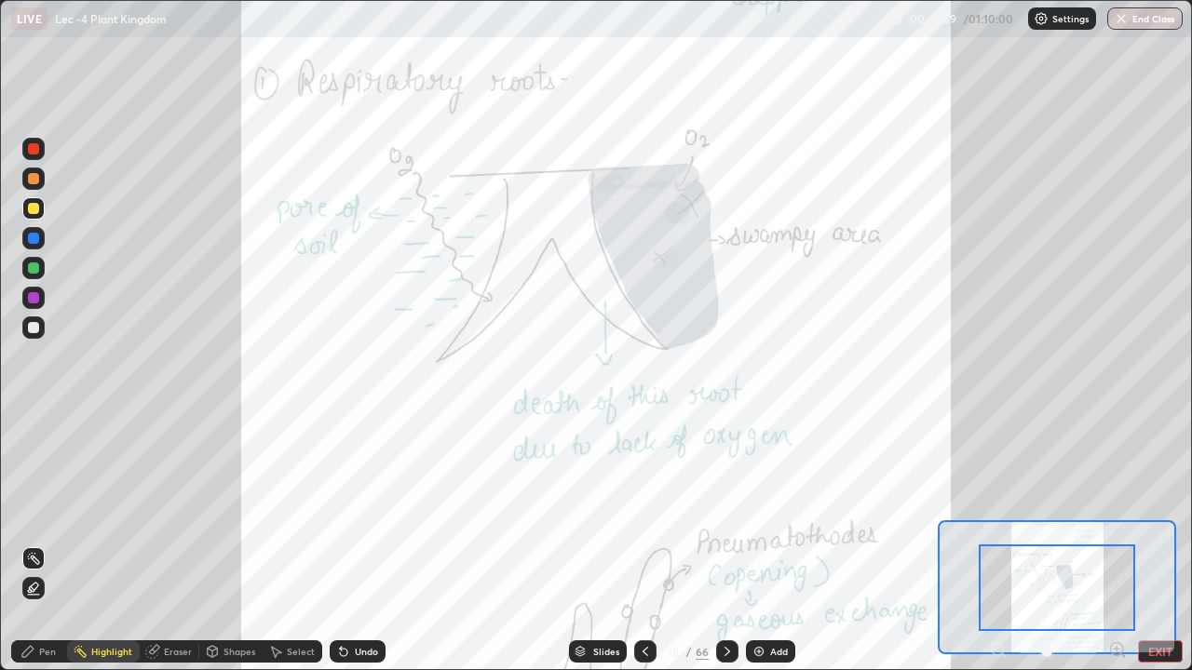
click at [1104, 544] on div "Pen Highlight Eraser Shapes Select Undo Slides 18 / 66 Add EXIT" at bounding box center [596, 651] width 1192 height 37
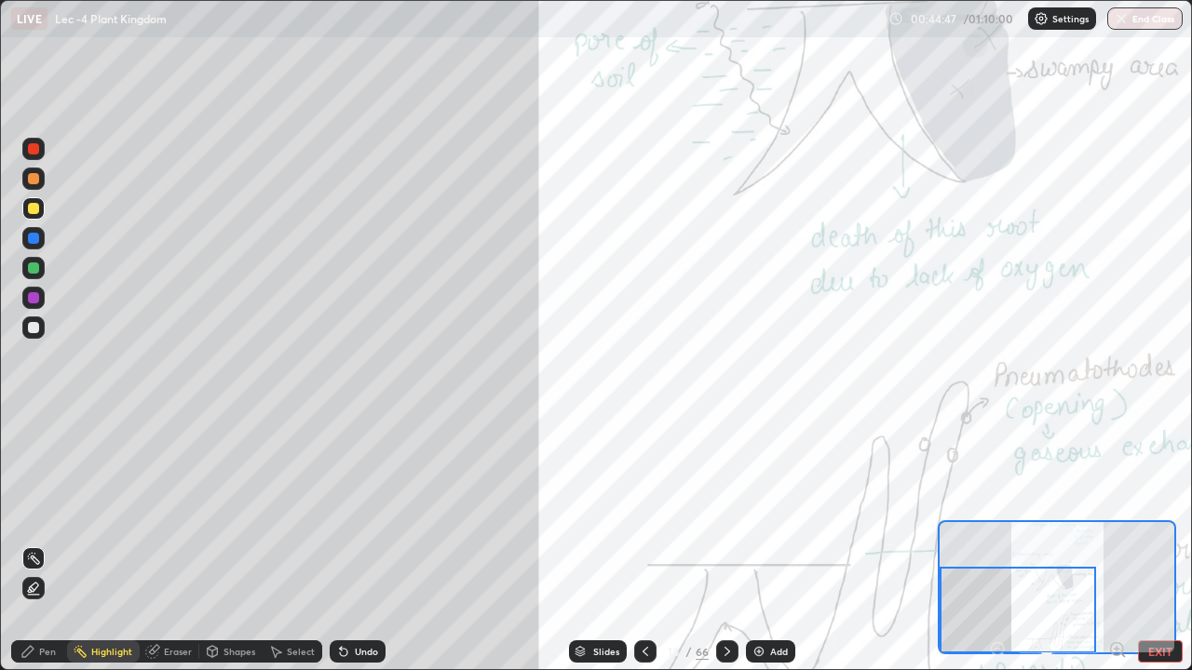
click at [26, 544] on div "Pen" at bounding box center [39, 651] width 56 height 37
click at [34, 332] on div at bounding box center [33, 327] width 11 height 11
click at [105, 544] on div "Highlight" at bounding box center [111, 651] width 41 height 9
click at [32, 544] on icon at bounding box center [33, 587] width 9 height 9
click at [36, 544] on div "Pen" at bounding box center [39, 652] width 56 height 22
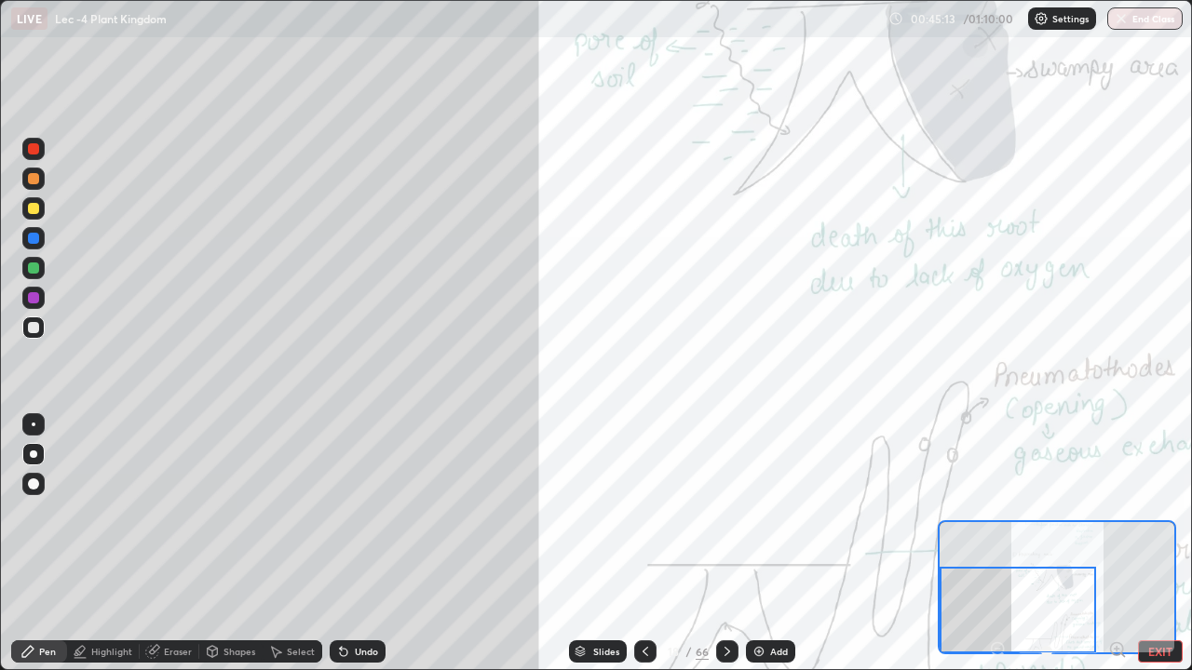
click at [34, 326] on div at bounding box center [33, 327] width 11 height 11
click at [36, 272] on div at bounding box center [33, 268] width 11 height 11
click at [39, 178] on div at bounding box center [33, 179] width 22 height 22
click at [38, 183] on div at bounding box center [33, 178] width 11 height 11
click at [33, 325] on div at bounding box center [33, 327] width 11 height 11
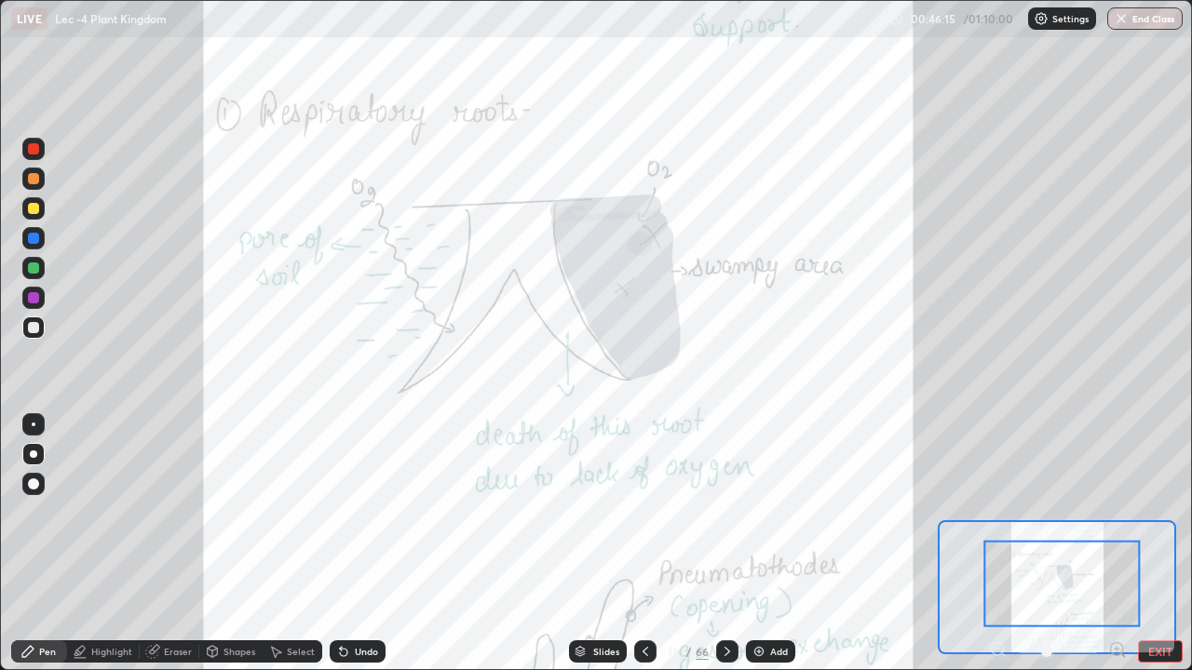
click at [117, 544] on div "Highlight" at bounding box center [111, 651] width 41 height 9
click at [33, 544] on icon at bounding box center [33, 558] width 15 height 15
click at [38, 213] on div at bounding box center [33, 208] width 22 height 22
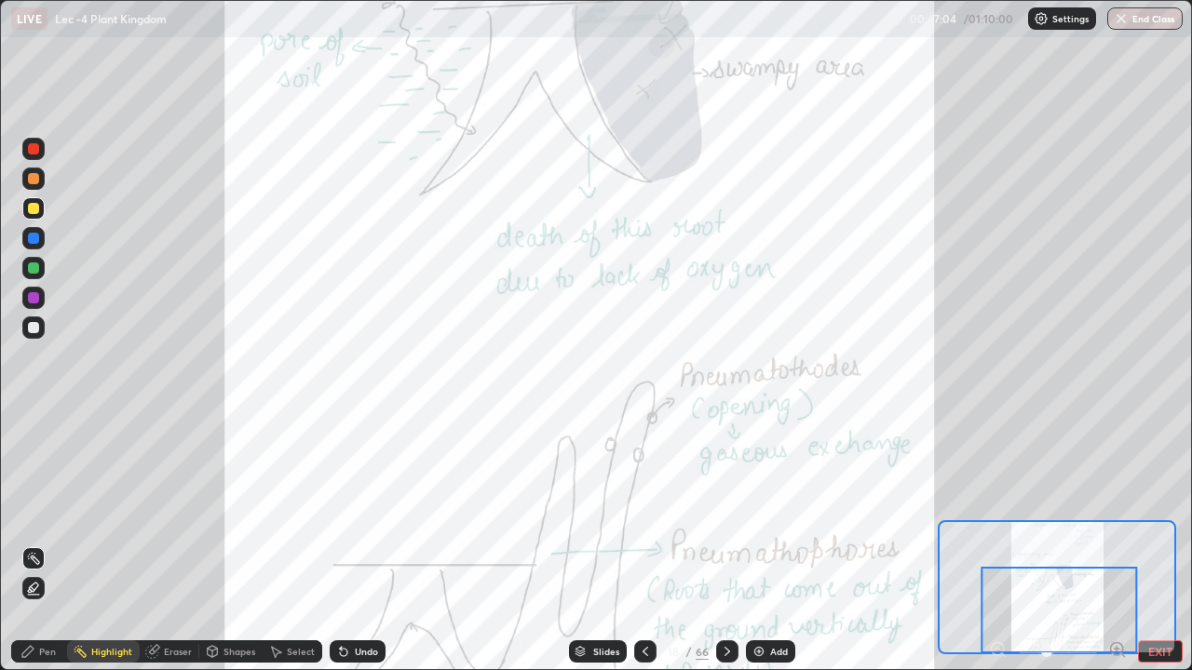
click at [725, 544] on icon at bounding box center [727, 651] width 15 height 15
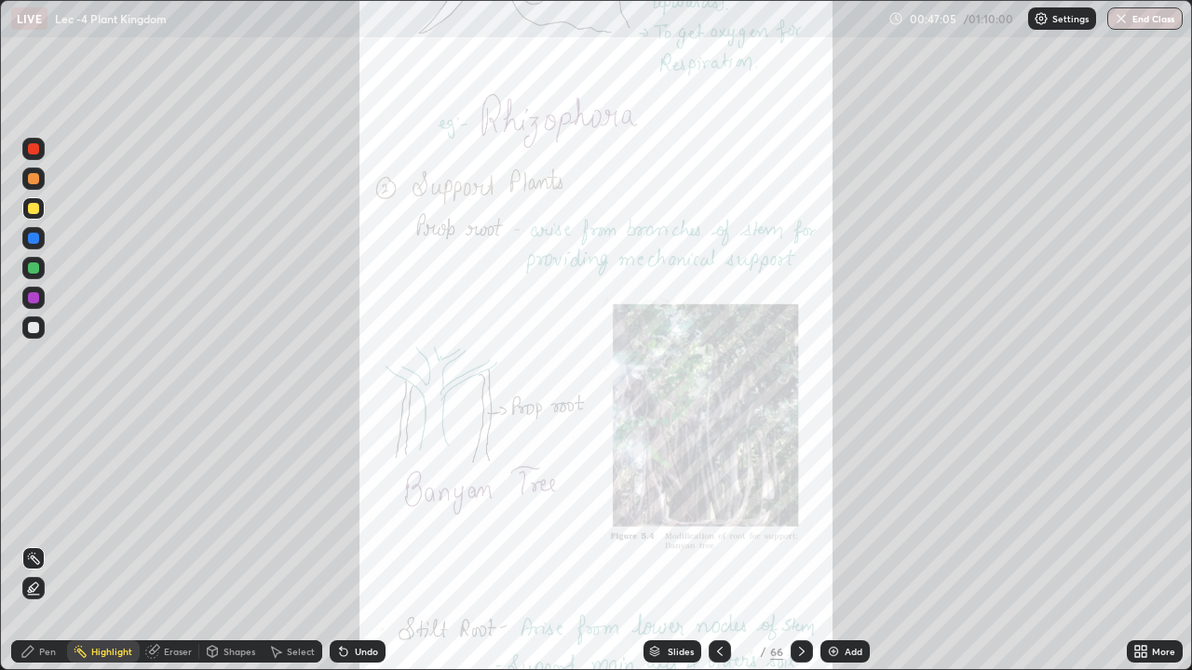
click at [1167, 544] on div "More" at bounding box center [1155, 651] width 56 height 37
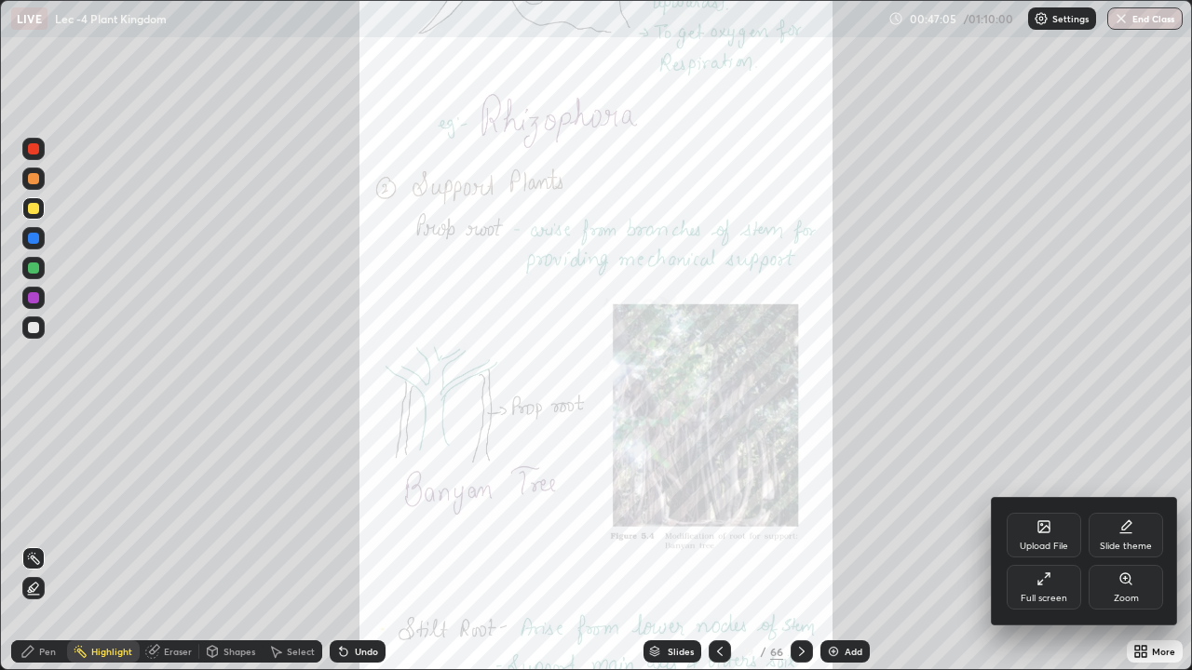
click at [1144, 544] on div "Upload File Slide theme Full screen Zoom" at bounding box center [1085, 561] width 186 height 127
click at [1124, 544] on div "Zoom" at bounding box center [1126, 598] width 25 height 9
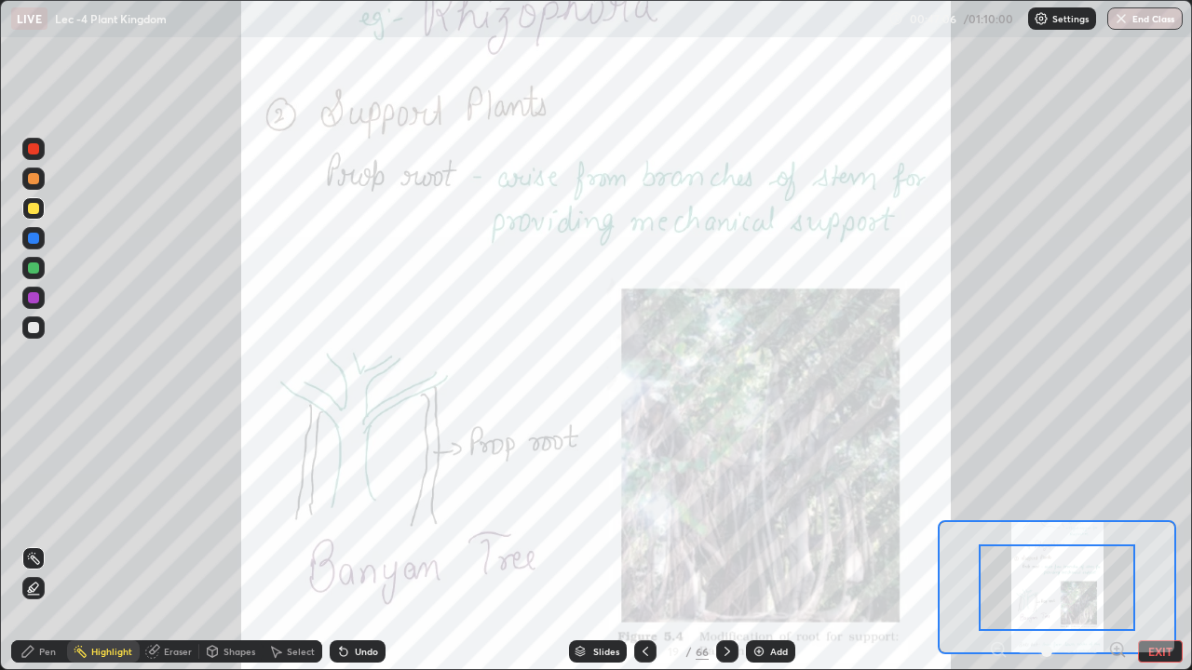
click at [1125, 544] on icon at bounding box center [1117, 650] width 19 height 19
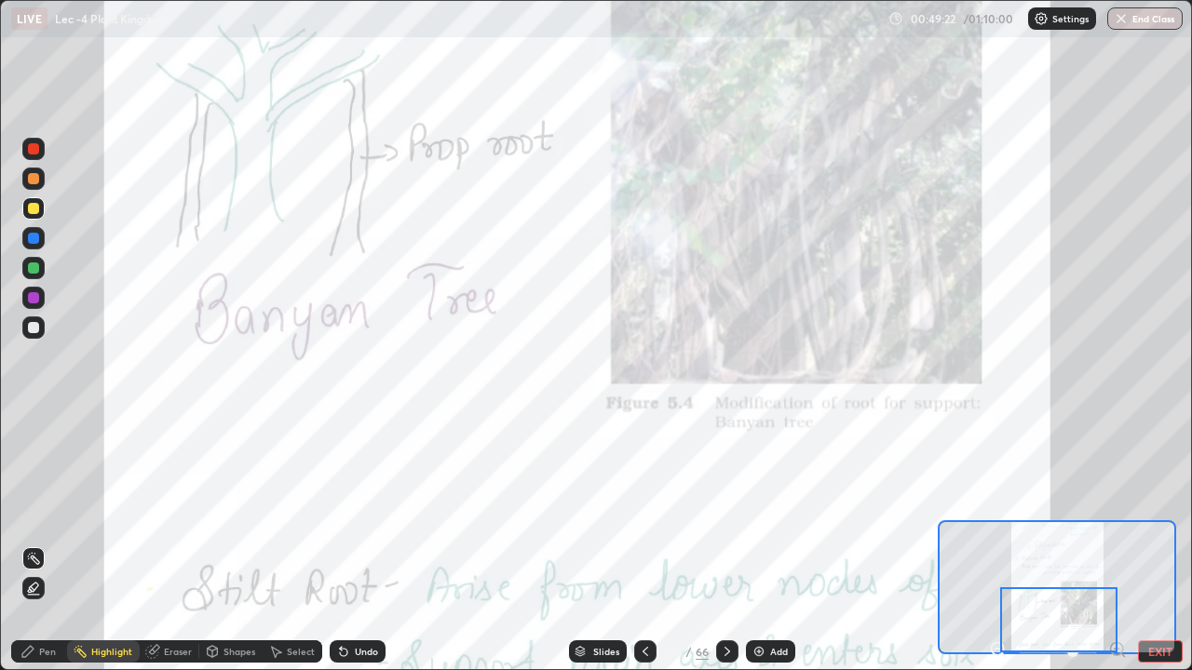
click at [723, 544] on icon at bounding box center [727, 651] width 15 height 15
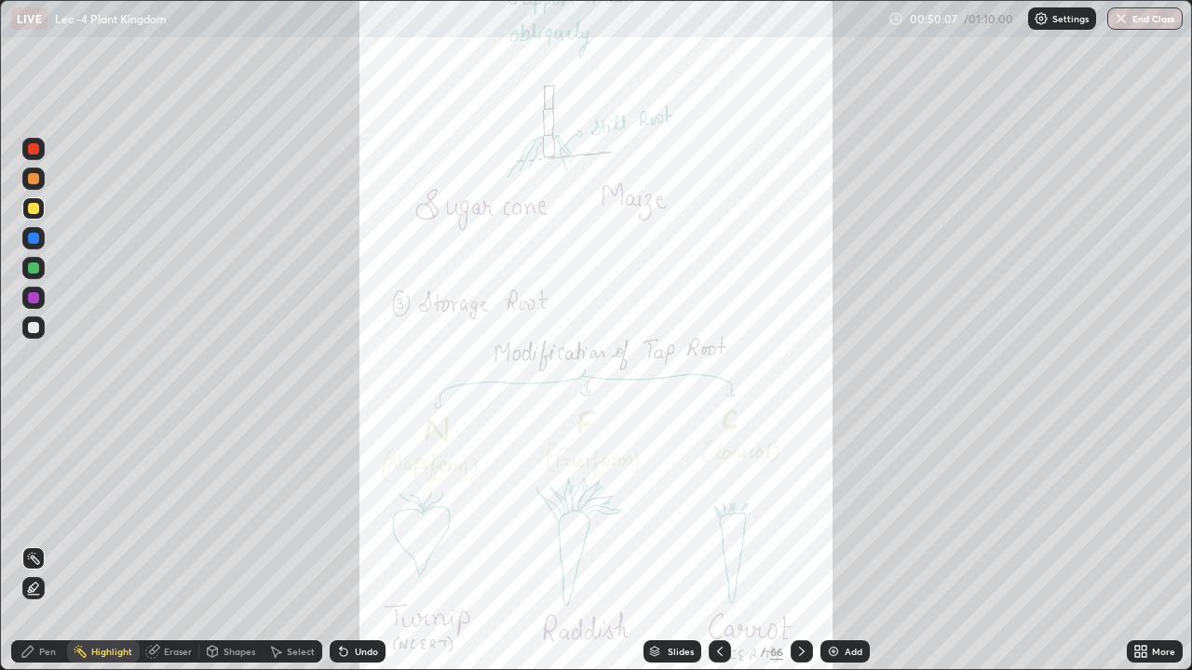
click at [1144, 544] on icon at bounding box center [1144, 648] width 5 height 5
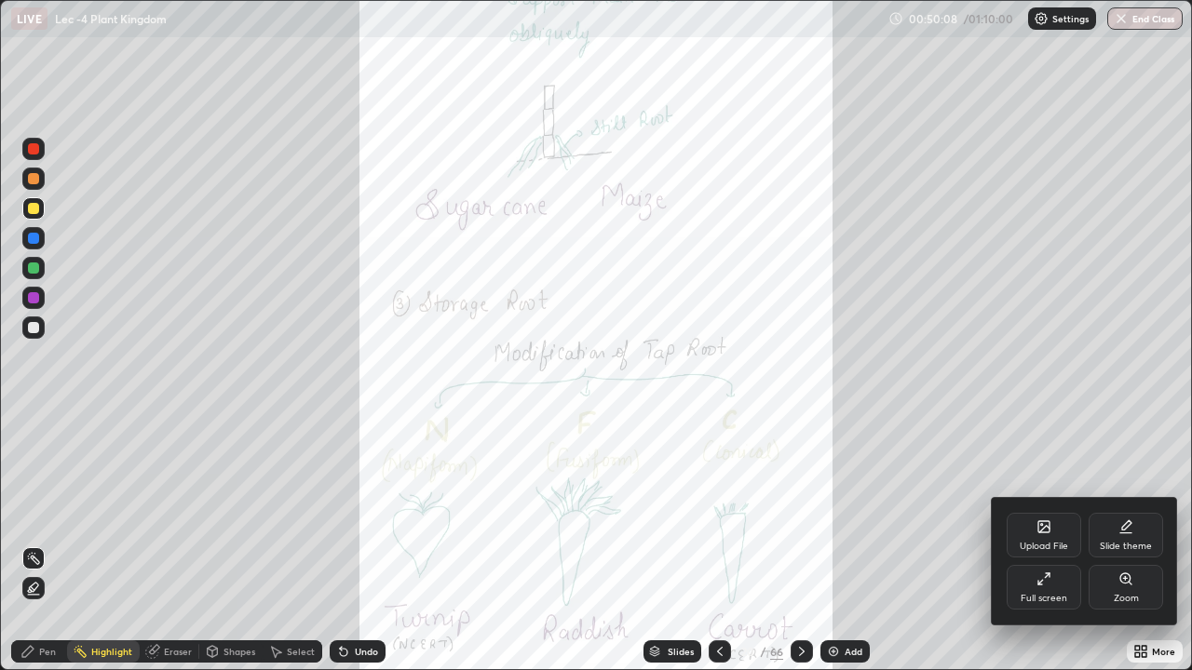
click at [1135, 544] on div "Zoom" at bounding box center [1126, 598] width 25 height 9
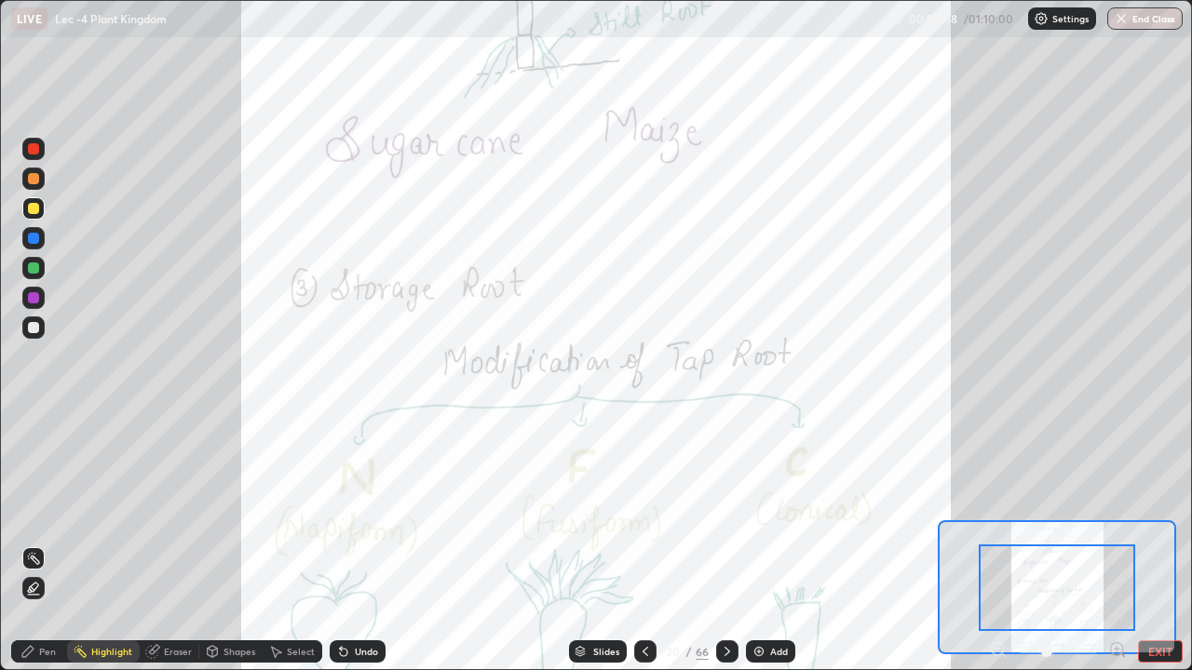
click at [1117, 544] on icon at bounding box center [1117, 649] width 5 height 0
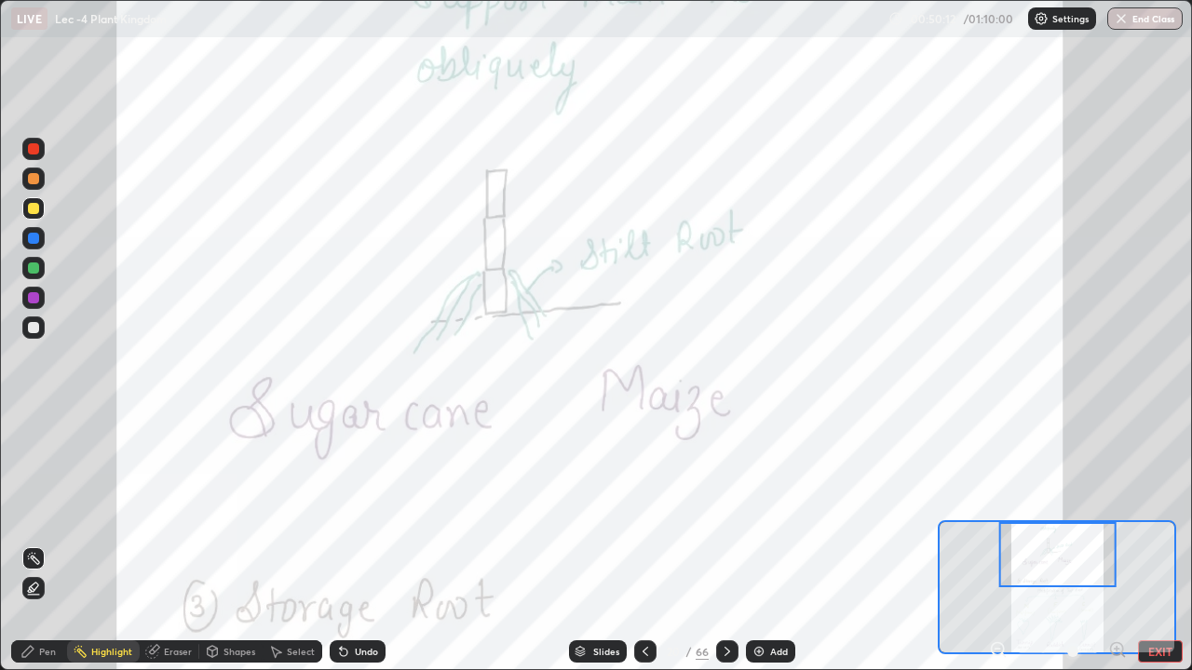
click at [32, 544] on icon at bounding box center [27, 651] width 11 height 11
click at [32, 218] on div at bounding box center [33, 208] width 22 height 22
click at [88, 544] on div "Highlight" at bounding box center [103, 652] width 73 height 22
click at [108, 544] on div "Highlight" at bounding box center [111, 651] width 41 height 9
click at [643, 544] on icon at bounding box center [646, 651] width 6 height 9
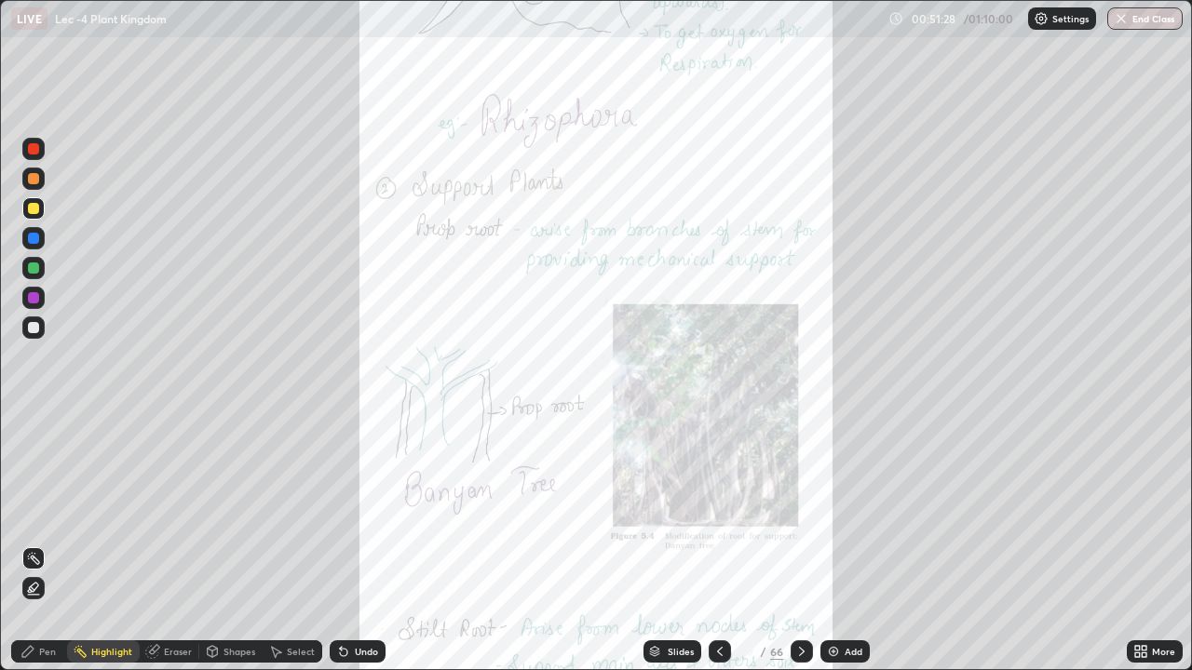
click at [799, 544] on icon at bounding box center [802, 651] width 6 height 9
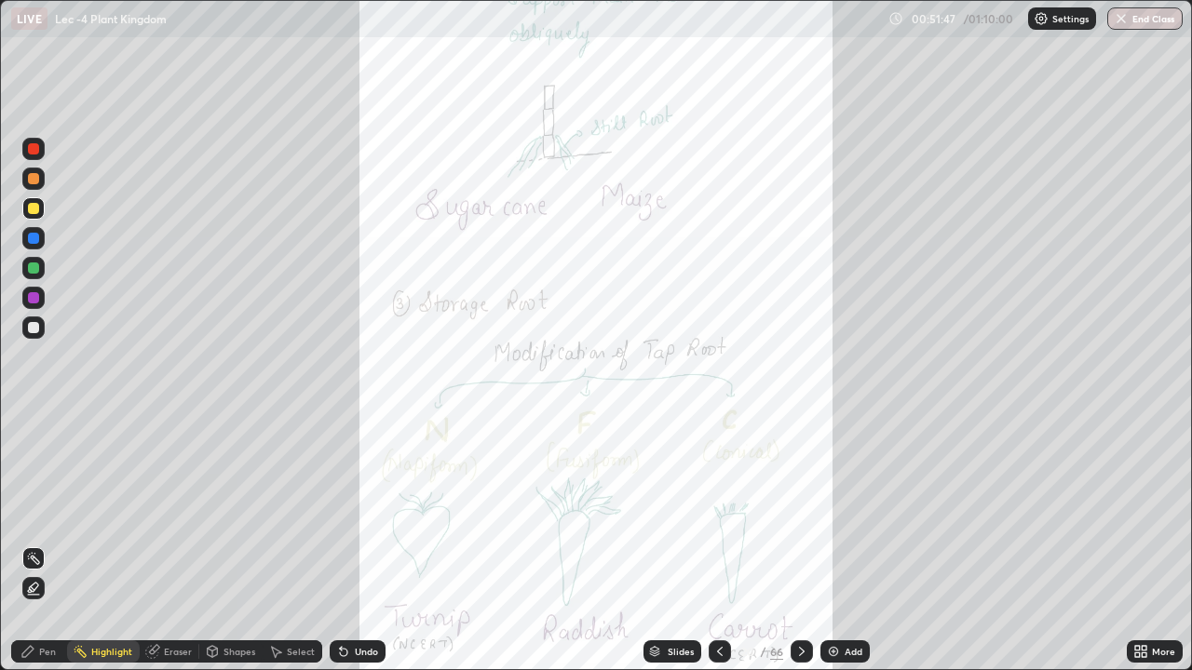
click at [1158, 544] on div "More" at bounding box center [1163, 651] width 23 height 9
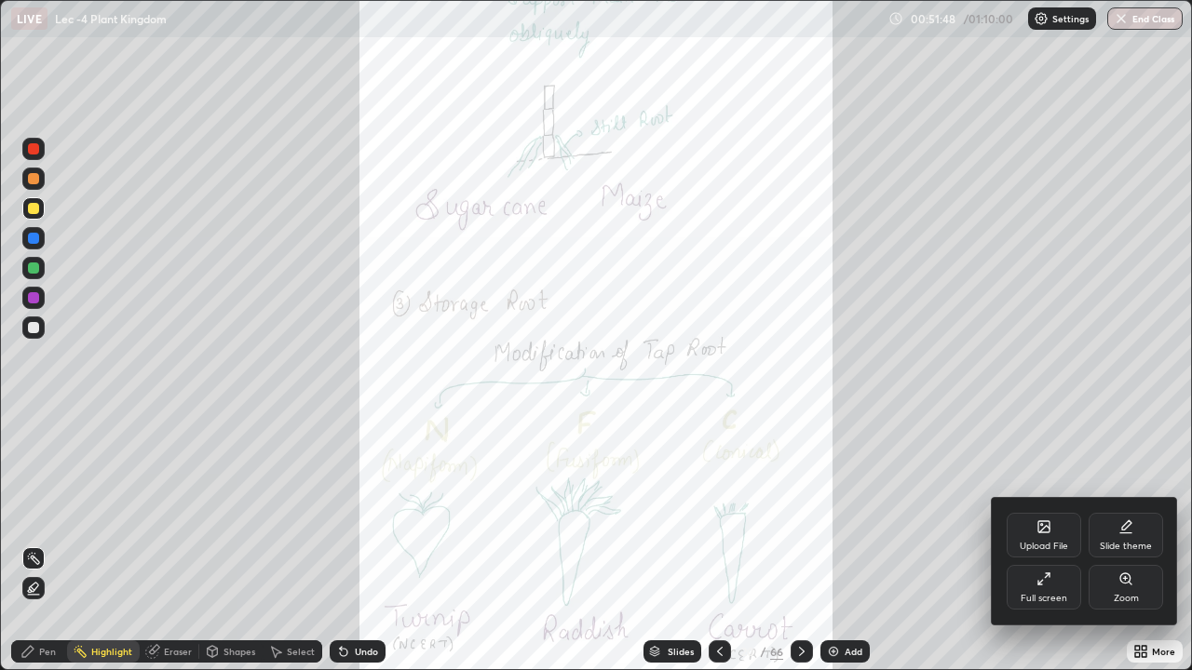
click at [1139, 544] on div "Zoom" at bounding box center [1126, 587] width 74 height 45
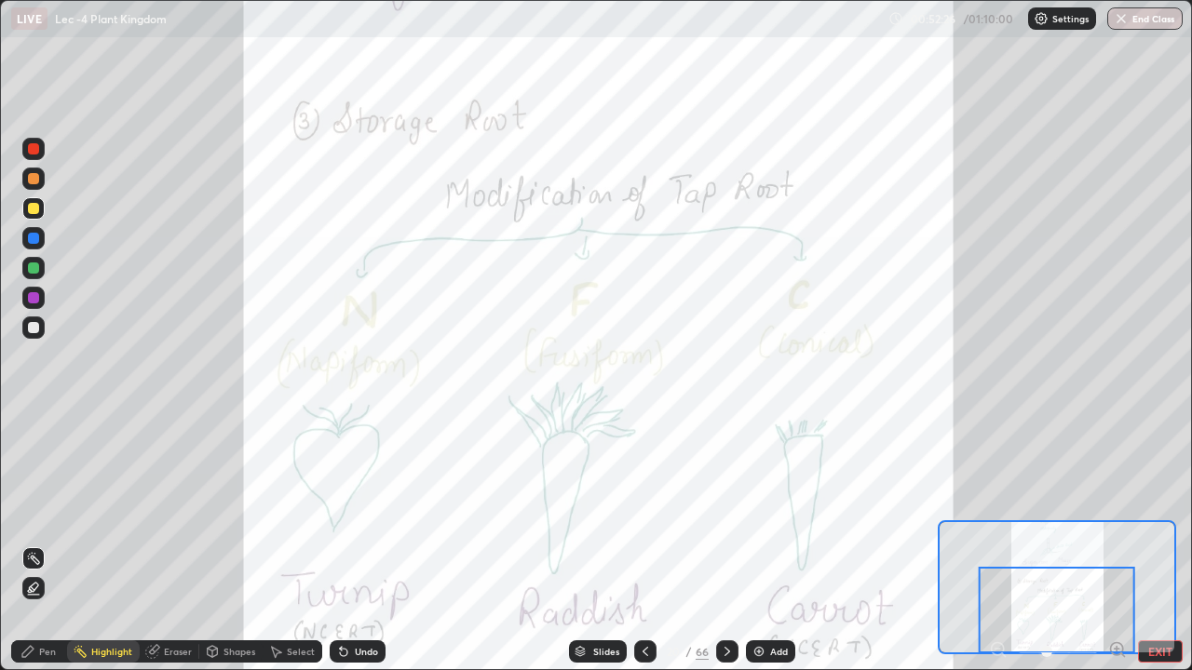
click at [726, 544] on icon at bounding box center [727, 651] width 15 height 15
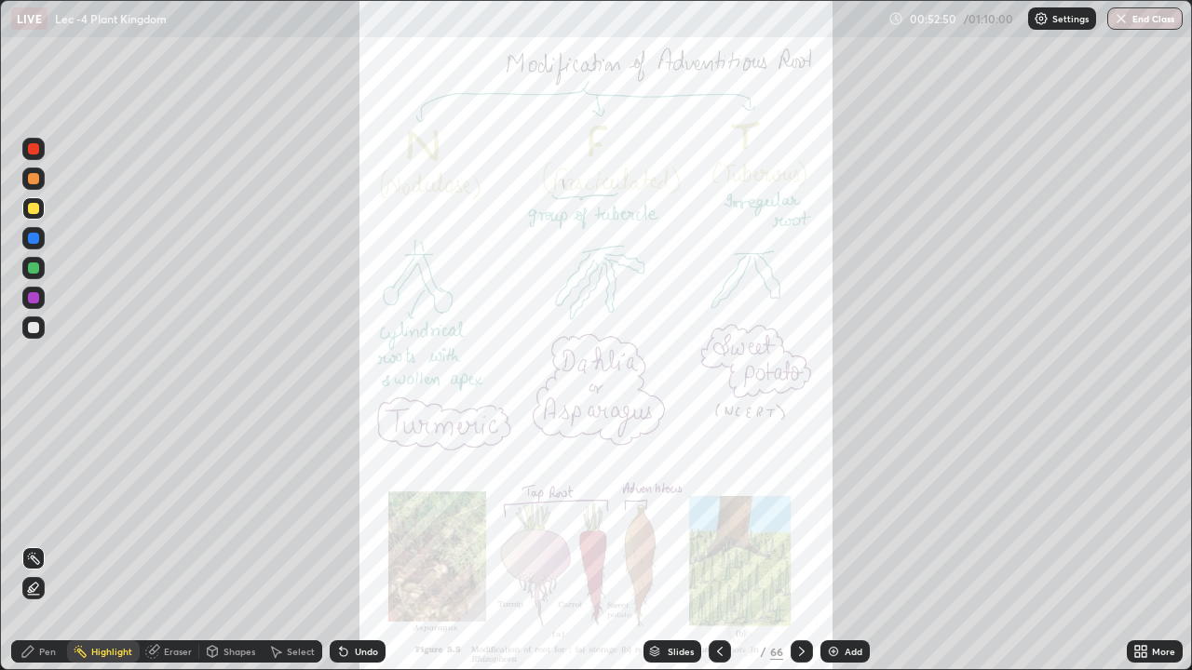
click at [710, 544] on div at bounding box center [720, 652] width 22 height 22
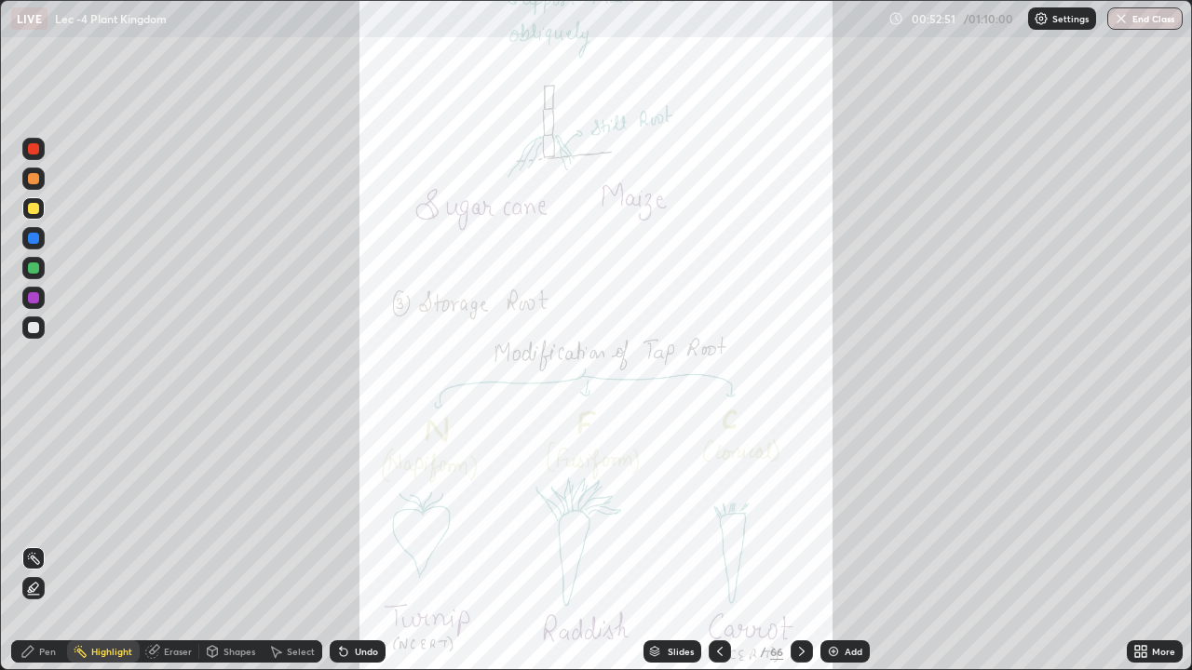
click at [1151, 544] on div "More" at bounding box center [1155, 652] width 56 height 22
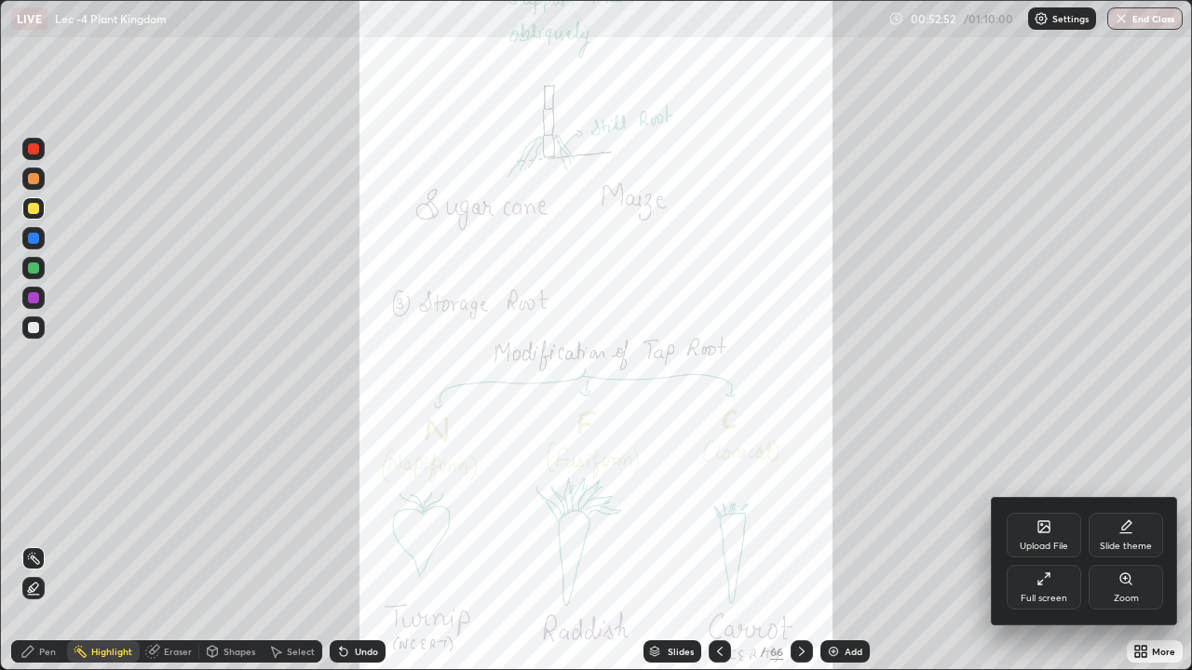
click at [1060, 544] on div "Full screen" at bounding box center [1044, 587] width 74 height 45
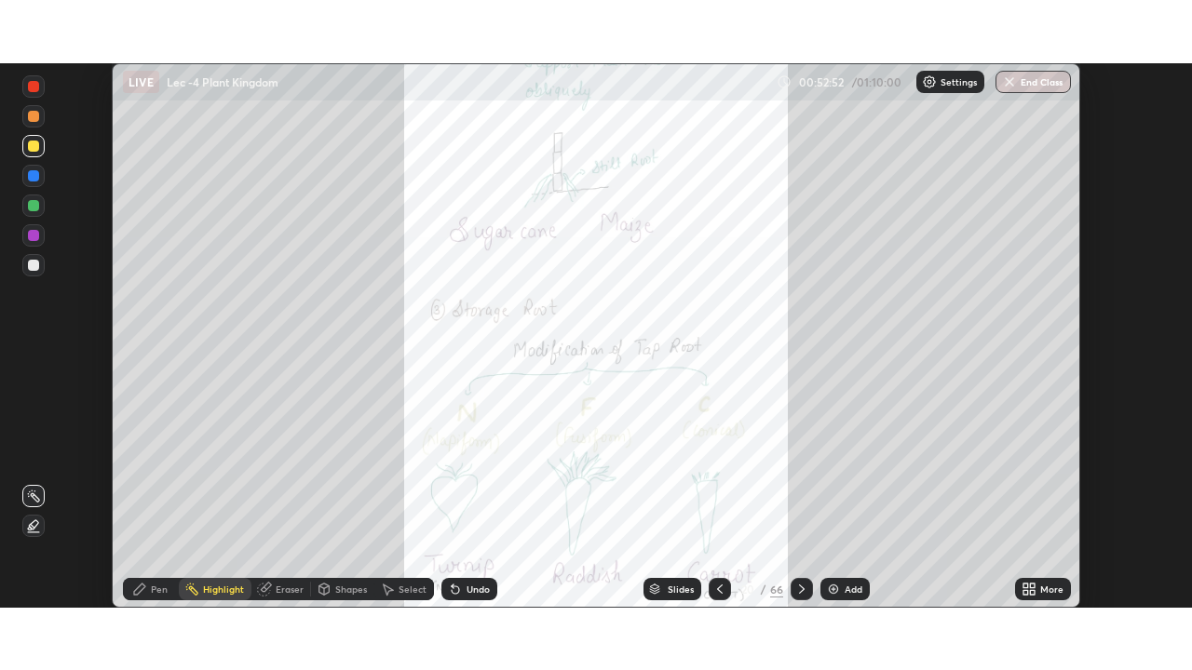
scroll to position [92579, 91932]
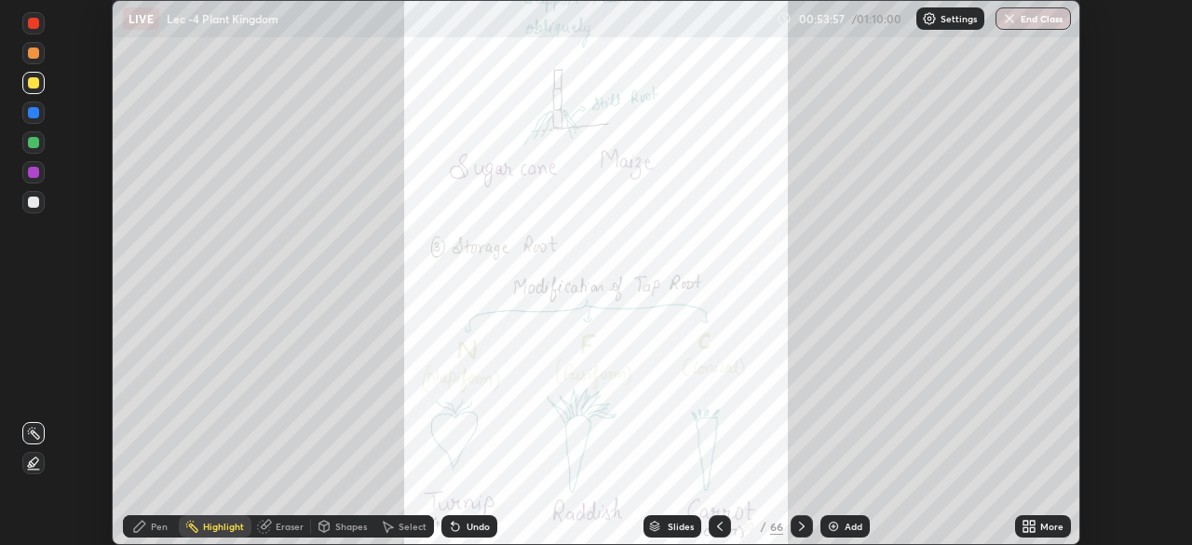
click at [800, 527] on icon at bounding box center [802, 525] width 6 height 9
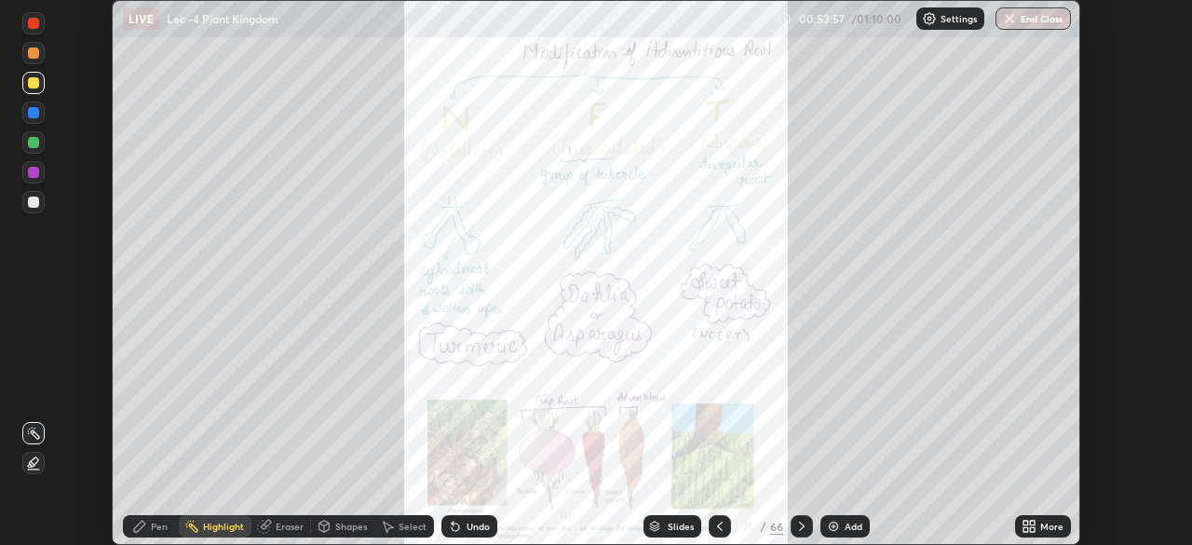
click at [1030, 527] on icon at bounding box center [1032, 529] width 5 height 5
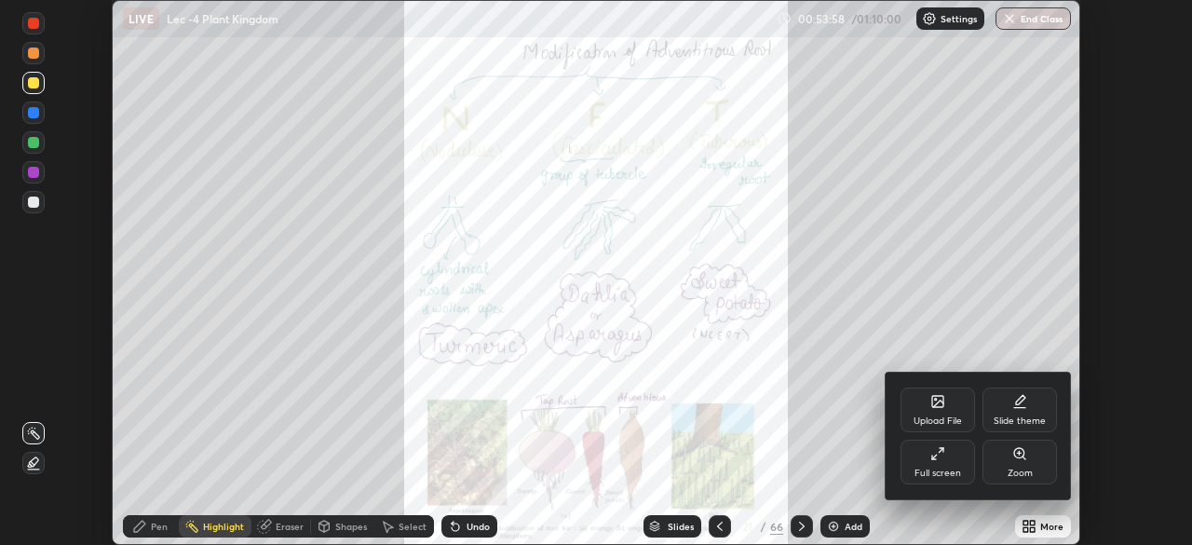
click at [943, 469] on div "Full screen" at bounding box center [937, 472] width 47 height 9
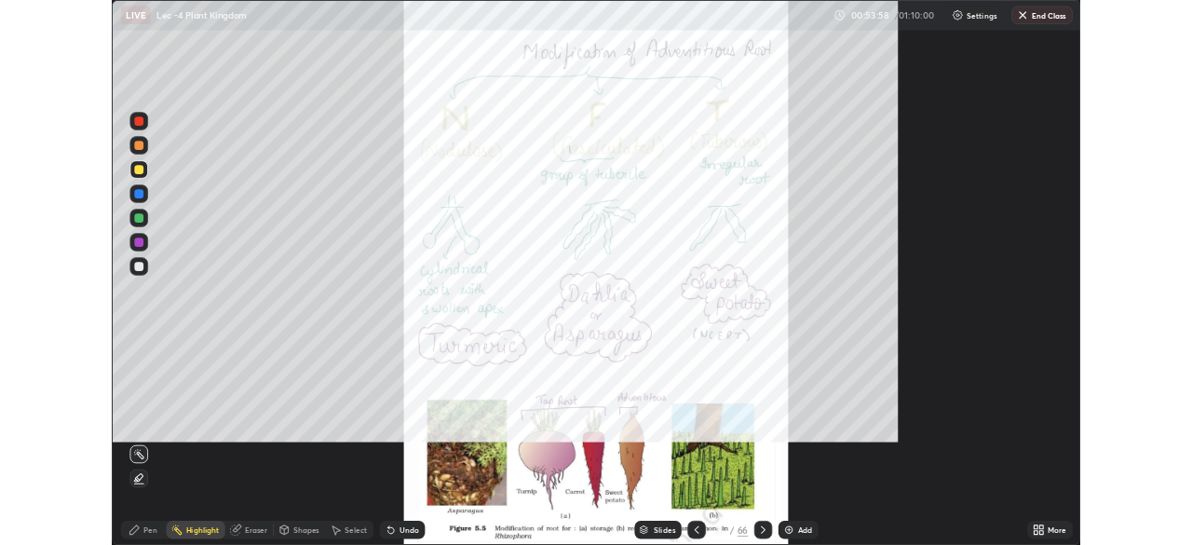
scroll to position [670, 1192]
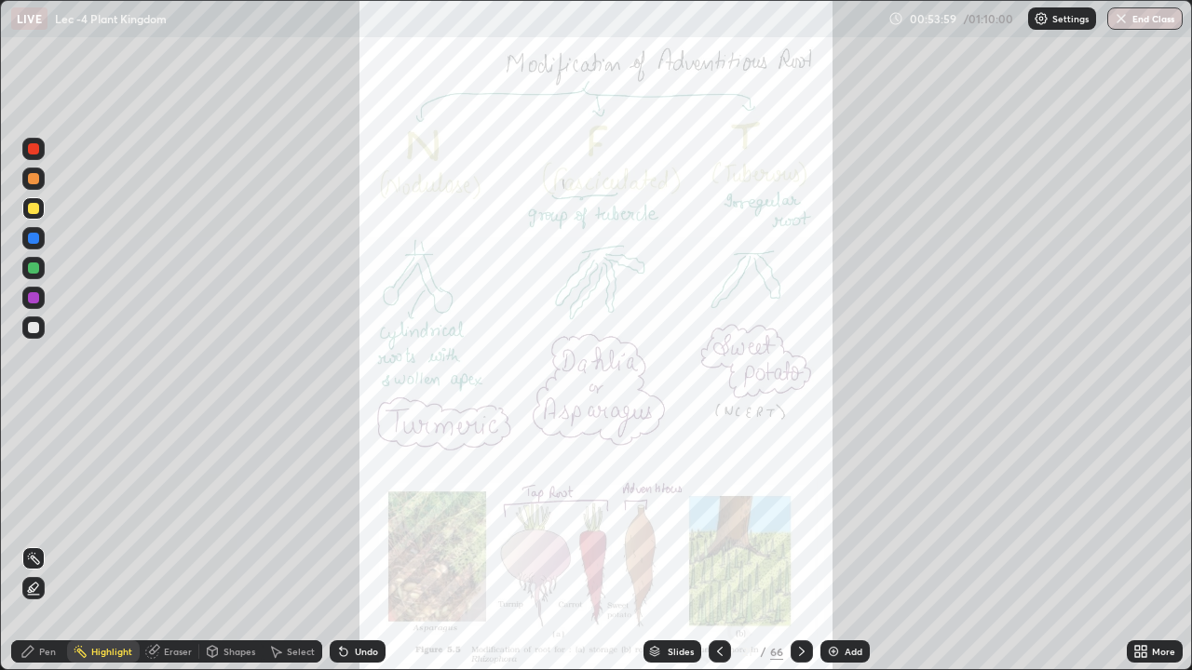
click at [1158, 544] on div "More" at bounding box center [1163, 651] width 23 height 9
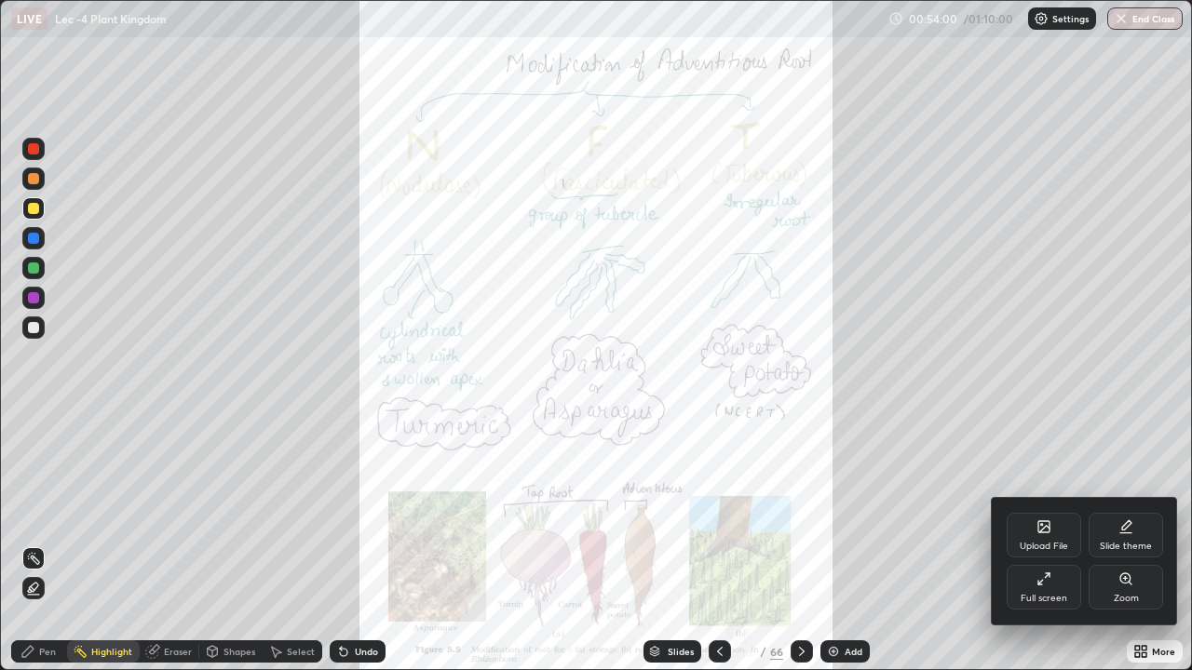
click at [1125, 544] on div "Zoom" at bounding box center [1126, 598] width 25 height 9
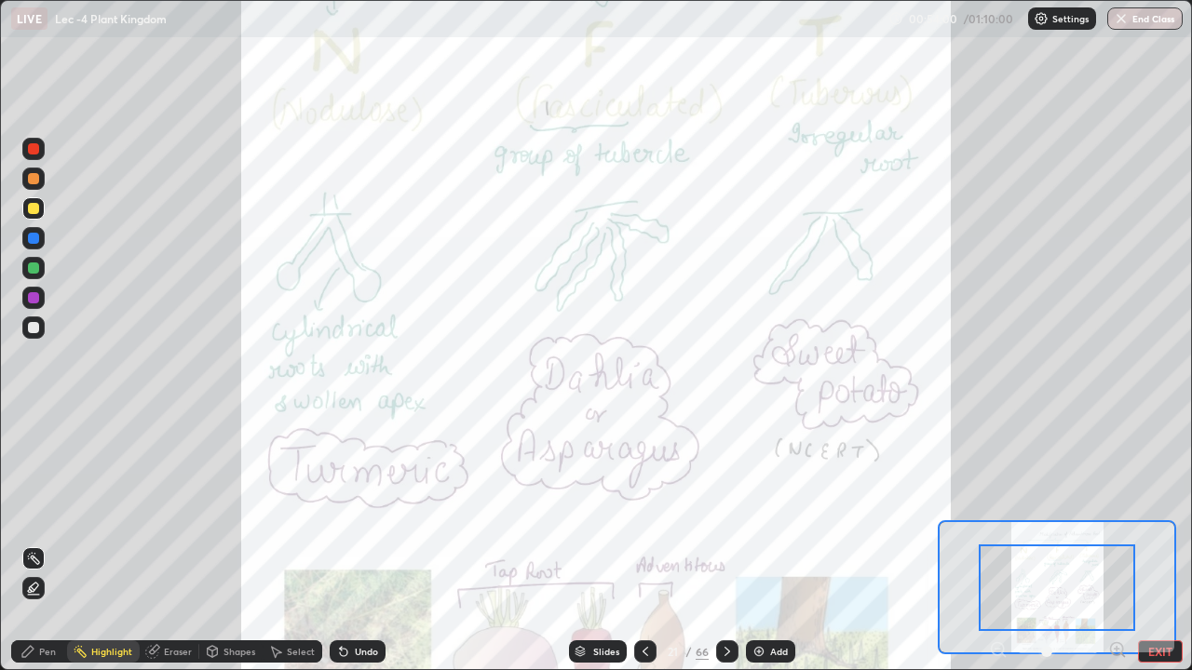
click at [1118, 544] on icon at bounding box center [1117, 650] width 19 height 19
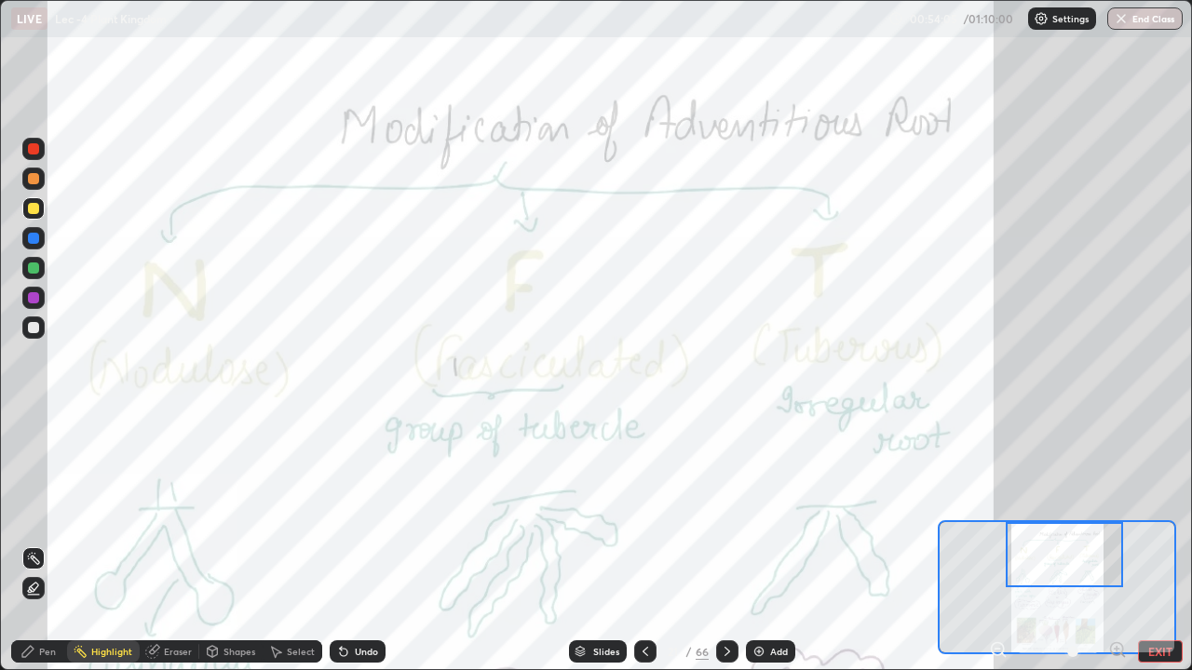
click at [110, 544] on div "Highlight" at bounding box center [111, 651] width 41 height 9
click at [1019, 544] on div at bounding box center [1064, 554] width 117 height 65
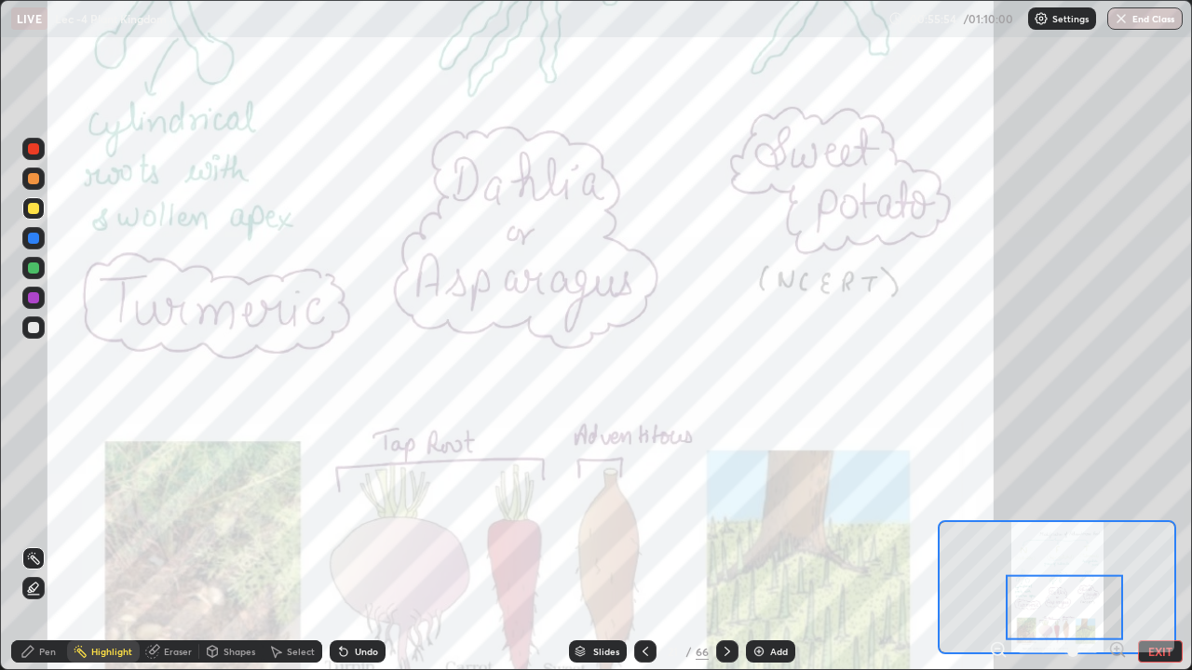
click at [1153, 544] on button "EXIT" at bounding box center [1160, 652] width 45 height 22
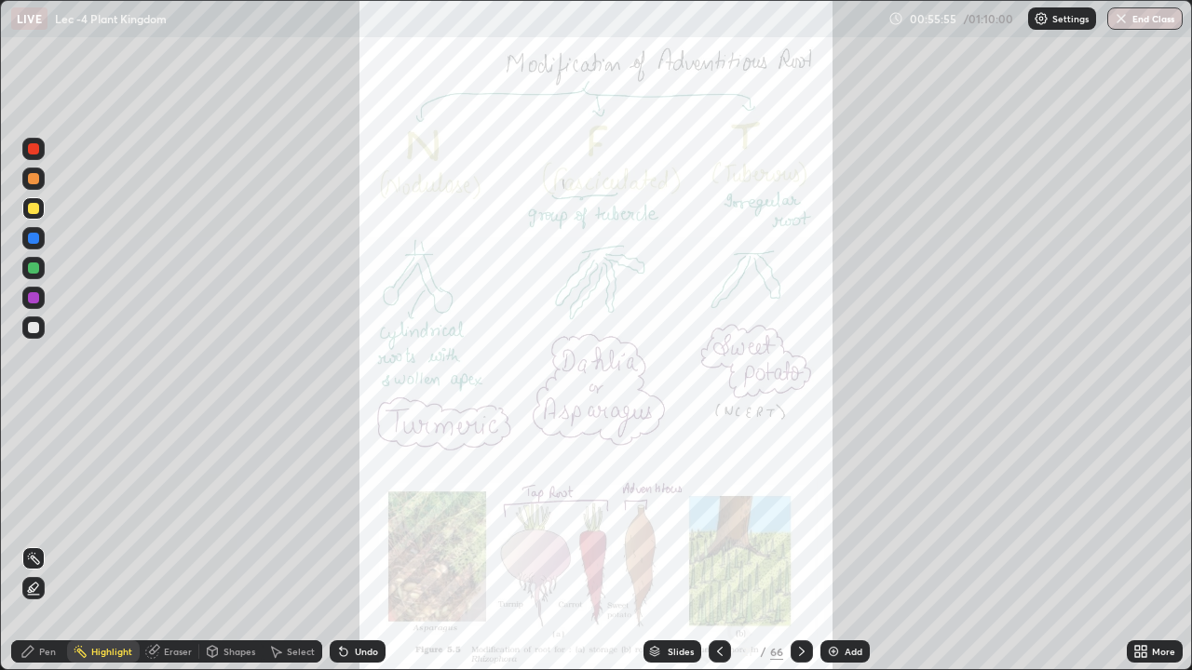
click at [1150, 544] on div "More" at bounding box center [1155, 652] width 56 height 22
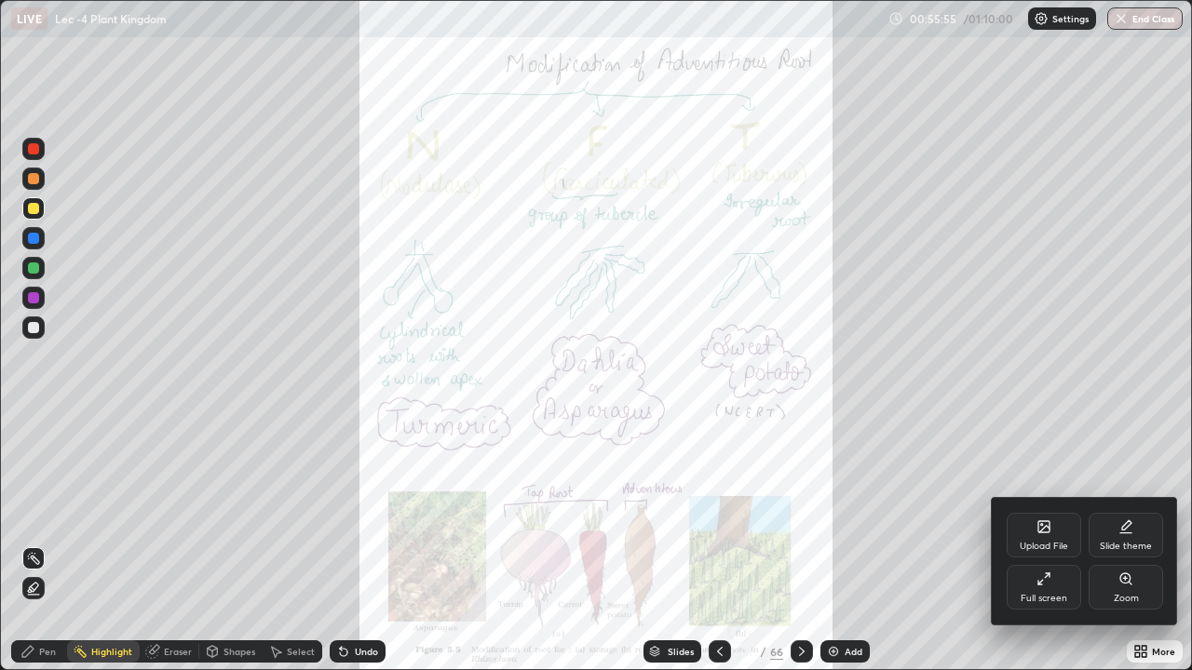
click at [1030, 544] on div "Full screen" at bounding box center [1044, 587] width 74 height 45
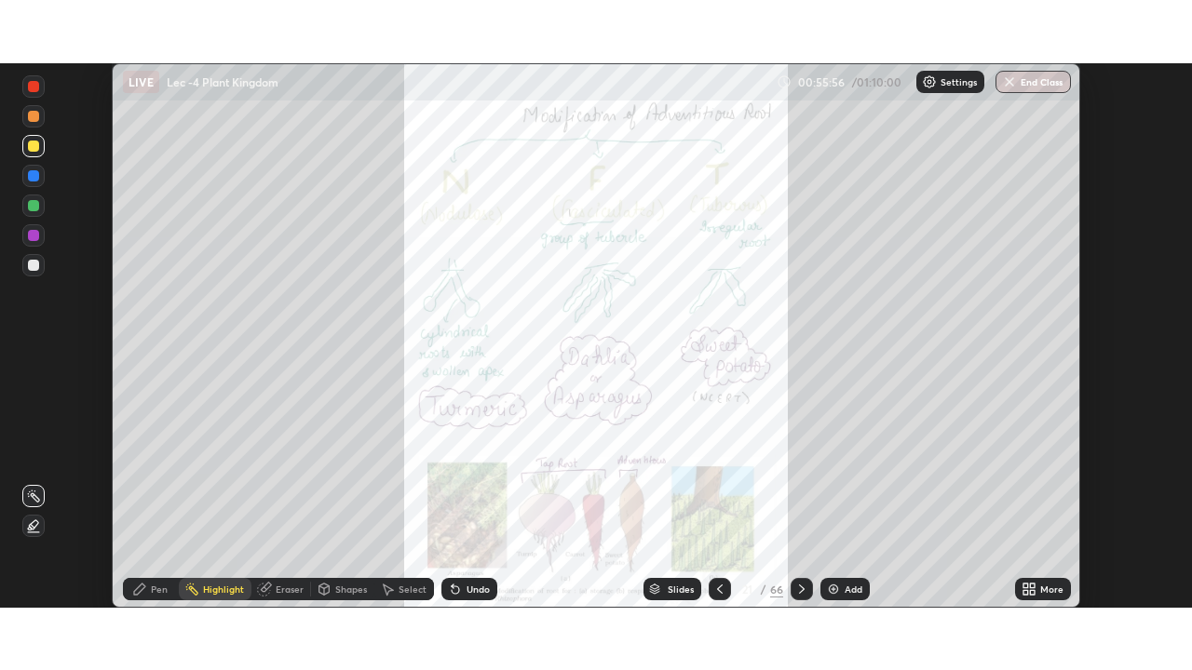
scroll to position [92579, 91932]
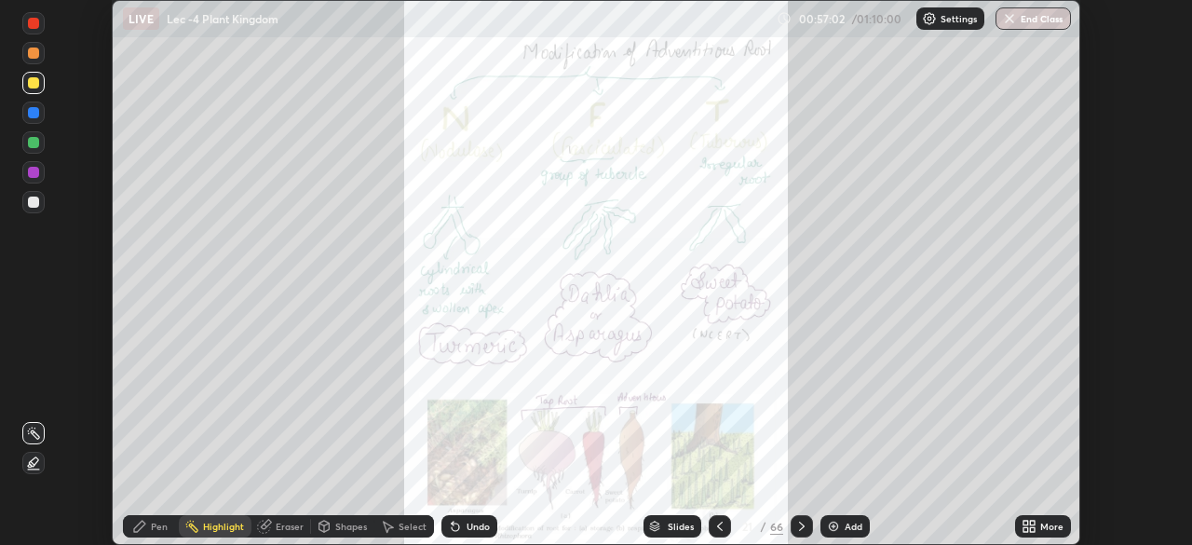
click at [1048, 524] on div "More" at bounding box center [1051, 525] width 23 height 9
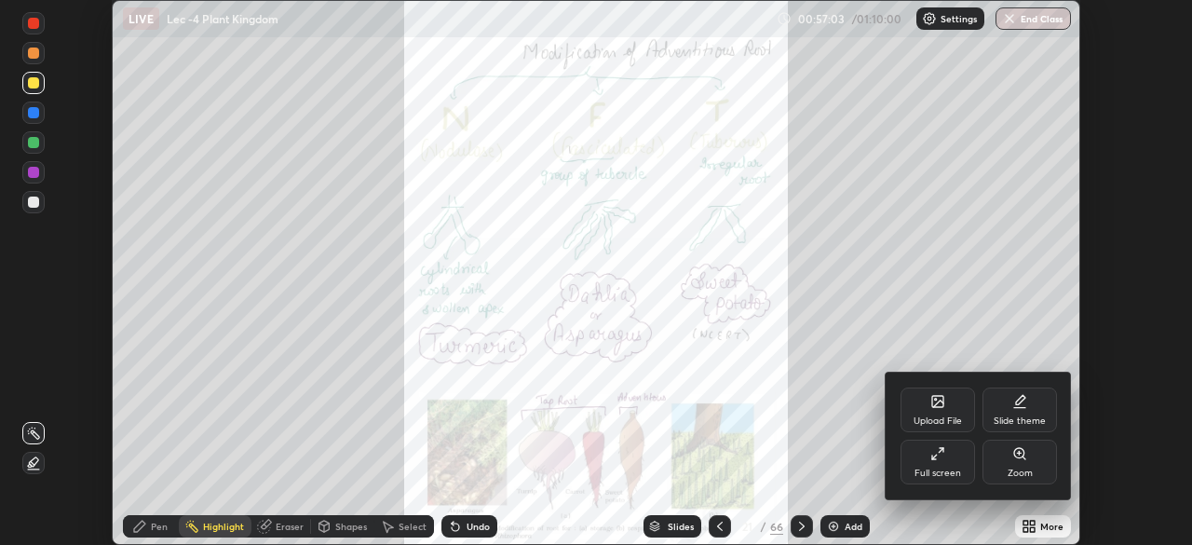
click at [932, 473] on div "Full screen" at bounding box center [937, 472] width 47 height 9
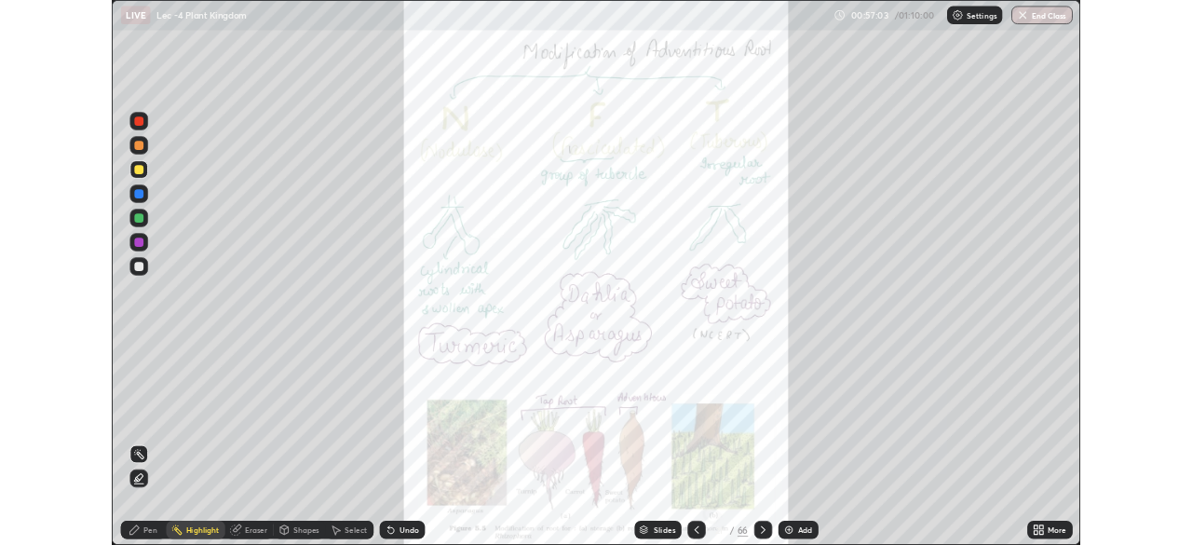
scroll to position [670, 1192]
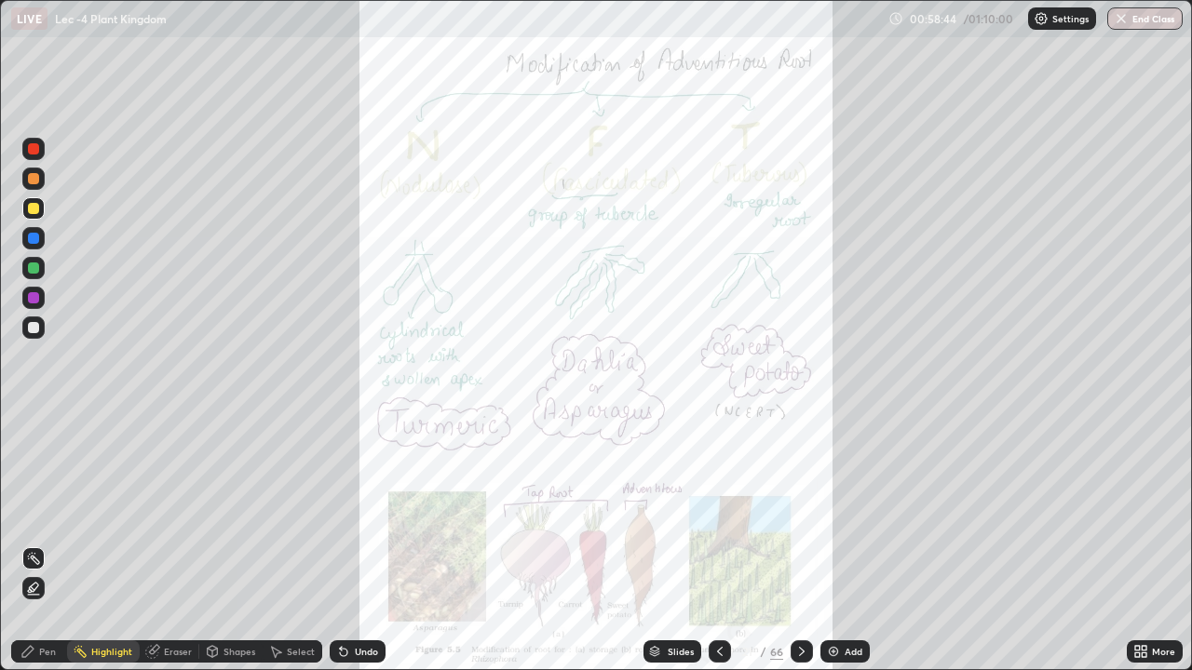
click at [796, 544] on div at bounding box center [802, 652] width 22 height 22
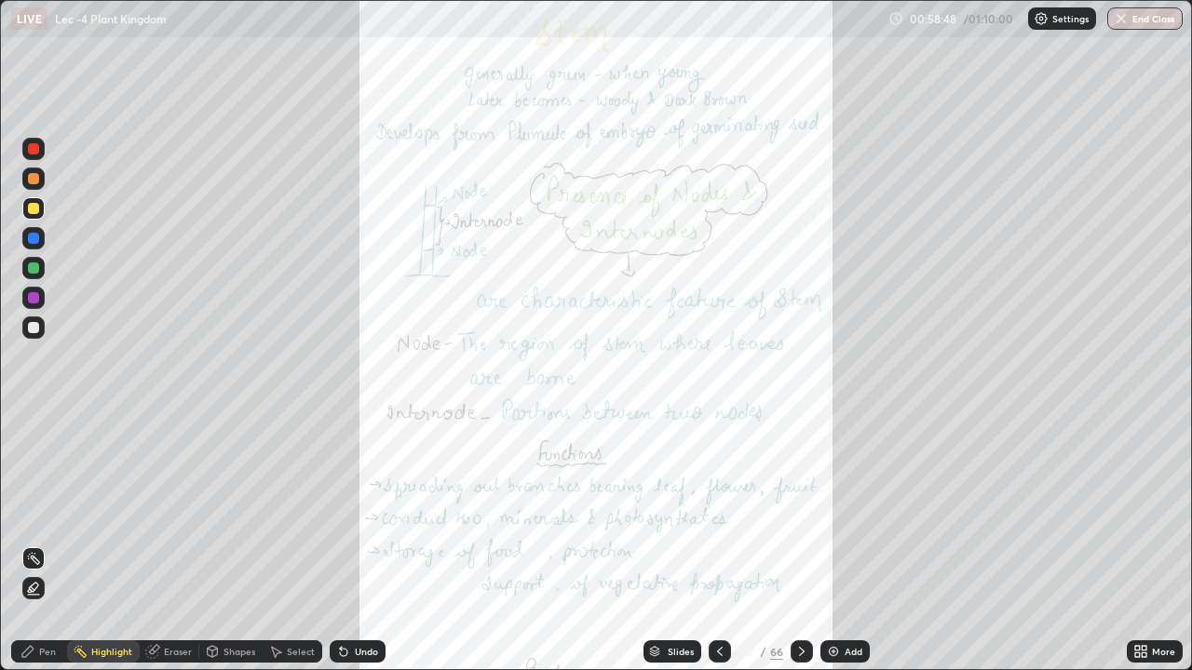
click at [1141, 544] on icon at bounding box center [1140, 651] width 15 height 15
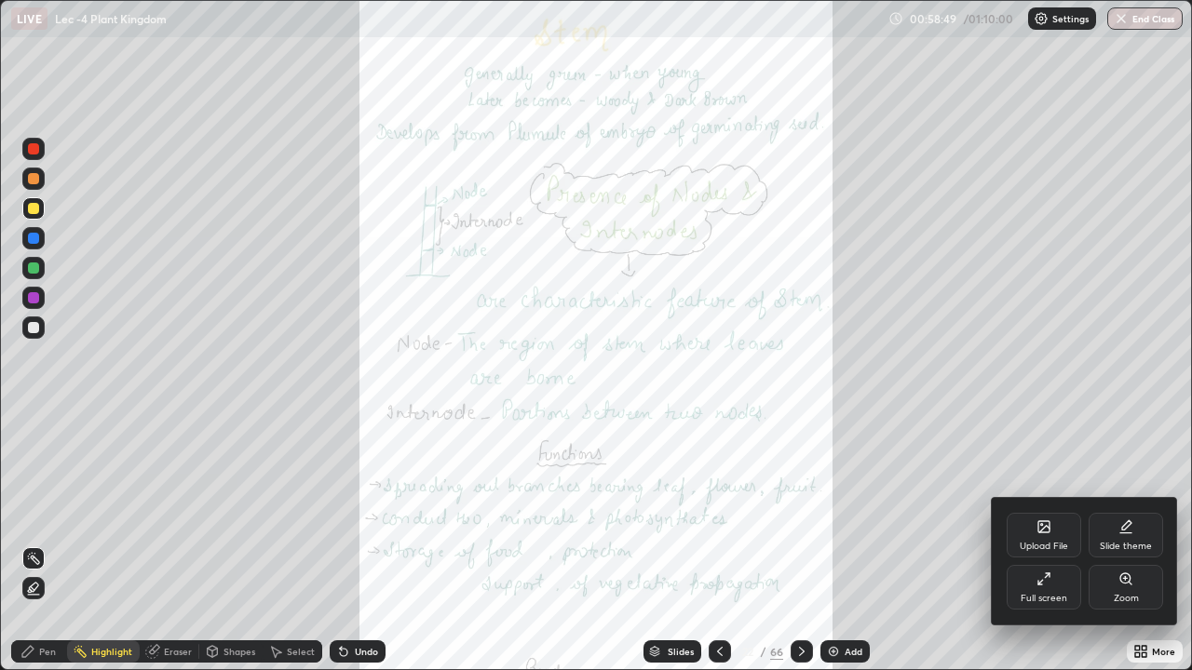
click at [1039, 544] on div "Full screen" at bounding box center [1044, 598] width 47 height 9
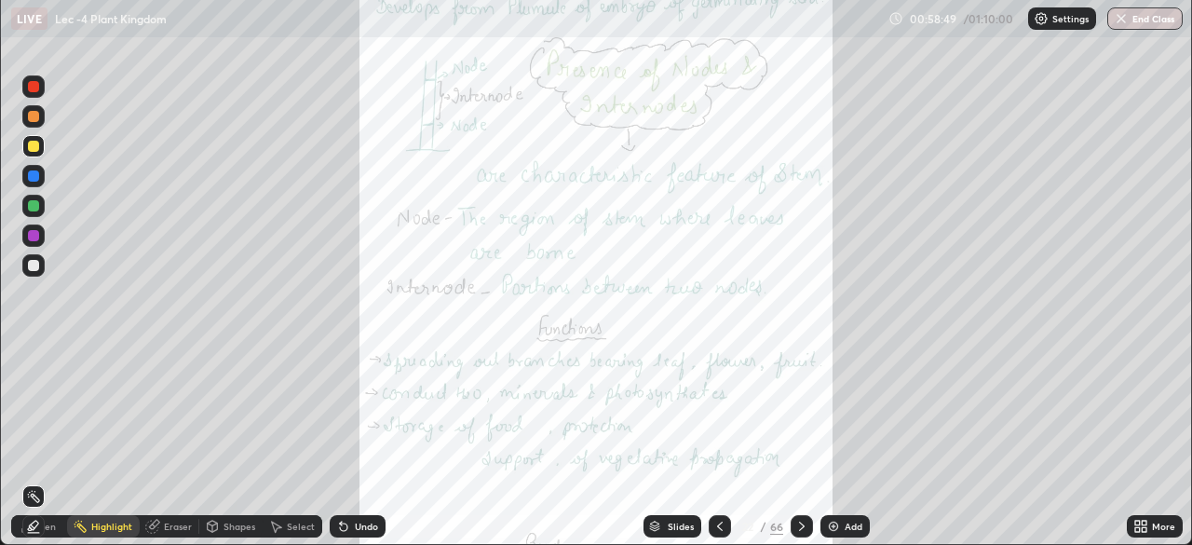
scroll to position [92579, 91932]
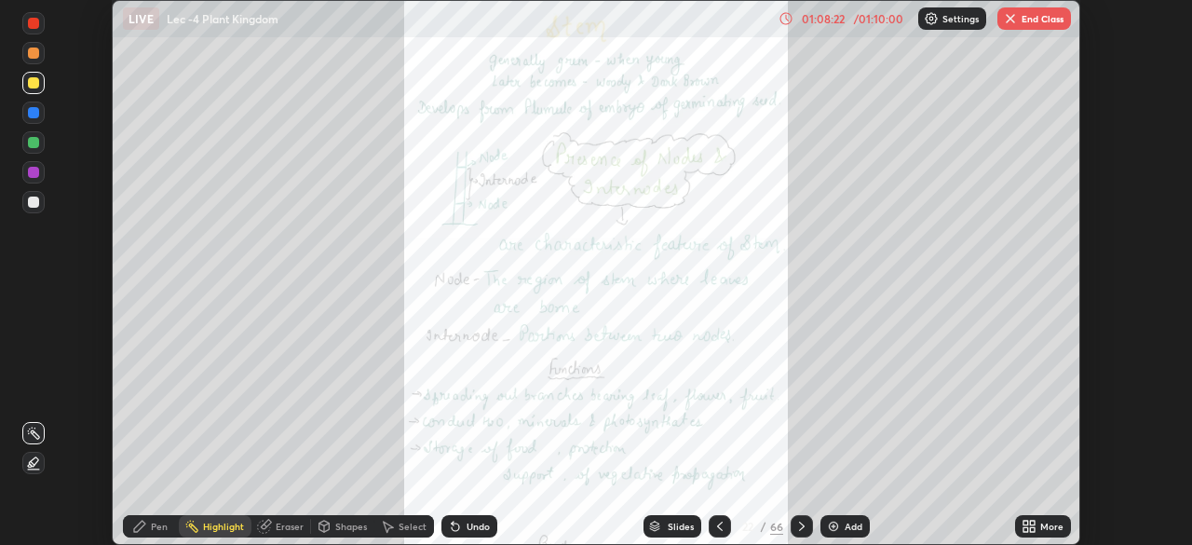
click at [1028, 19] on button "End Class" at bounding box center [1034, 18] width 74 height 22
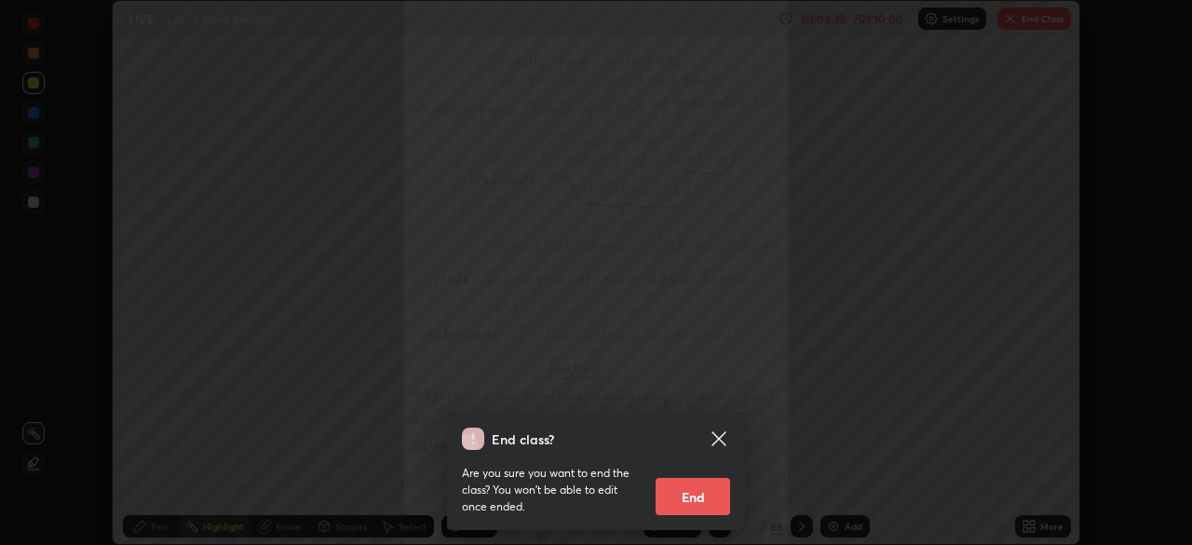
click at [694, 504] on button "End" at bounding box center [693, 496] width 74 height 37
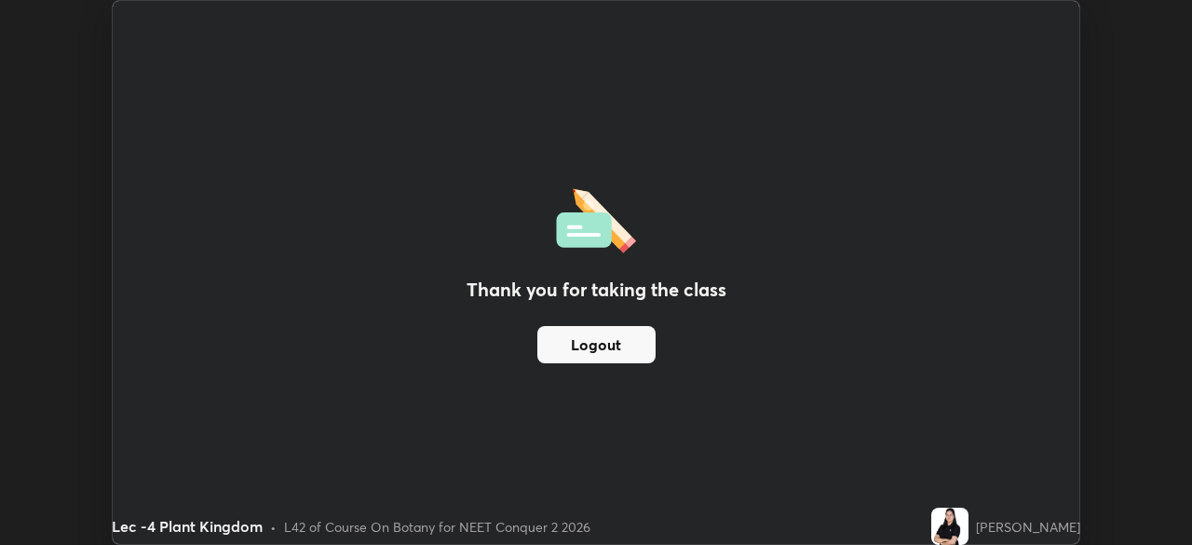
click at [630, 341] on button "Logout" at bounding box center [596, 344] width 118 height 37
click at [606, 345] on button "Logout" at bounding box center [596, 344] width 118 height 37
click at [601, 336] on button "Logout" at bounding box center [596, 344] width 118 height 37
